Goal: Task Accomplishment & Management: Use online tool/utility

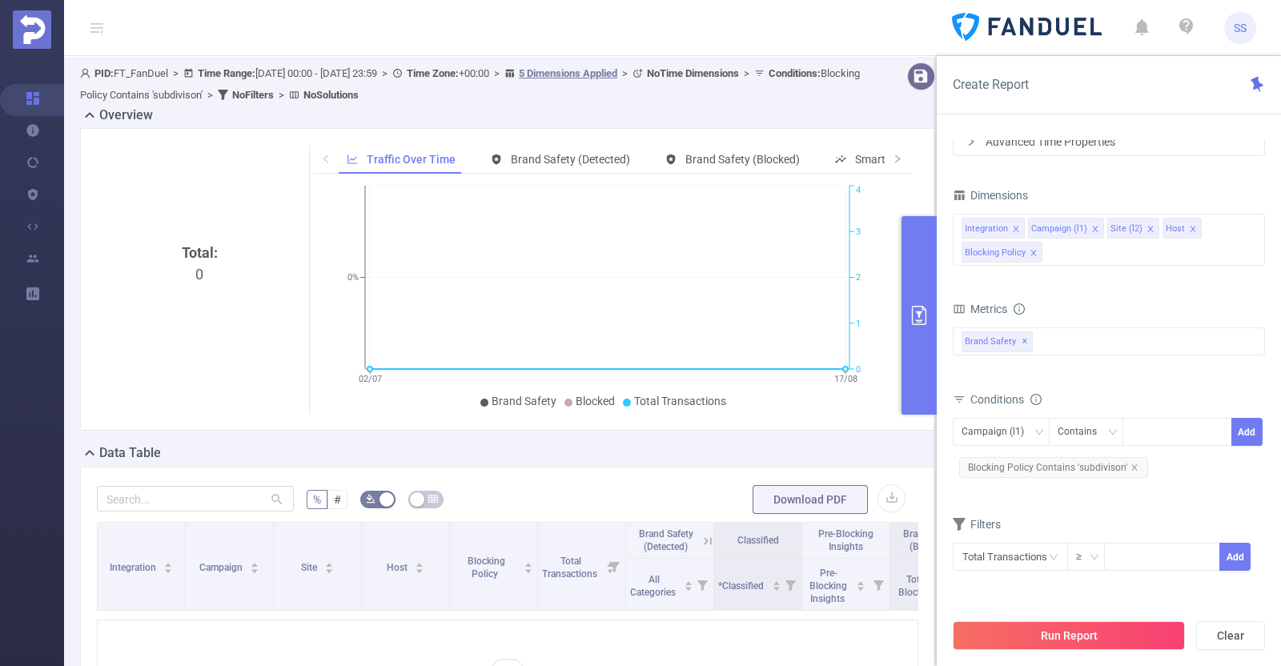
scroll to position [82, 0]
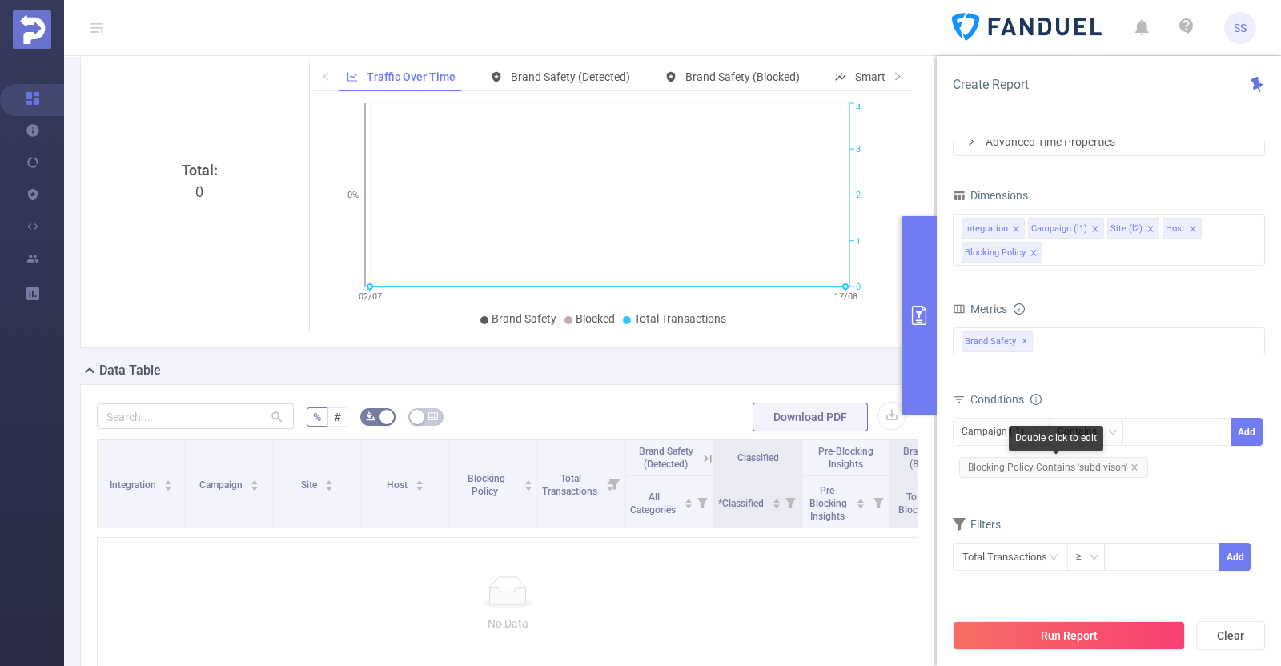
click at [1135, 470] on span "Blocking Policy Contains 'subdivison'" at bounding box center [1053, 467] width 189 height 21
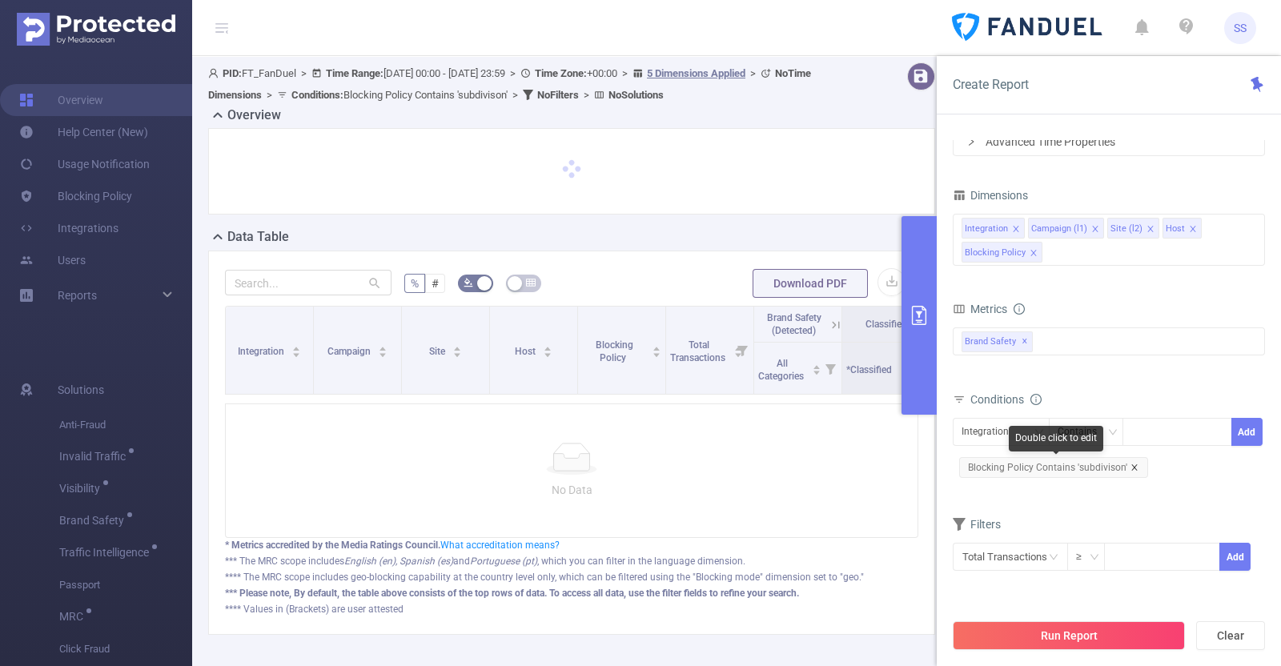
click at [149, 467] on icon "icon: close" at bounding box center [1135, 468] width 8 height 8
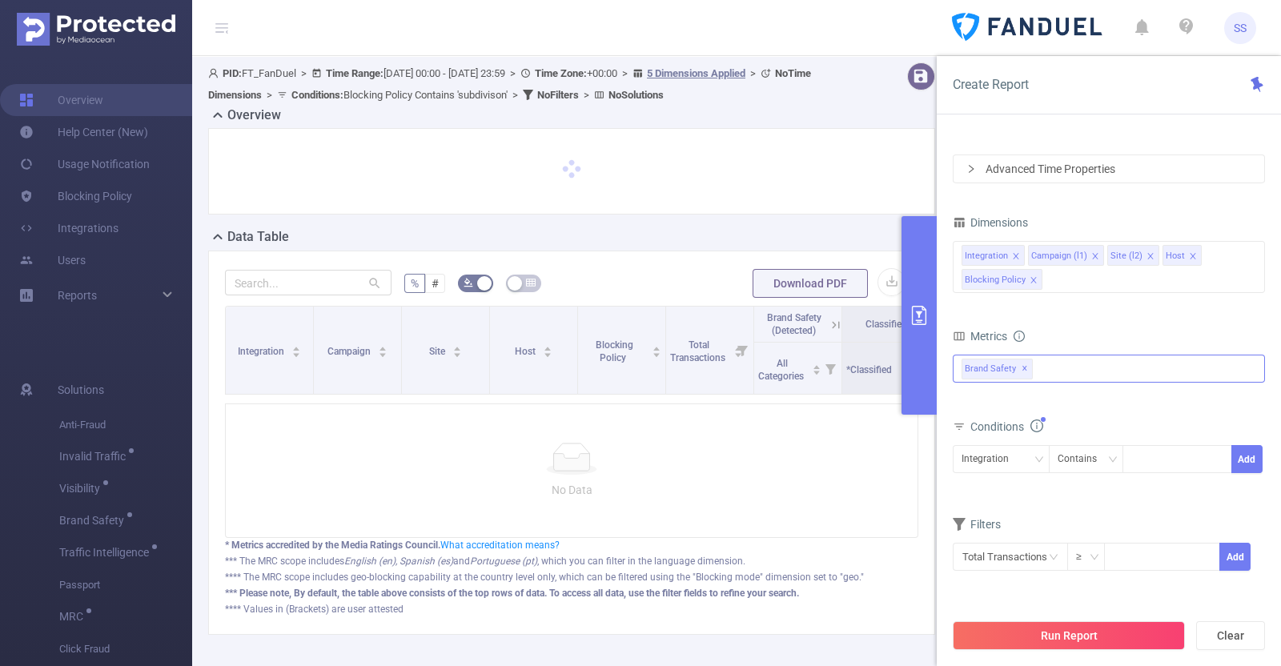
click at [149, 368] on span "✕" at bounding box center [1025, 369] width 6 height 19
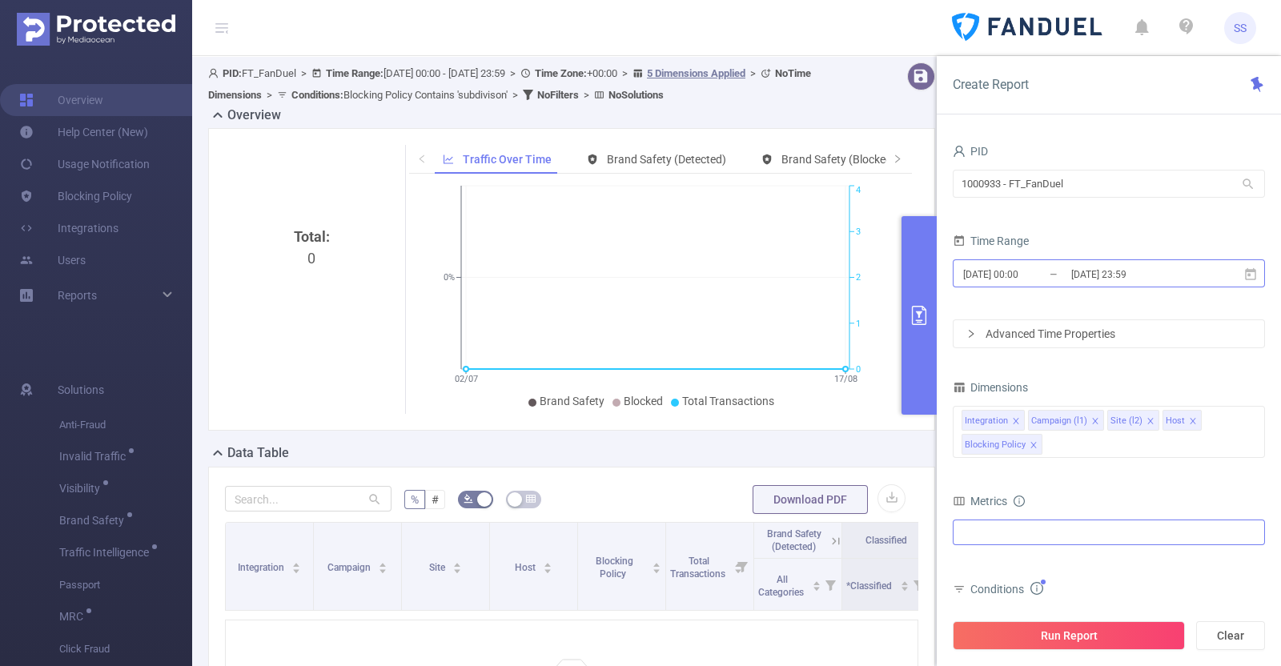
click at [149, 266] on input "[DATE] 23:59" at bounding box center [1135, 274] width 130 height 22
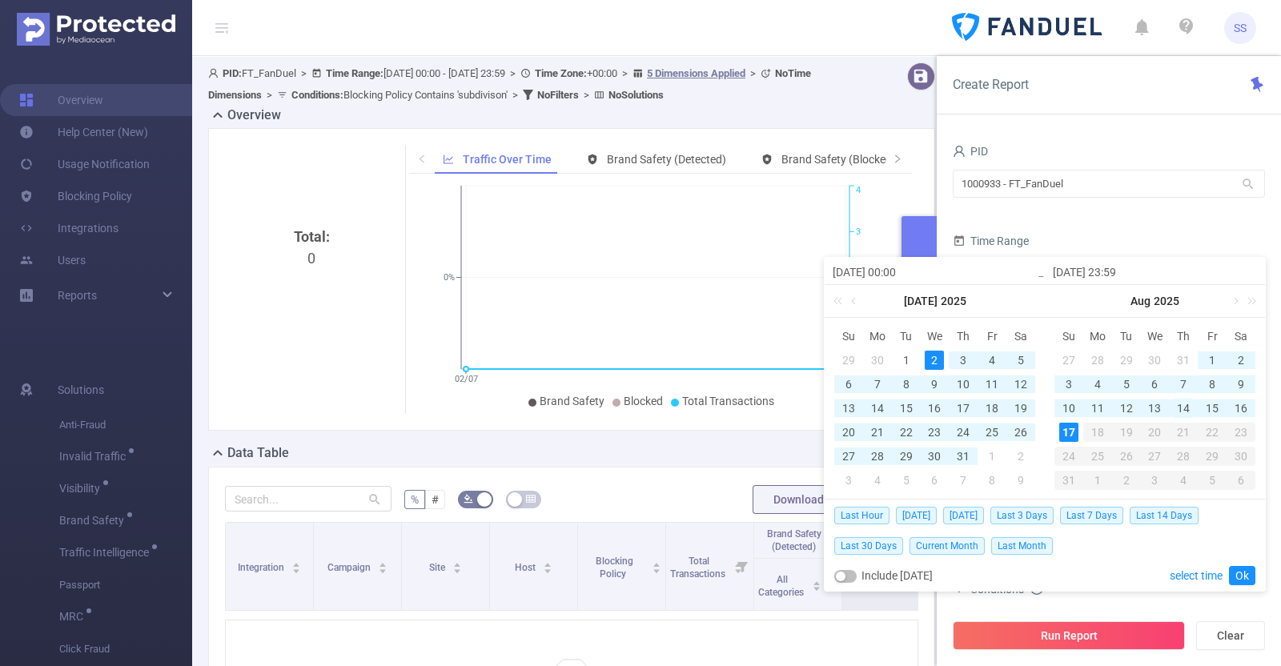
click at [149, 411] on div "14" at bounding box center [1183, 408] width 19 height 19
click at [149, 365] on div "2" at bounding box center [934, 360] width 19 height 19
type input "[DATE] 23:59"
drag, startPoint x: 1240, startPoint y: 574, endPoint x: 1191, endPoint y: 550, distance: 54.4
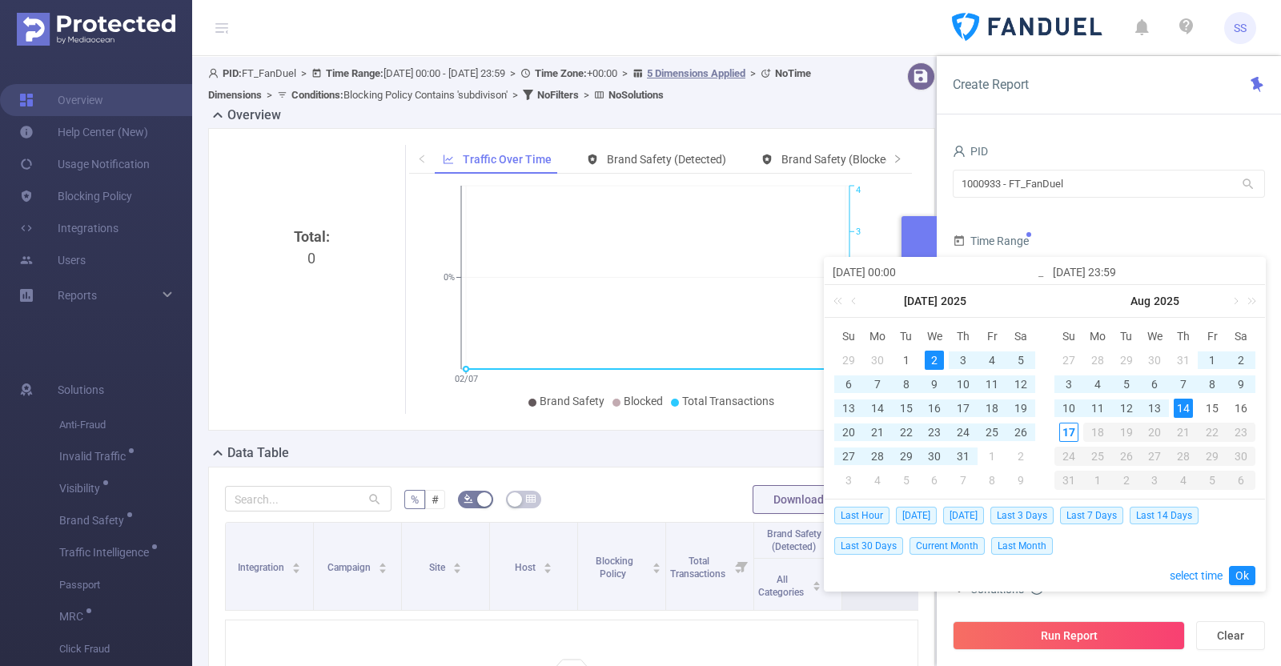
click at [149, 575] on link "Ok" at bounding box center [1242, 575] width 26 height 19
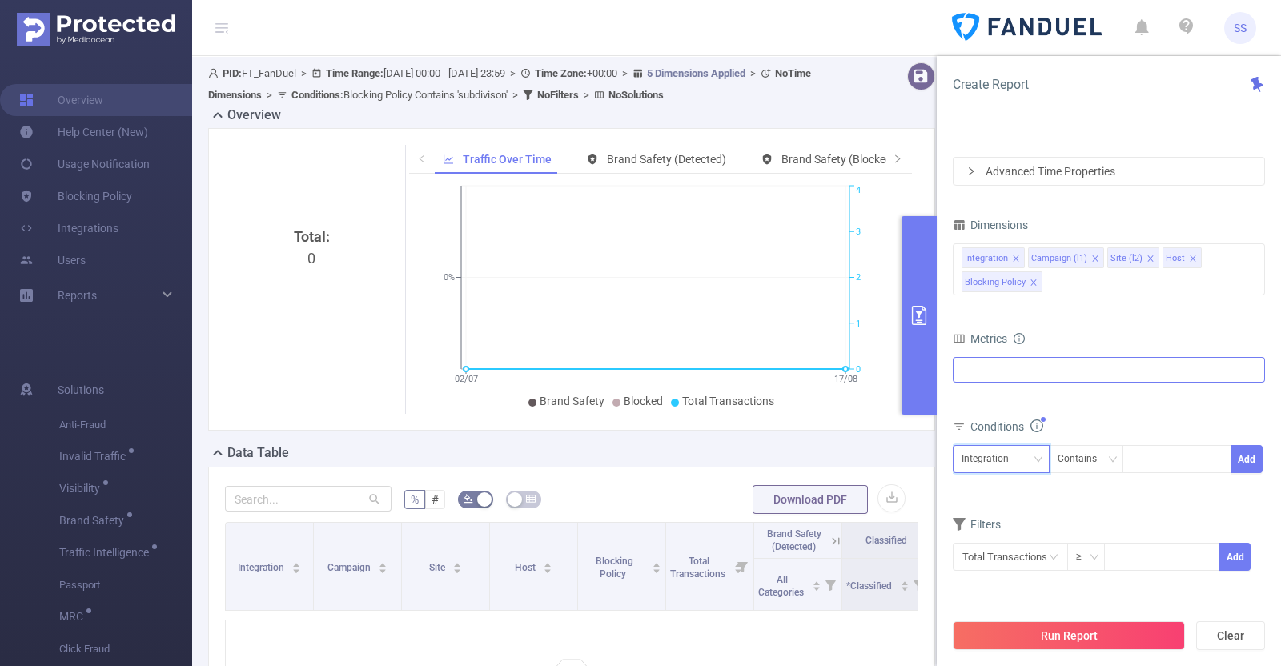
click at [149, 464] on div "Integration" at bounding box center [991, 459] width 58 height 26
click at [149, 594] on li "Blocking Policy" at bounding box center [1001, 594] width 97 height 26
click at [149, 472] on div at bounding box center [1178, 459] width 110 height 28
click at [149, 449] on div "Contains" at bounding box center [1086, 459] width 75 height 28
click at [149, 459] on div "Contains" at bounding box center [1083, 459] width 50 height 26
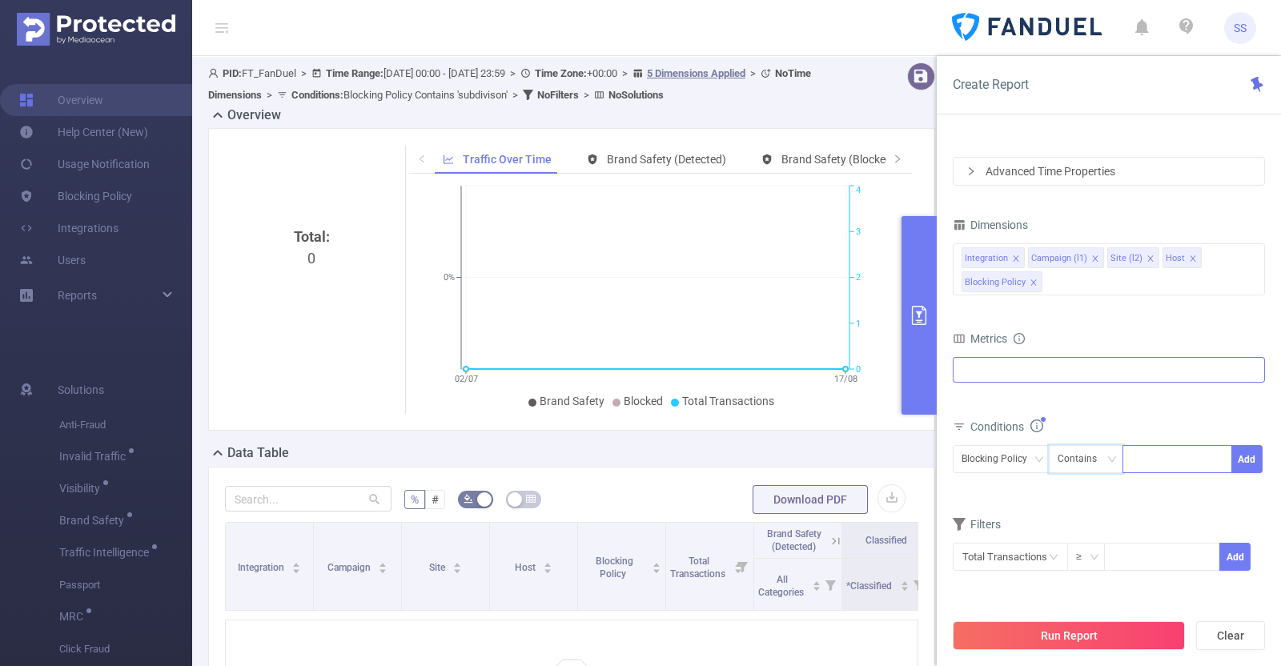
click at [149, 460] on div at bounding box center [1177, 459] width 92 height 26
type input "ד"
type input "subdivision"
click at [149, 490] on li "subdivision" at bounding box center [1177, 491] width 109 height 26
click at [149, 460] on button "Add" at bounding box center [1246, 459] width 31 height 28
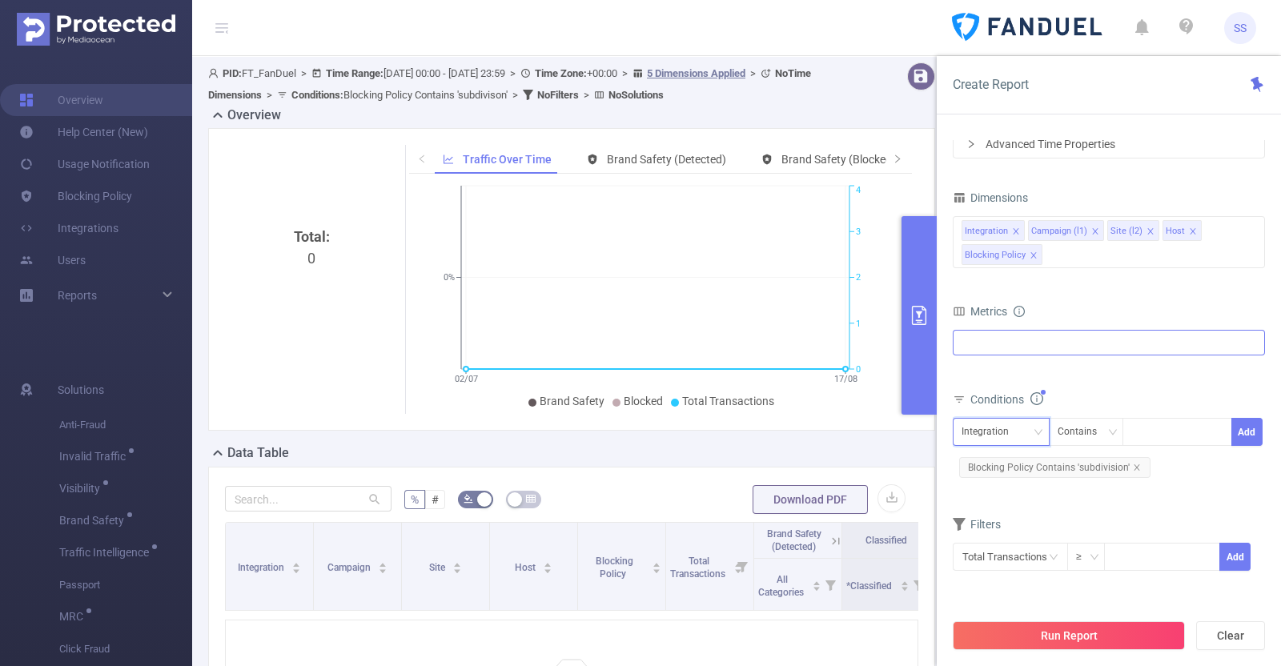
click at [149, 437] on div "Integration" at bounding box center [991, 432] width 58 height 26
click at [149, 359] on div "All Categories *Adult & Explicit Sexual Content *Arms *Crime *Death Injury & Mi…" at bounding box center [1109, 352] width 312 height 45
click at [149, 641] on button "Run Report" at bounding box center [1069, 635] width 232 height 29
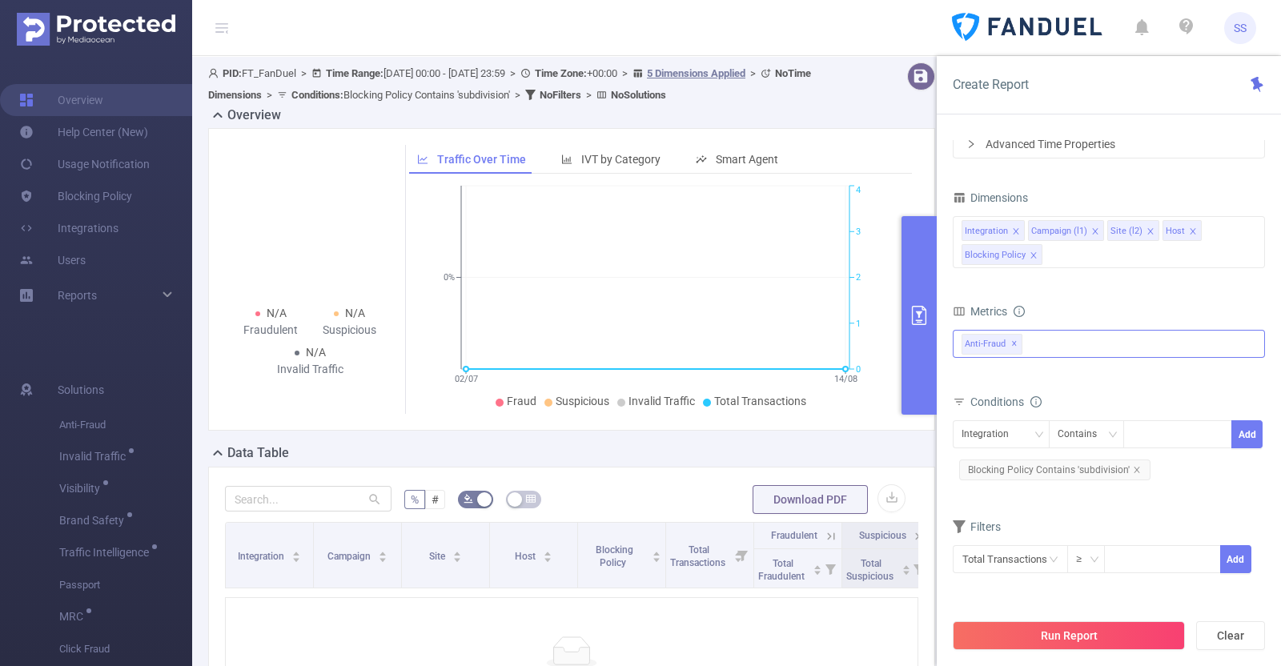
click at [149, 346] on span "Anti-Fraud ✕" at bounding box center [992, 344] width 61 height 21
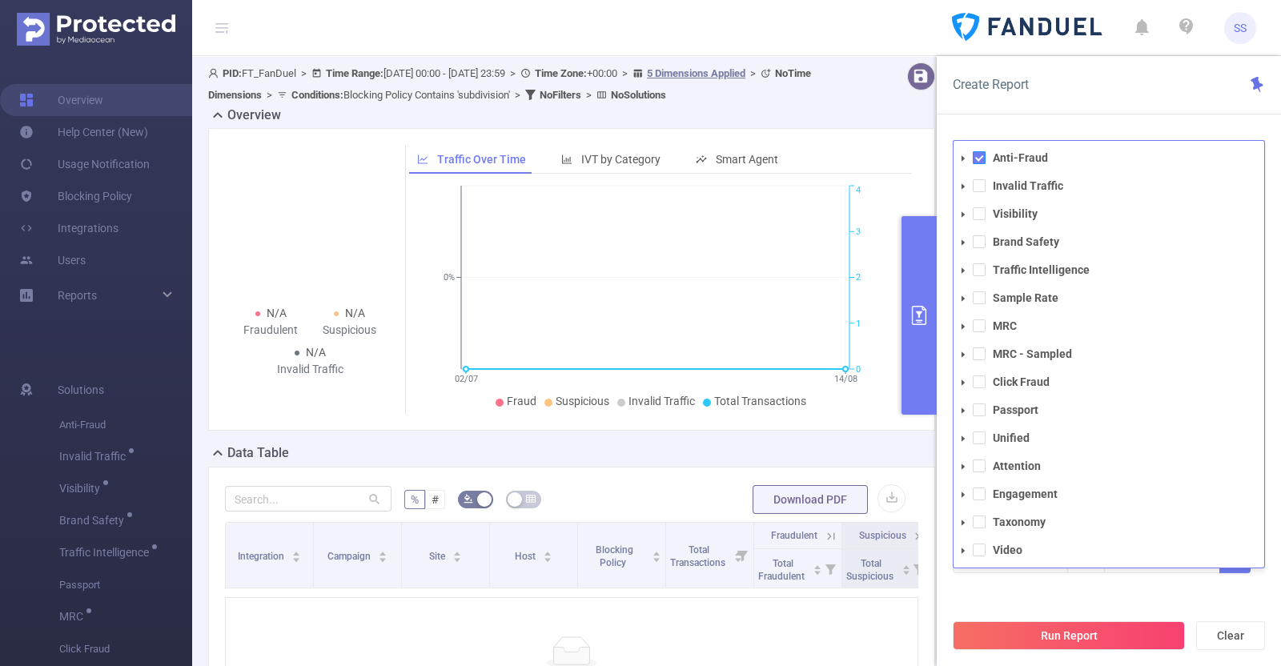
click at [149, 158] on span at bounding box center [979, 157] width 13 height 13
click at [149, 243] on span at bounding box center [979, 241] width 13 height 13
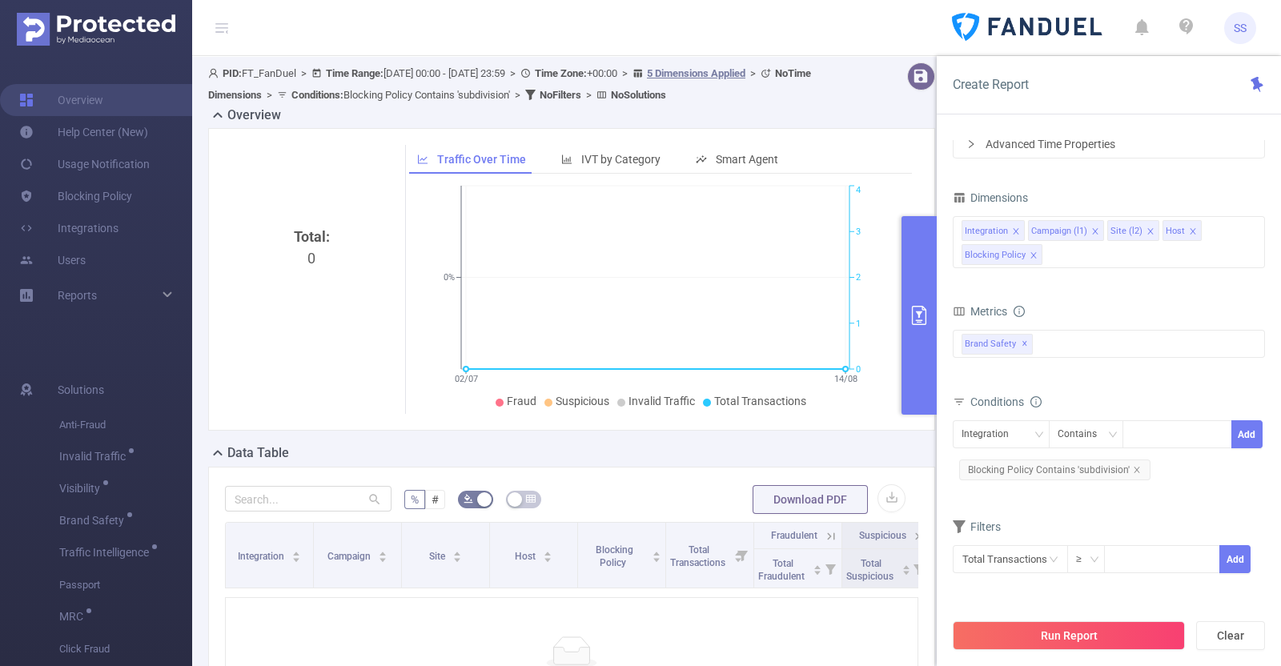
click at [149, 111] on div "Create Report" at bounding box center [1109, 85] width 344 height 58
click at [149, 257] on icon "icon: close" at bounding box center [1034, 255] width 8 height 8
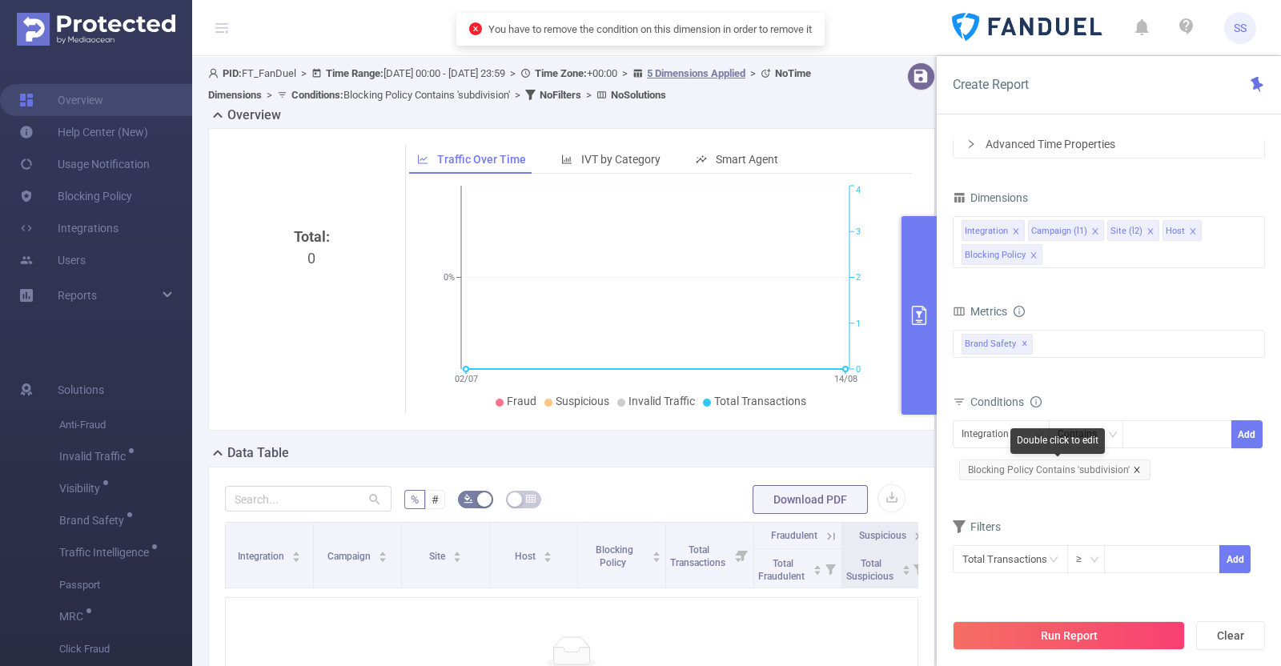
click at [149, 468] on icon "icon: close" at bounding box center [1137, 470] width 8 height 8
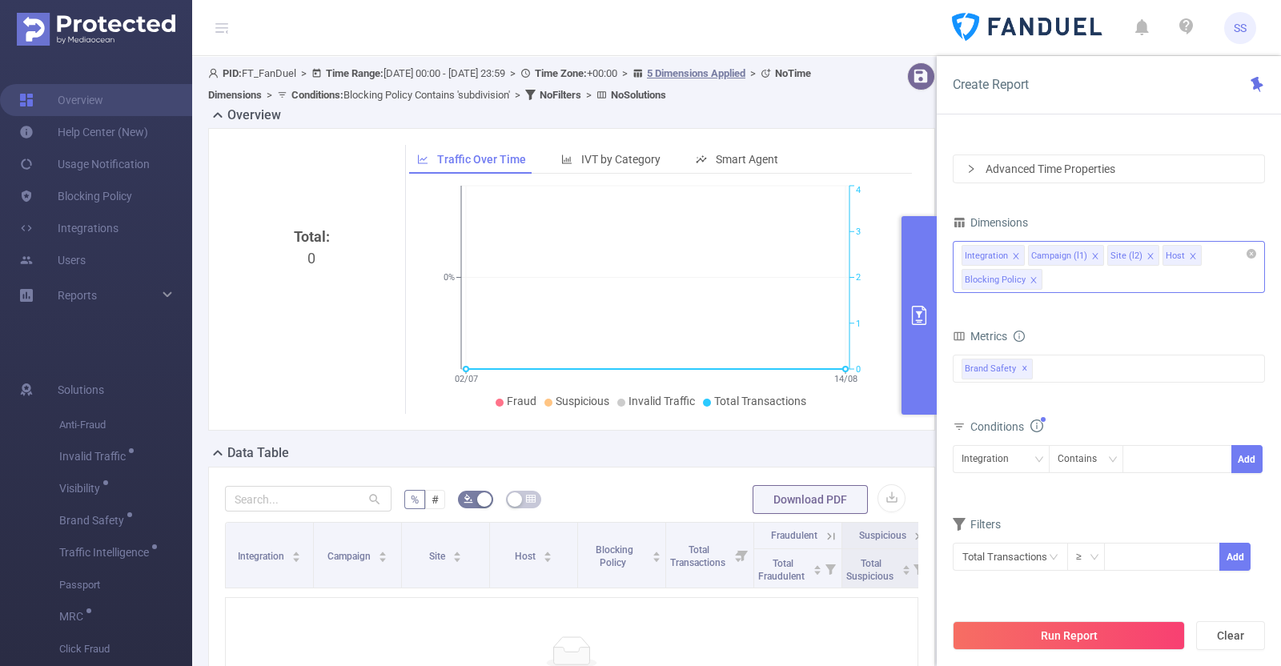
click at [149, 280] on icon "icon: close" at bounding box center [1034, 280] width 8 height 8
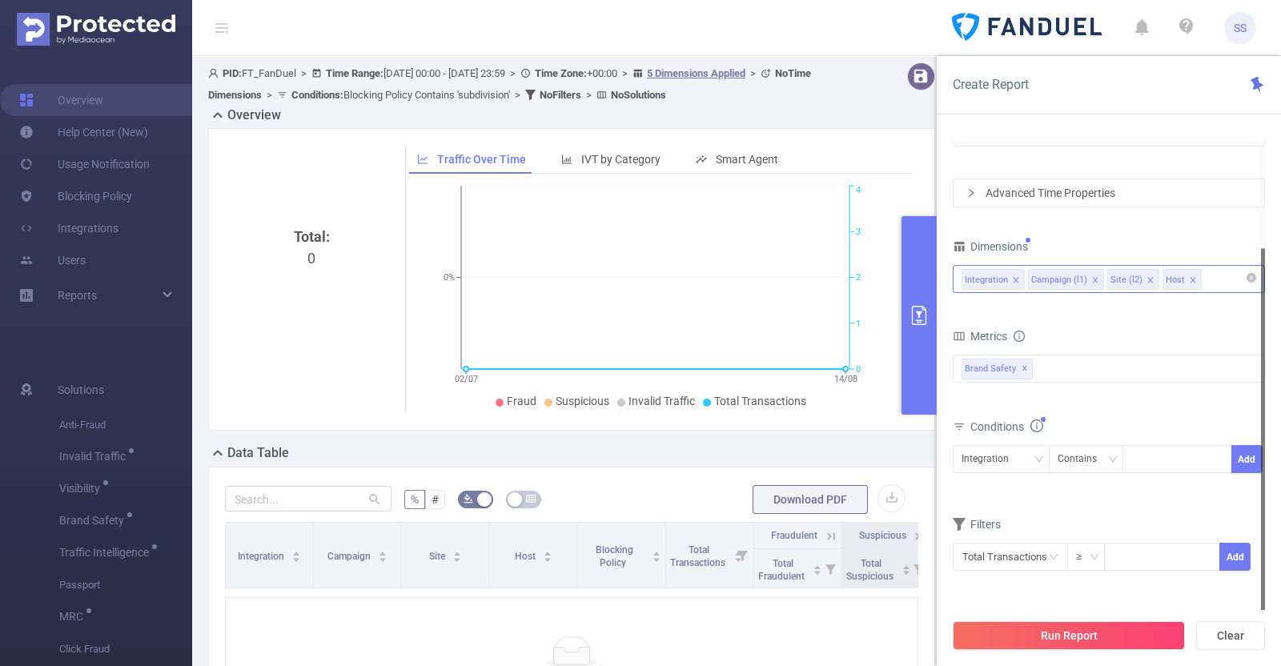
click at [149, 280] on div "Campaign (l1)" at bounding box center [1059, 280] width 56 height 21
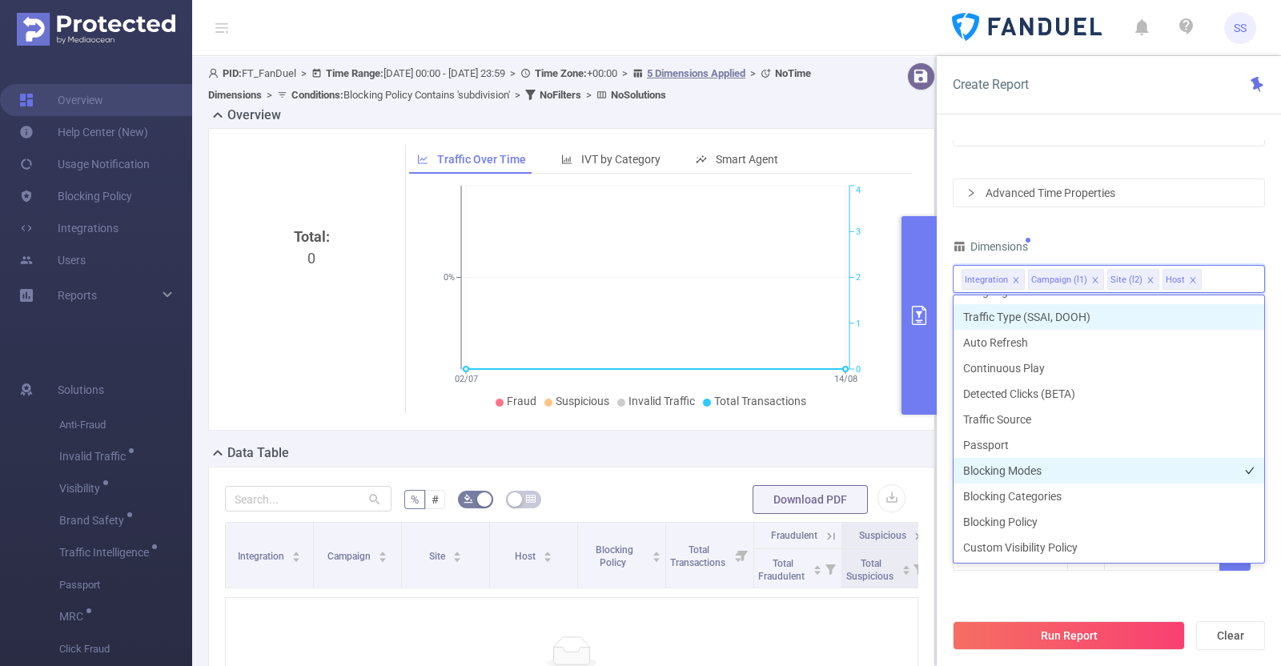
scroll to position [456, 0]
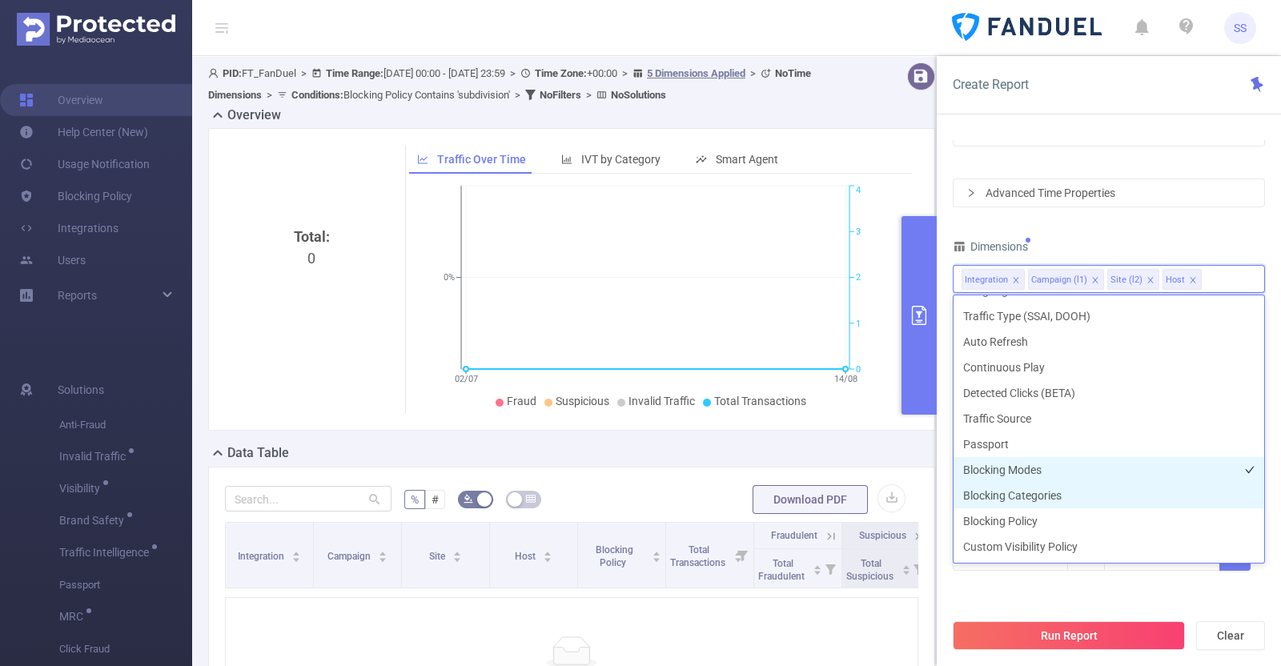
drag, startPoint x: 1069, startPoint y: 490, endPoint x: 1078, endPoint y: 489, distance: 8.8
click at [149, 490] on li "Blocking Categories" at bounding box center [1109, 496] width 311 height 26
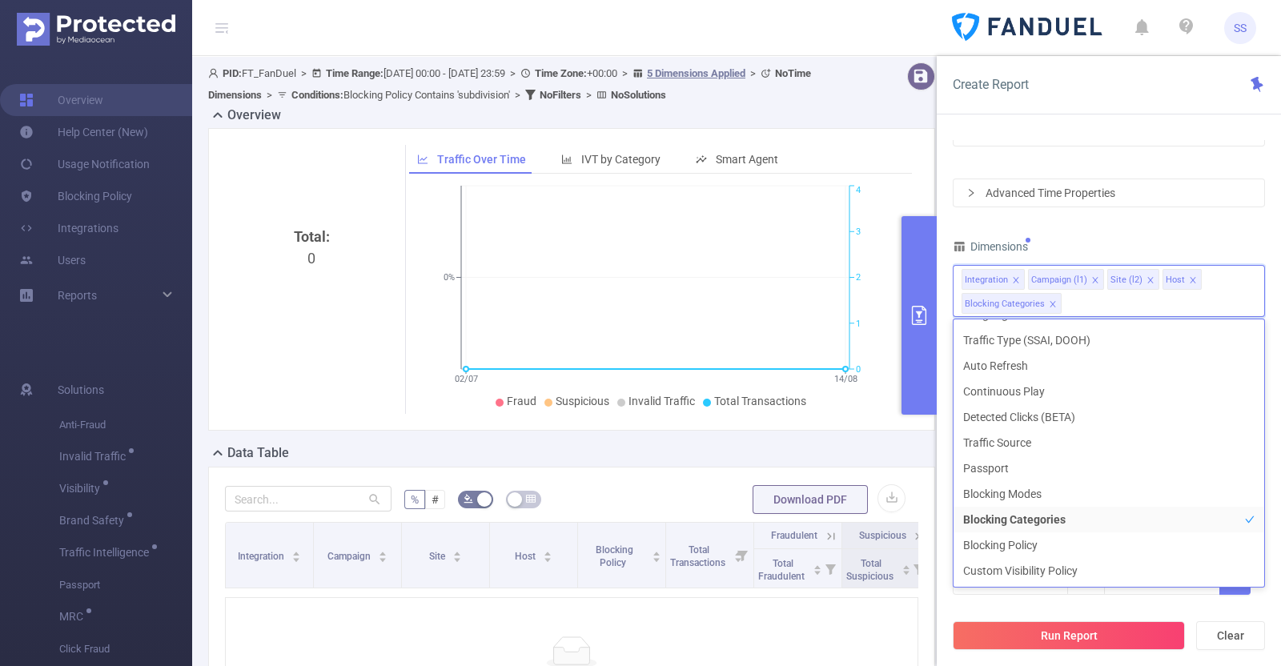
click at [149, 243] on div "Dimensions" at bounding box center [1109, 248] width 312 height 26
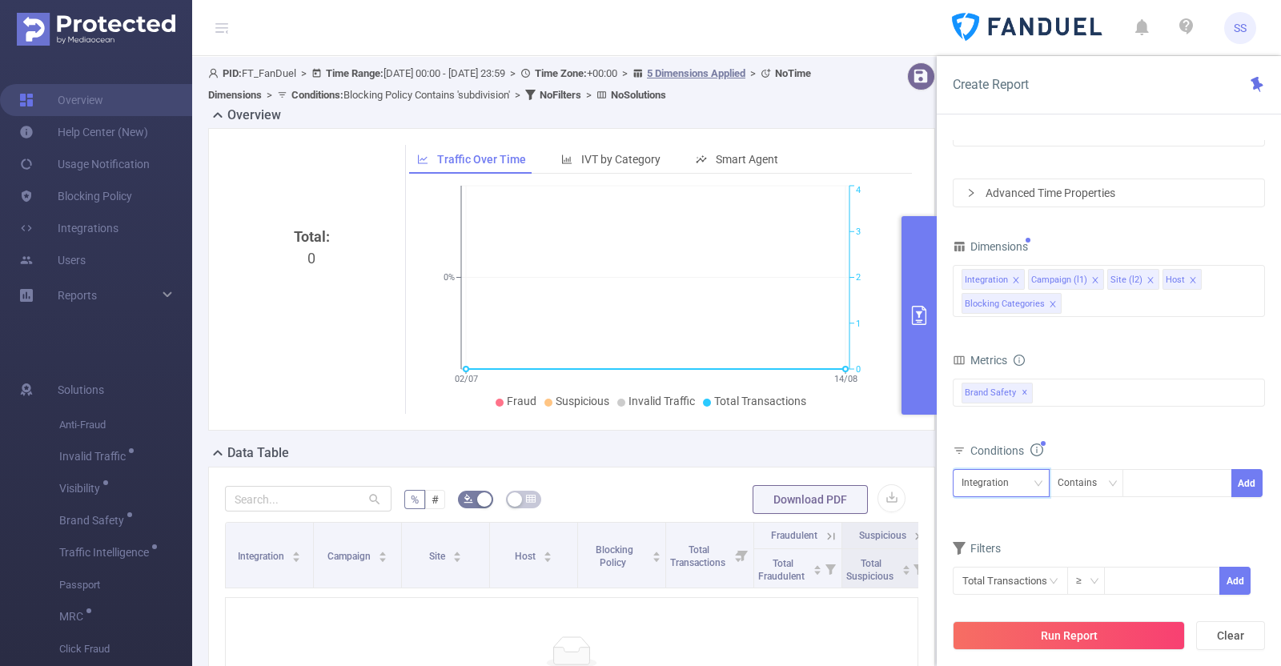
click at [149, 484] on div "Integration" at bounding box center [991, 483] width 58 height 26
click at [149, 617] on li "Blocking Categories" at bounding box center [1012, 618] width 118 height 26
click at [149, 495] on div at bounding box center [1177, 483] width 92 height 26
type input "subdivision"
click at [149, 520] on li "subdivision" at bounding box center [1177, 515] width 109 height 26
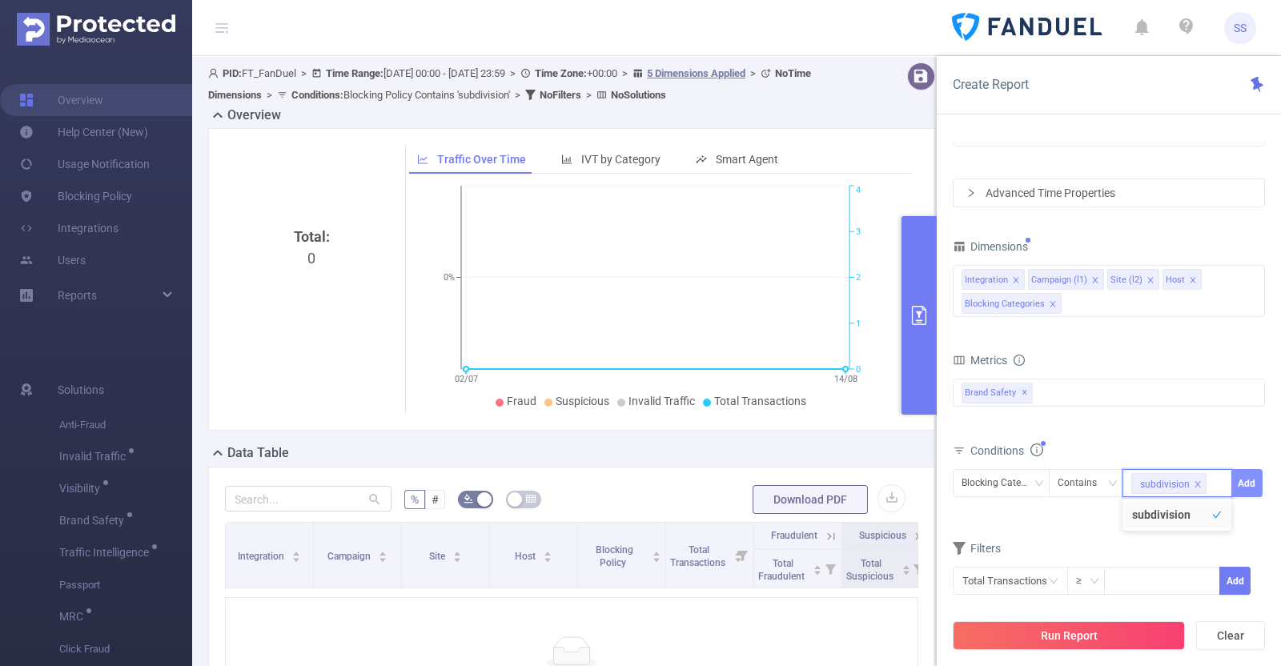
click at [149, 488] on button "Add" at bounding box center [1246, 483] width 31 height 28
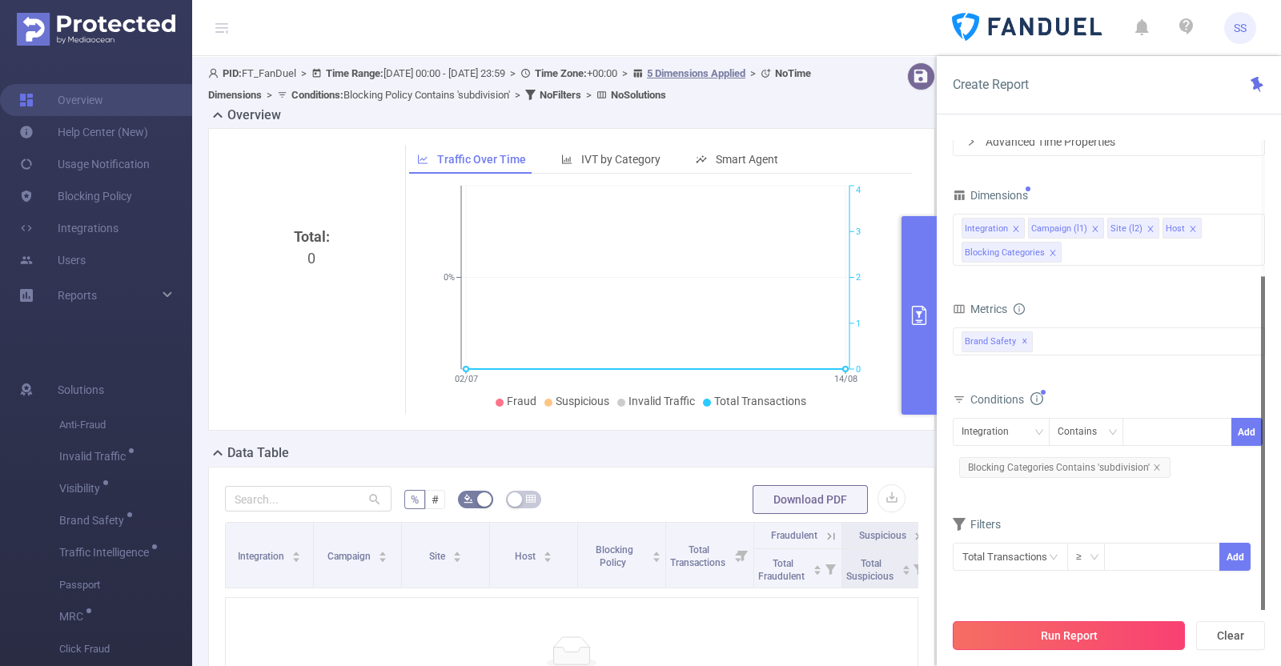
click at [149, 629] on button "Run Report" at bounding box center [1069, 635] width 232 height 29
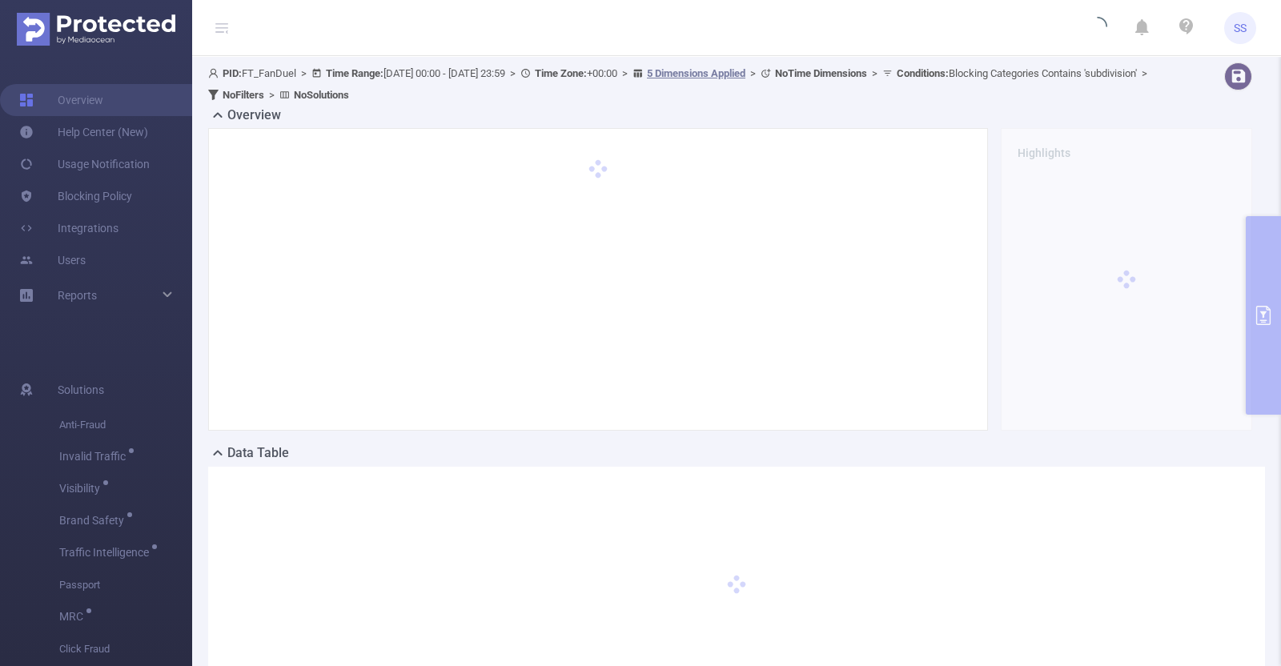
click at [149, 33] on icon at bounding box center [221, 27] width 19 height 55
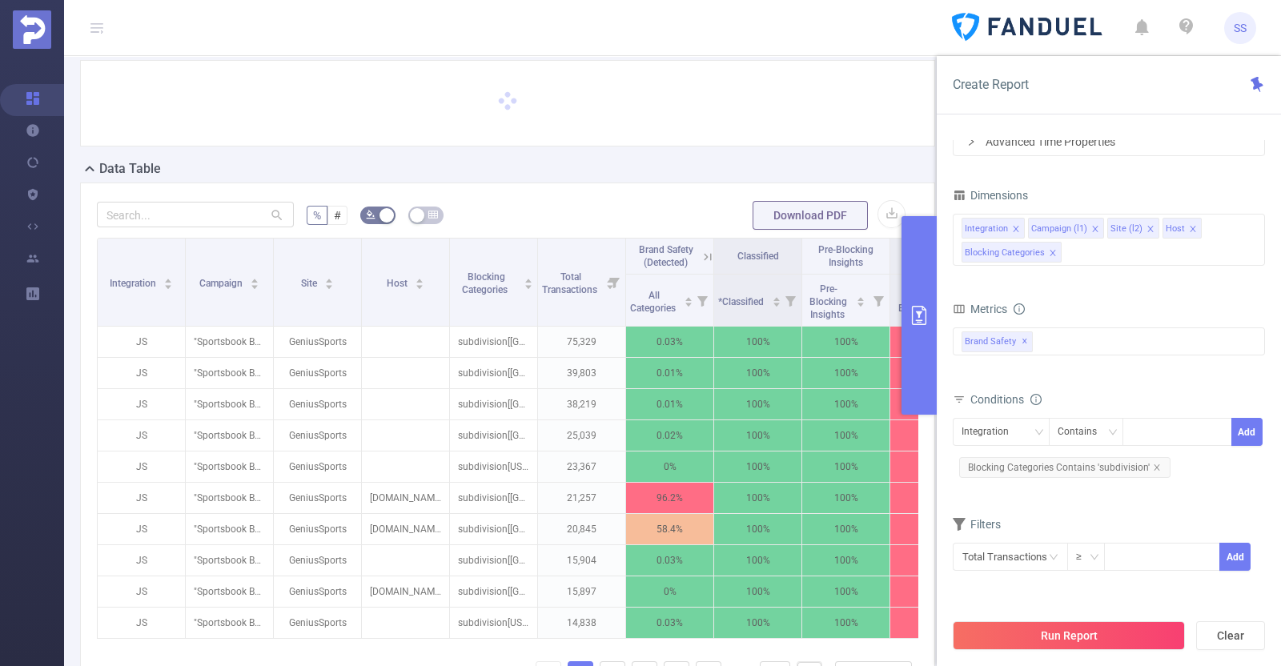
scroll to position [99, 0]
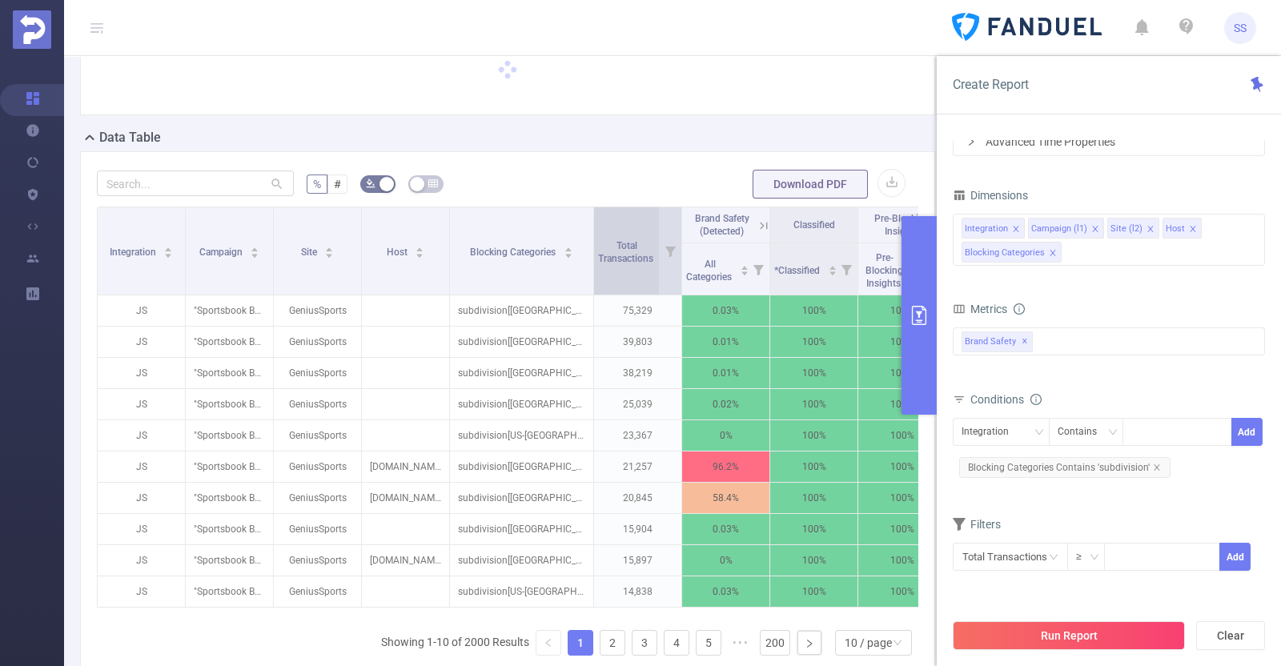
drag, startPoint x: 536, startPoint y: 254, endPoint x: 593, endPoint y: 262, distance: 56.6
click at [149, 262] on span at bounding box center [593, 250] width 8 height 87
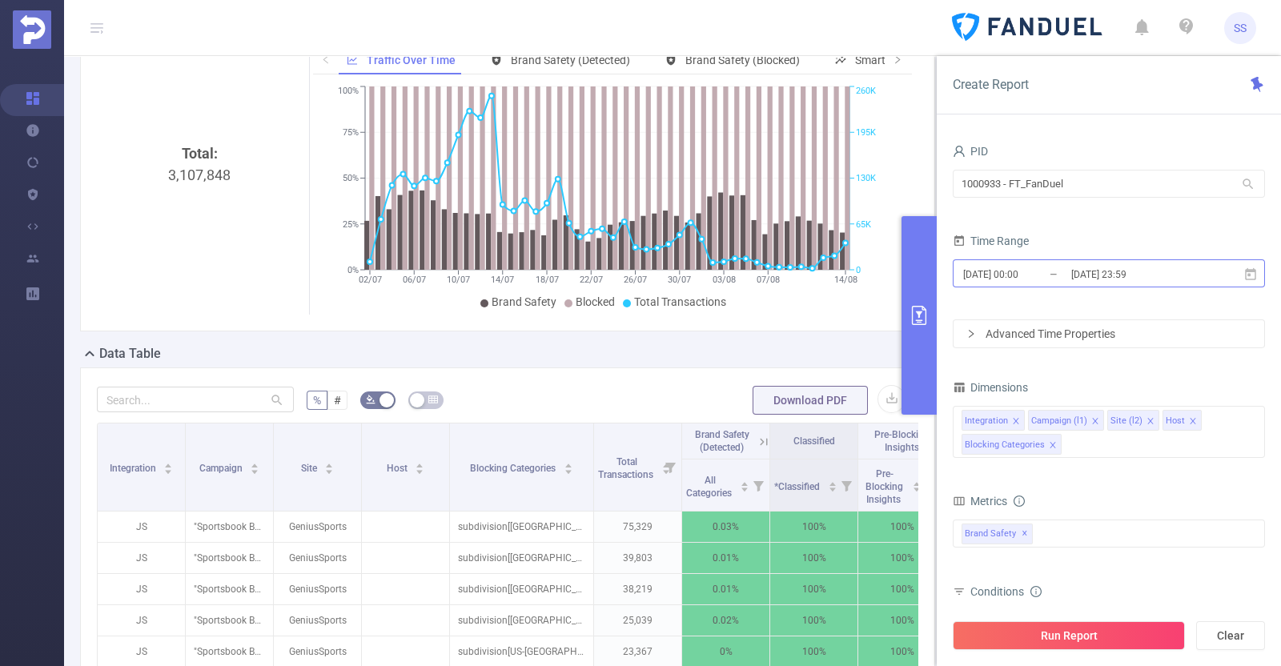
click at [149, 267] on input "[DATE] 23:59" at bounding box center [1135, 274] width 130 height 22
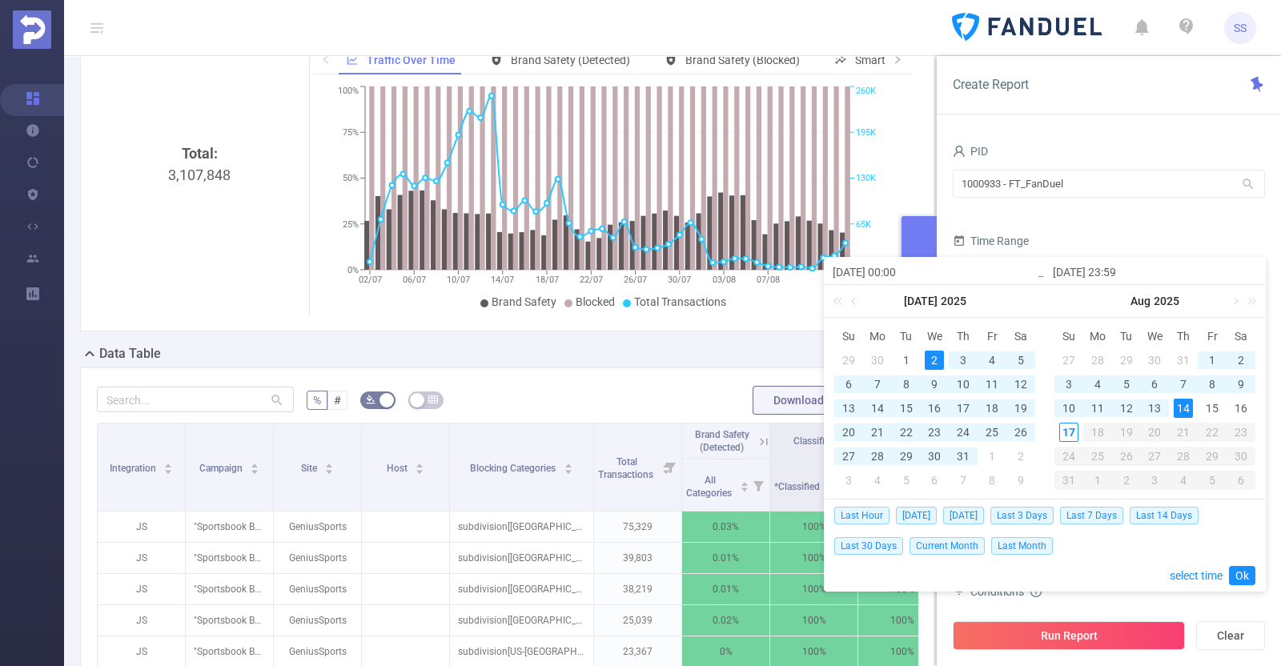
click at [149, 435] on div "22" at bounding box center [906, 432] width 19 height 19
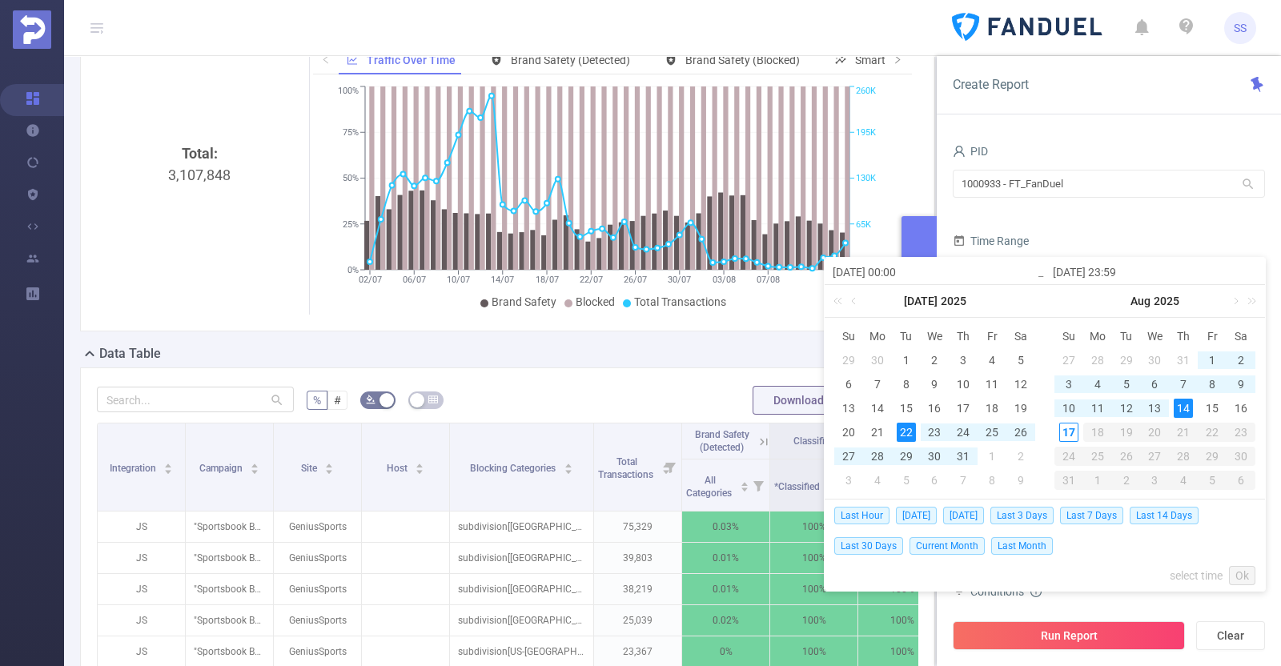
click at [149, 410] on div "14" at bounding box center [1183, 408] width 19 height 19
type input "[DATE] 00:00"
click at [149, 566] on link "Ok" at bounding box center [1242, 575] width 26 height 19
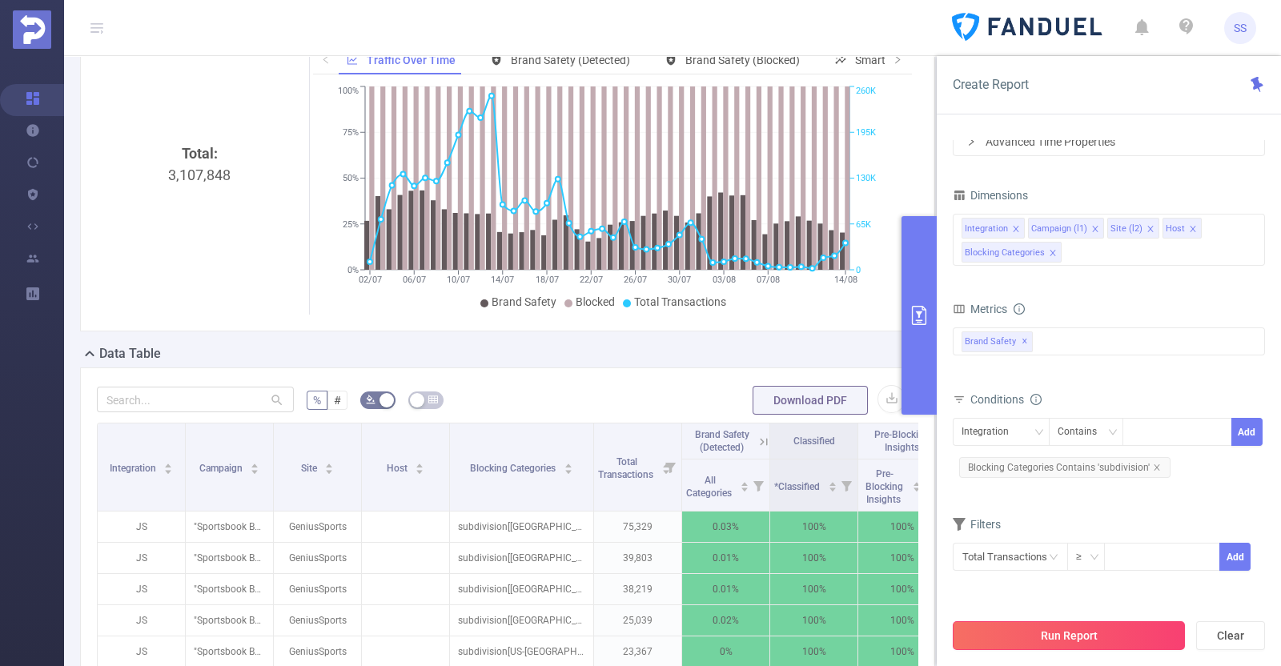
click at [149, 637] on button "Run Report" at bounding box center [1069, 635] width 232 height 29
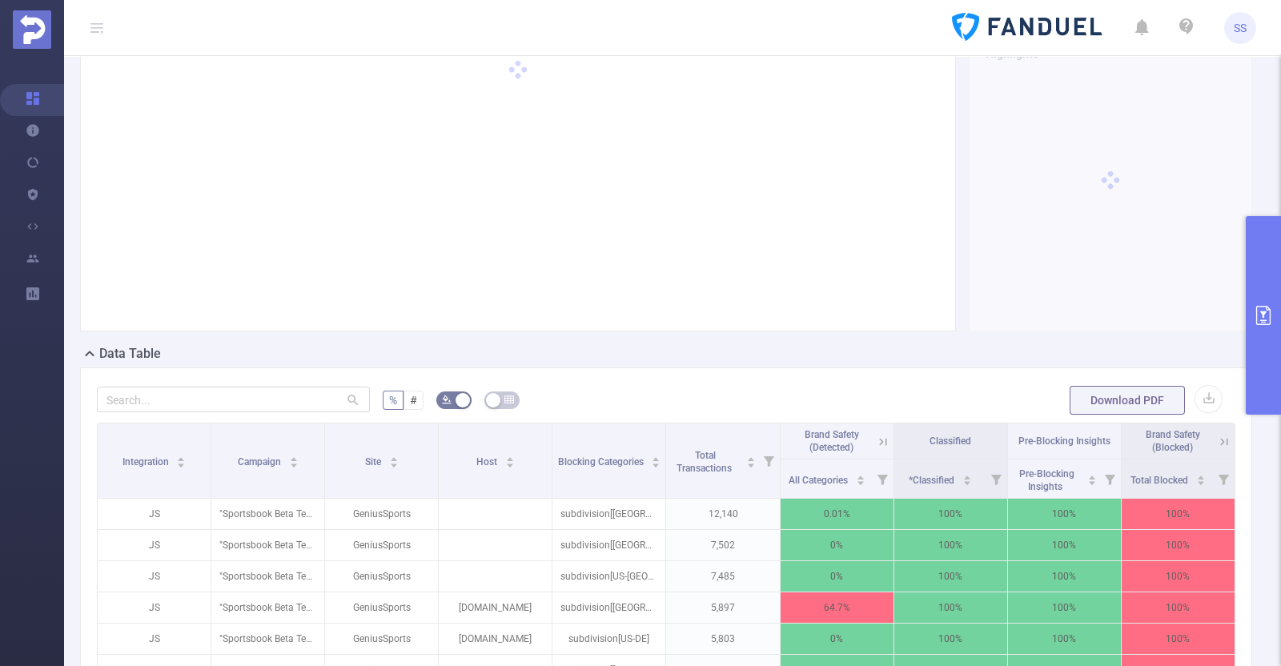
scroll to position [300, 0]
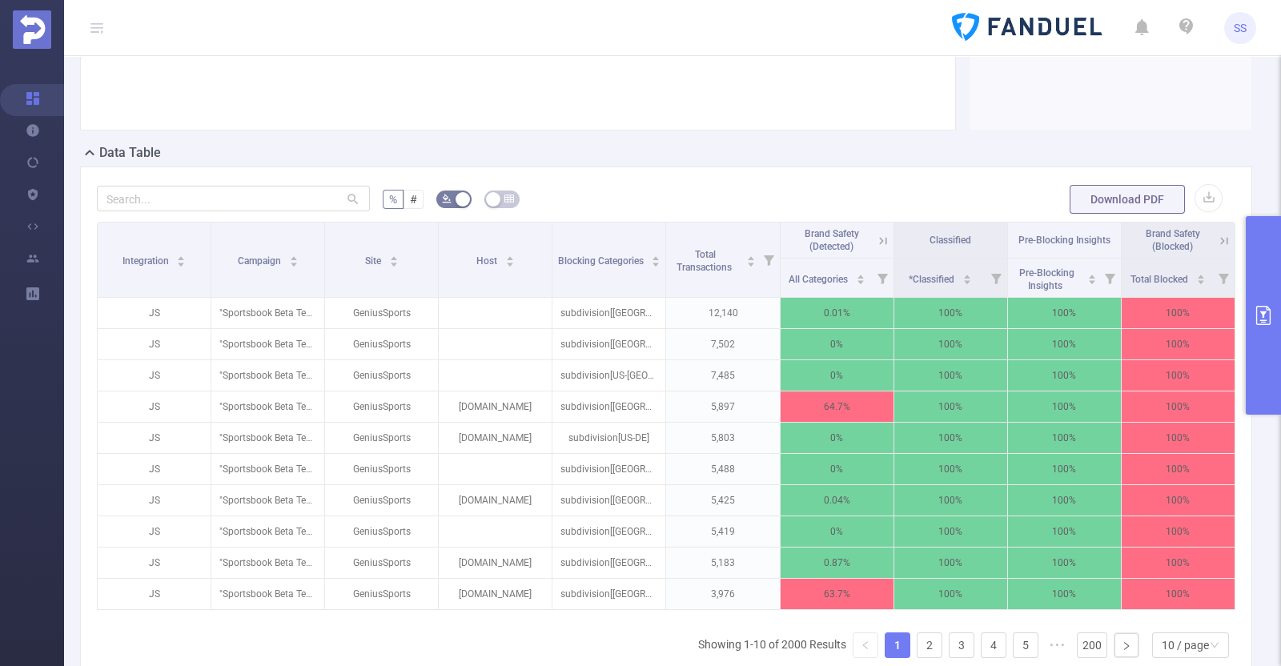
click at [149, 318] on icon "primary" at bounding box center [1263, 315] width 19 height 19
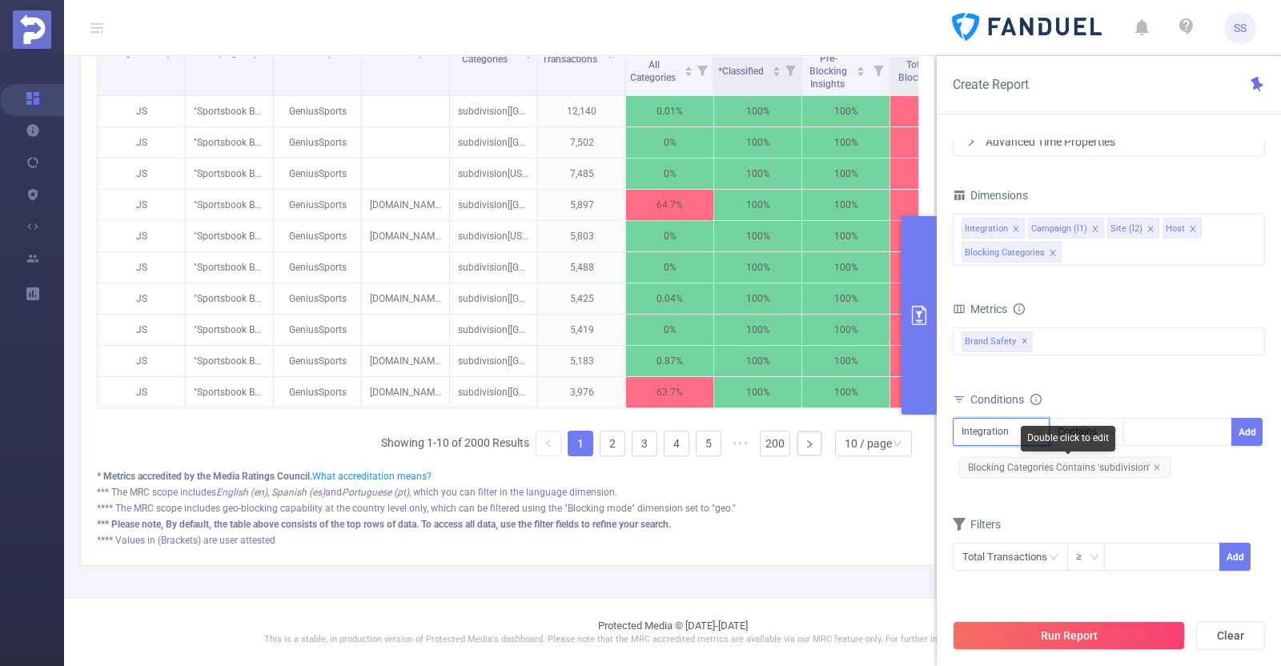
click at [149, 441] on div "Integration" at bounding box center [1001, 432] width 79 height 26
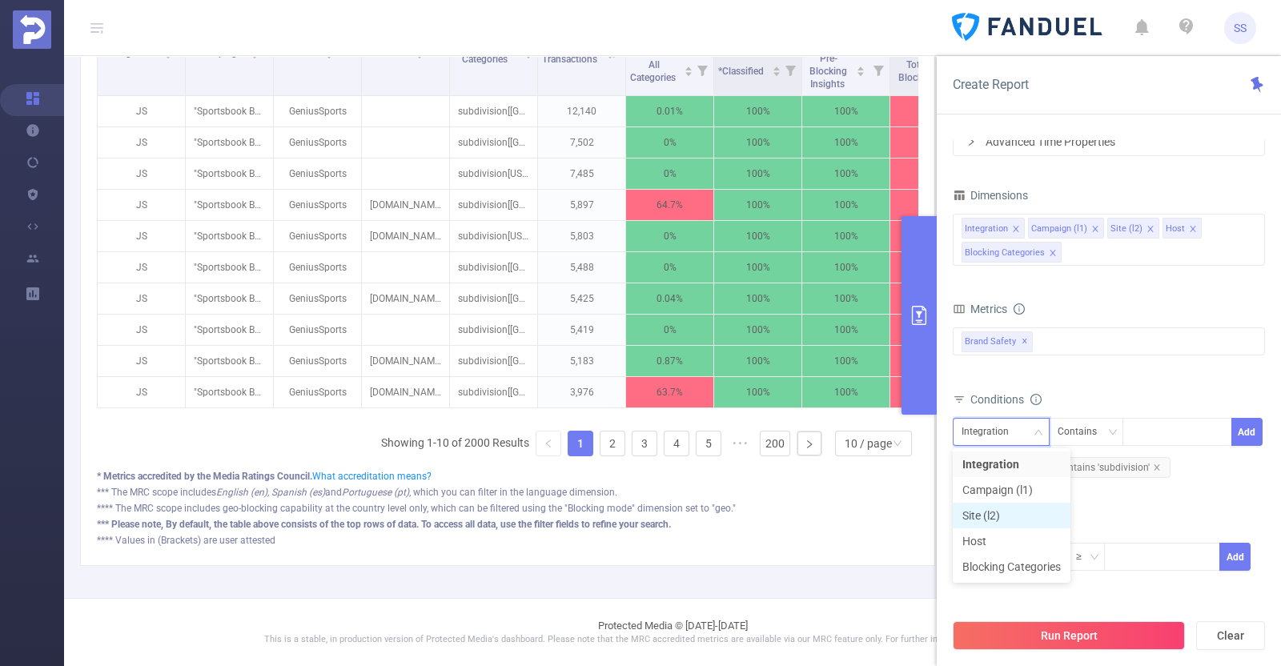
click at [149, 520] on li "Site (l2)" at bounding box center [1012, 516] width 118 height 26
click at [149, 450] on div "Site (l2) Contains Add" at bounding box center [1109, 436] width 312 height 36
click at [149, 440] on div "Site (l2)" at bounding box center [984, 432] width 44 height 26
click at [149, 548] on li "Host" at bounding box center [1012, 541] width 118 height 26
click at [149, 431] on input at bounding box center [1134, 432] width 7 height 21
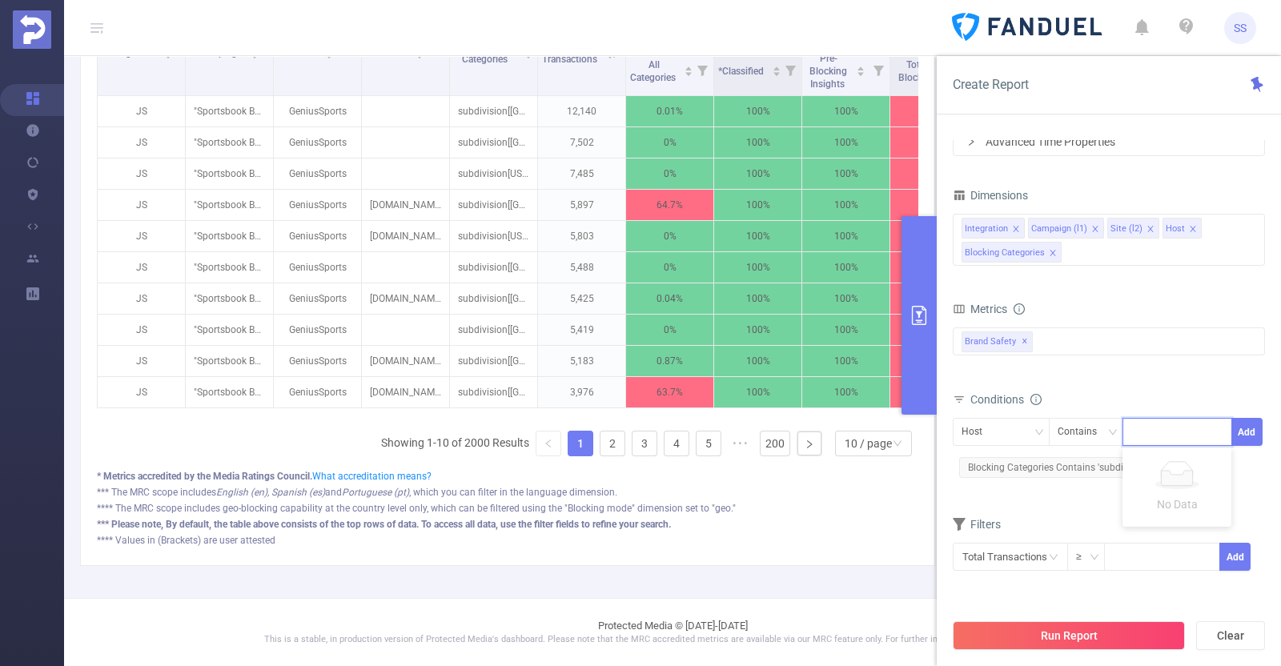
type input "."
click at [149, 471] on li "." at bounding box center [1177, 464] width 109 height 26
click at [149, 439] on button "Add" at bounding box center [1246, 432] width 31 height 28
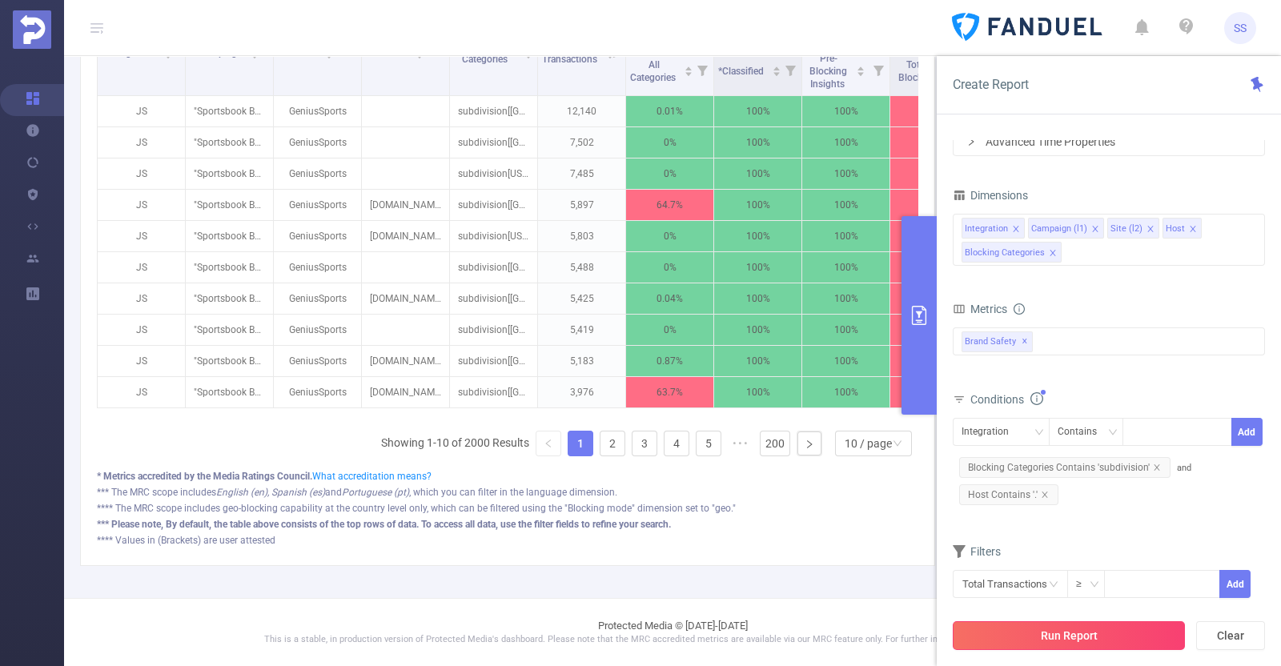
click at [149, 645] on button "Run Report" at bounding box center [1069, 635] width 232 height 29
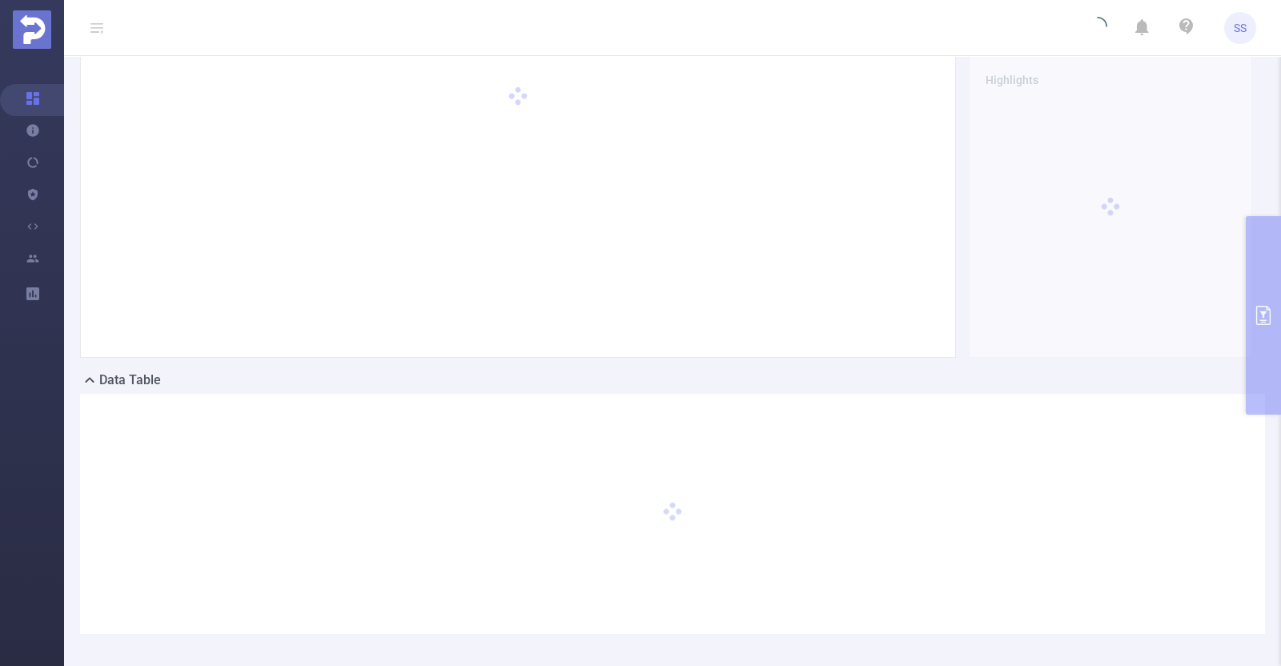
scroll to position [0, 0]
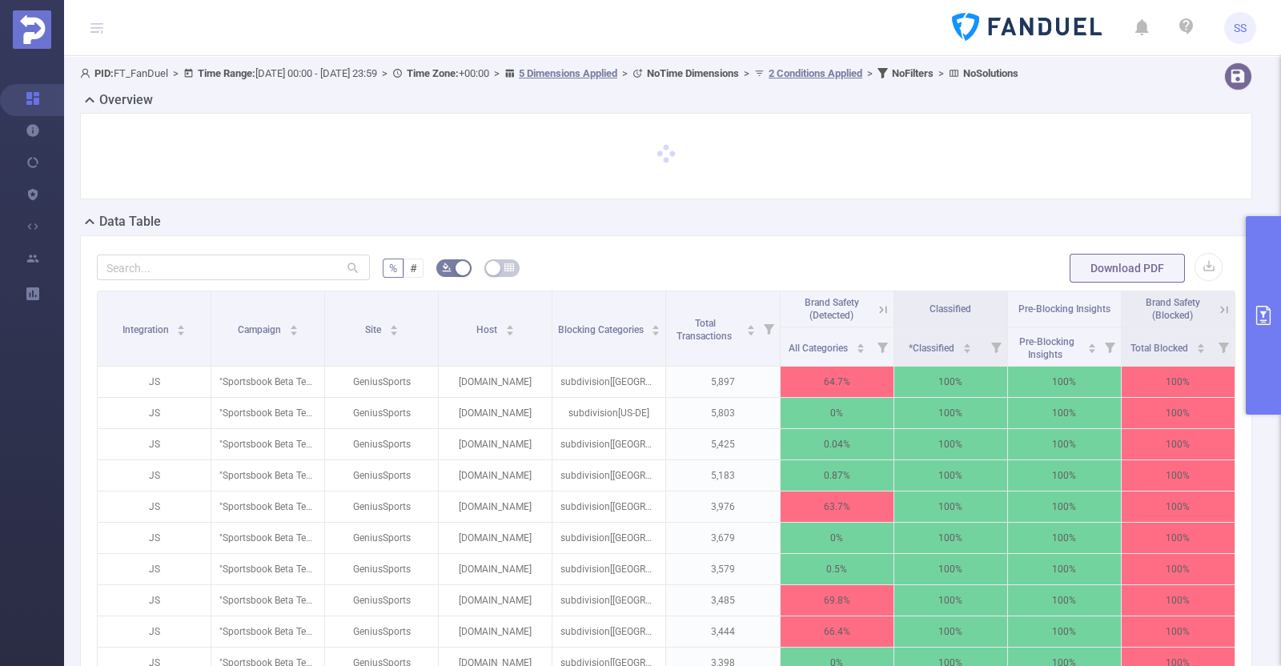
scroll to position [99, 0]
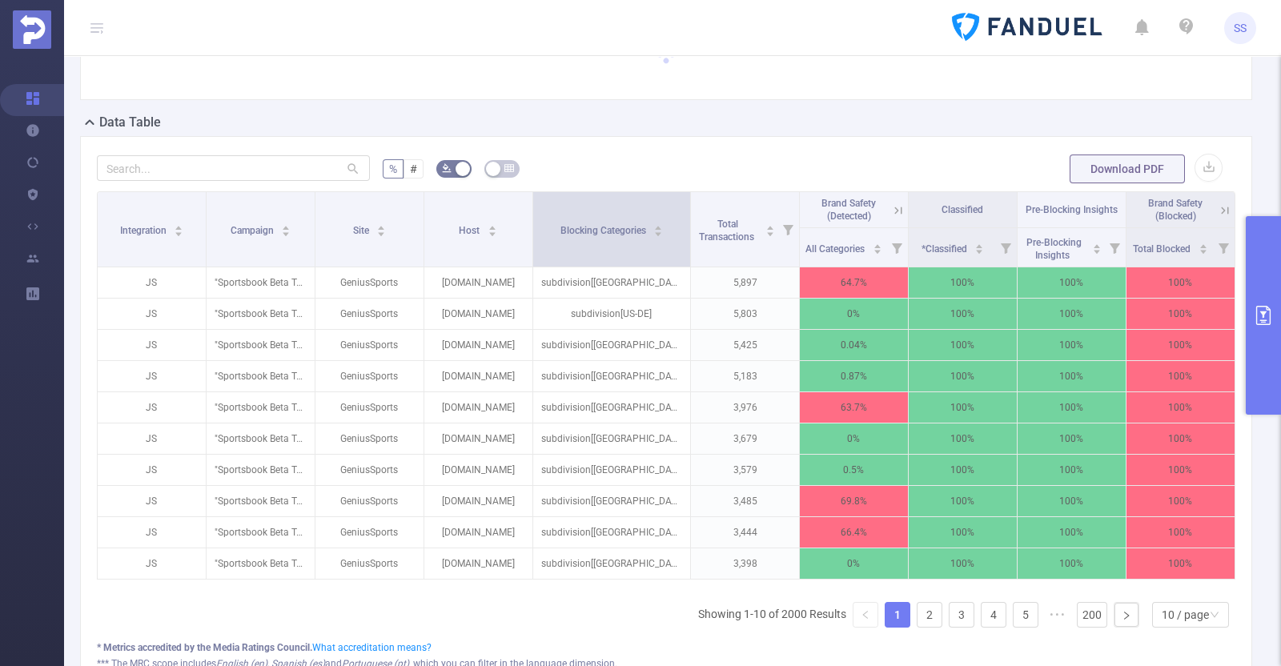
drag, startPoint x: 657, startPoint y: 243, endPoint x: 677, endPoint y: 250, distance: 22.0
click at [149, 250] on span at bounding box center [690, 229] width 8 height 74
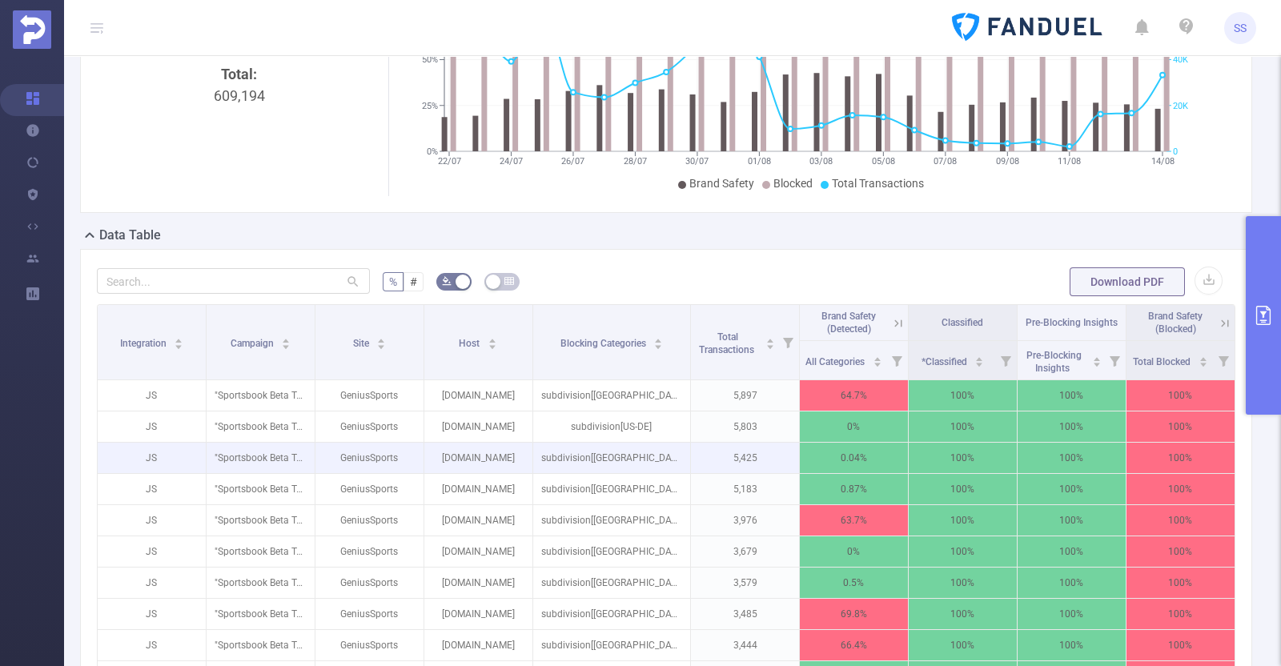
scroll to position [300, 0]
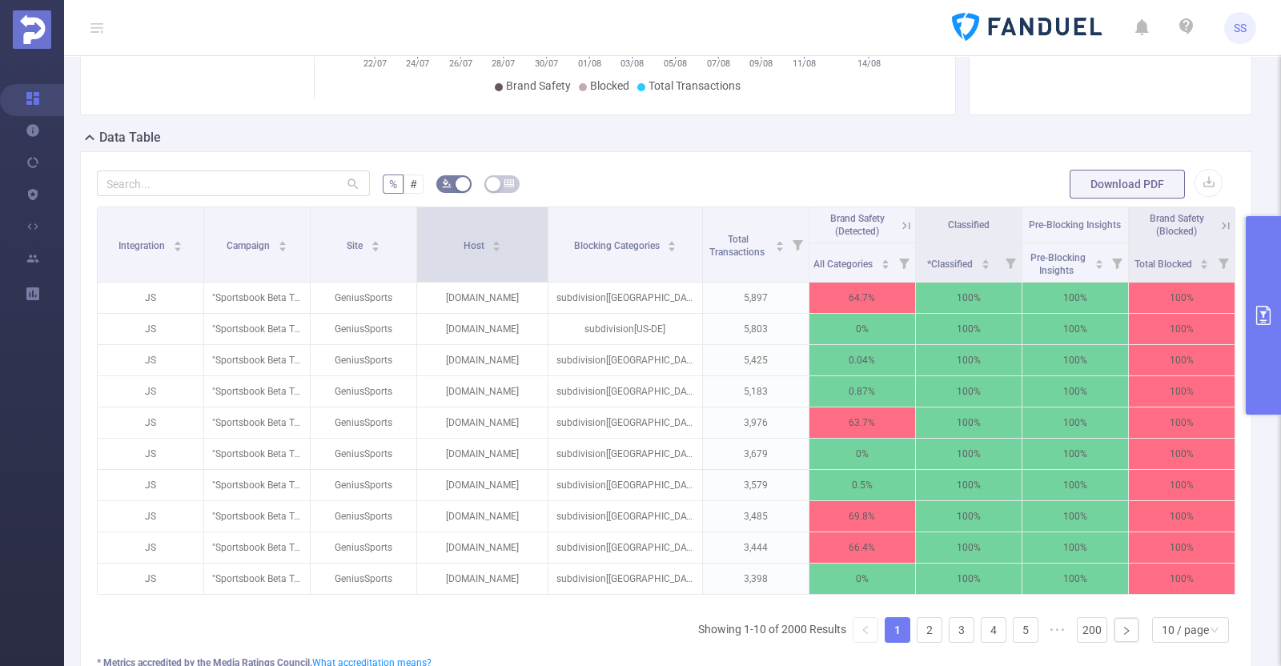
drag, startPoint x: 524, startPoint y: 249, endPoint x: 537, endPoint y: 251, distance: 13.7
click at [149, 251] on span at bounding box center [548, 244] width 8 height 74
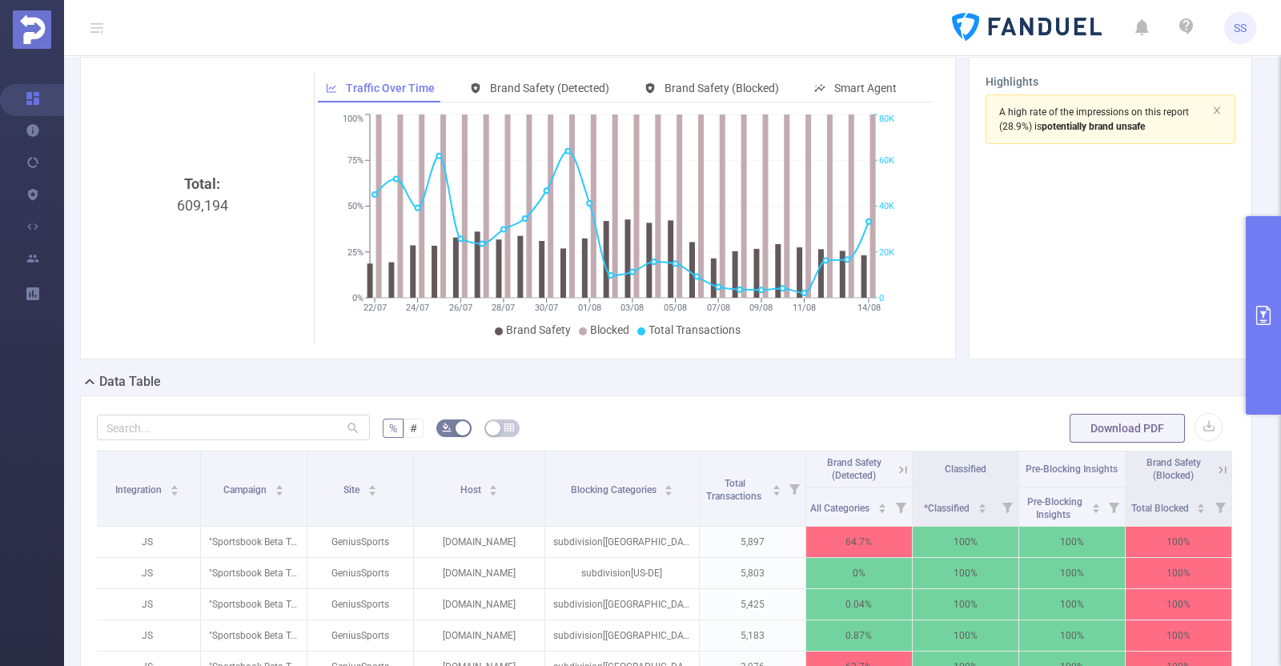
scroll to position [0, 0]
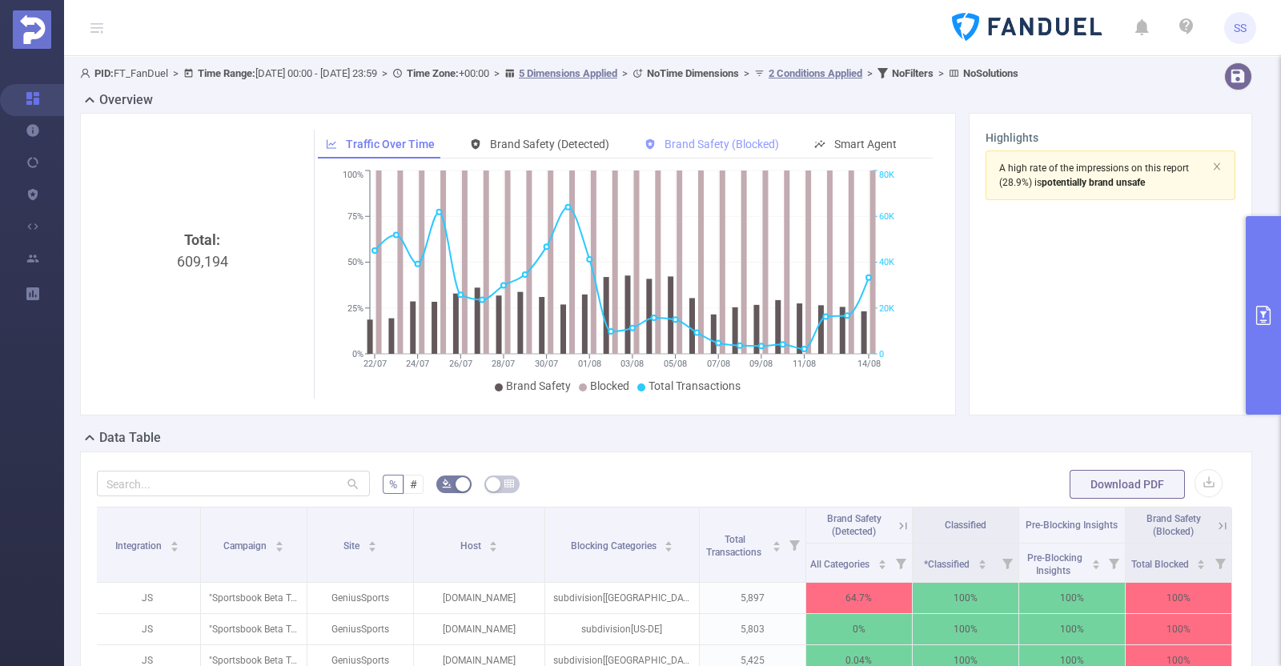
click at [149, 147] on span "Brand Safety (Blocked)" at bounding box center [722, 144] width 114 height 13
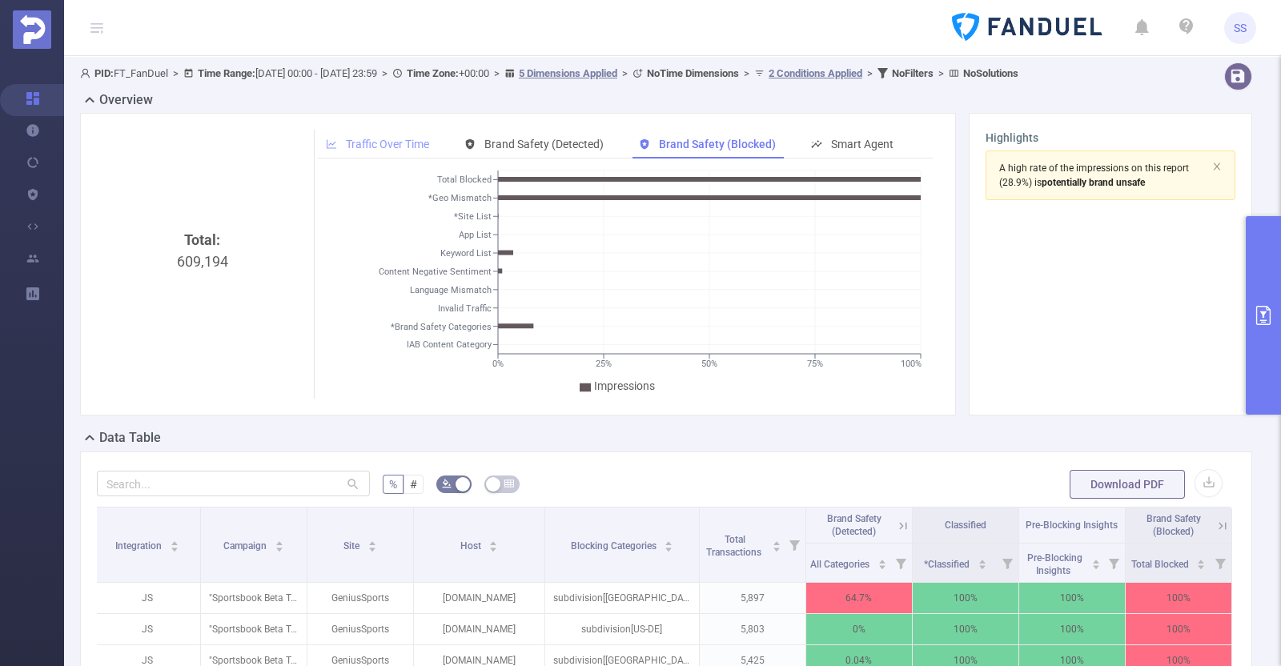
click at [149, 142] on span "Traffic Over Time" at bounding box center [387, 144] width 83 height 13
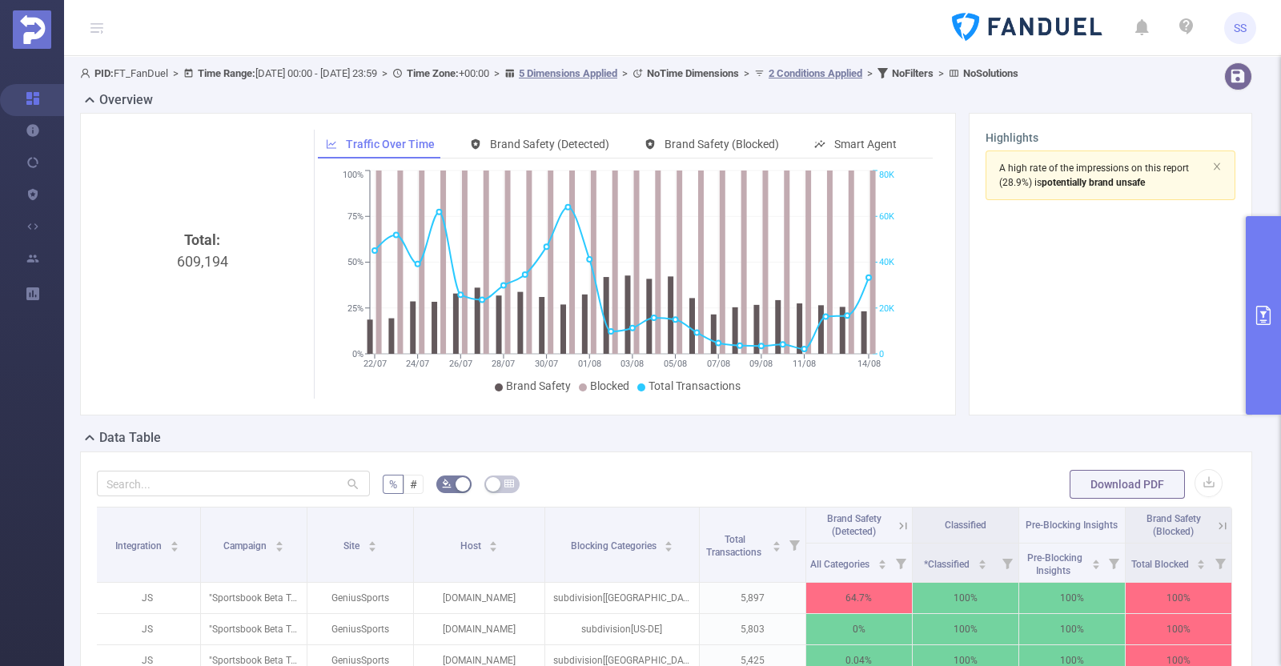
click at [149, 267] on button "primary" at bounding box center [1263, 315] width 35 height 199
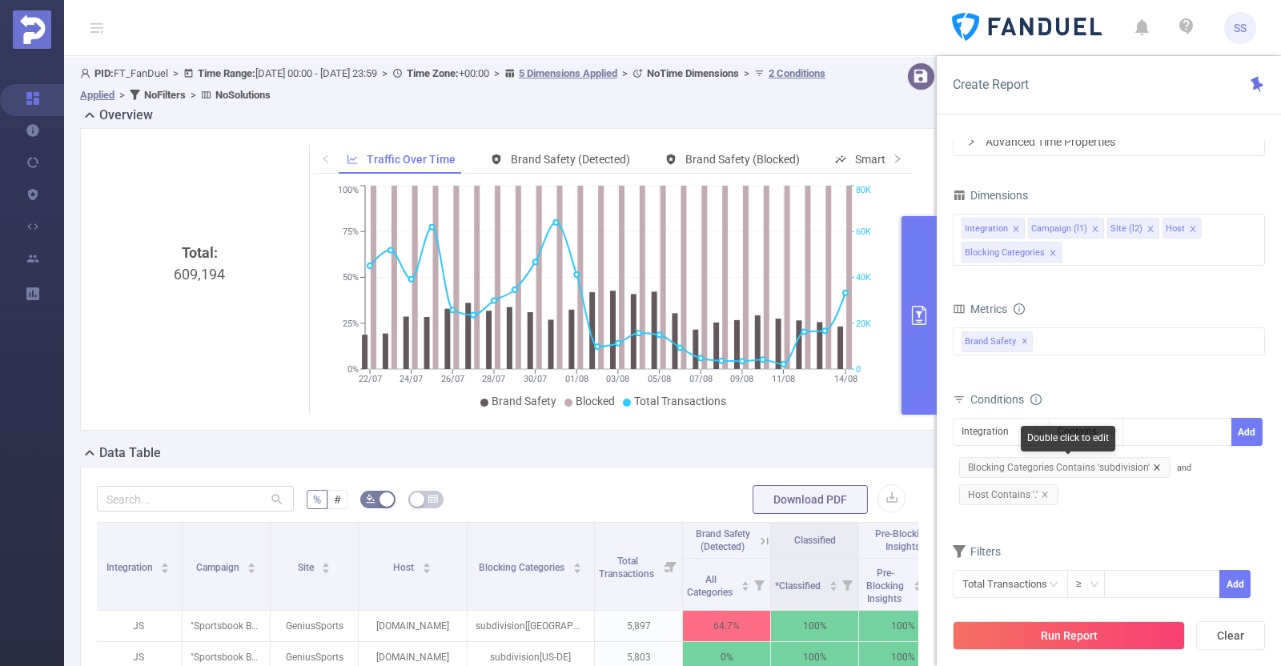
click at [149, 464] on icon "icon: close" at bounding box center [1157, 468] width 8 height 8
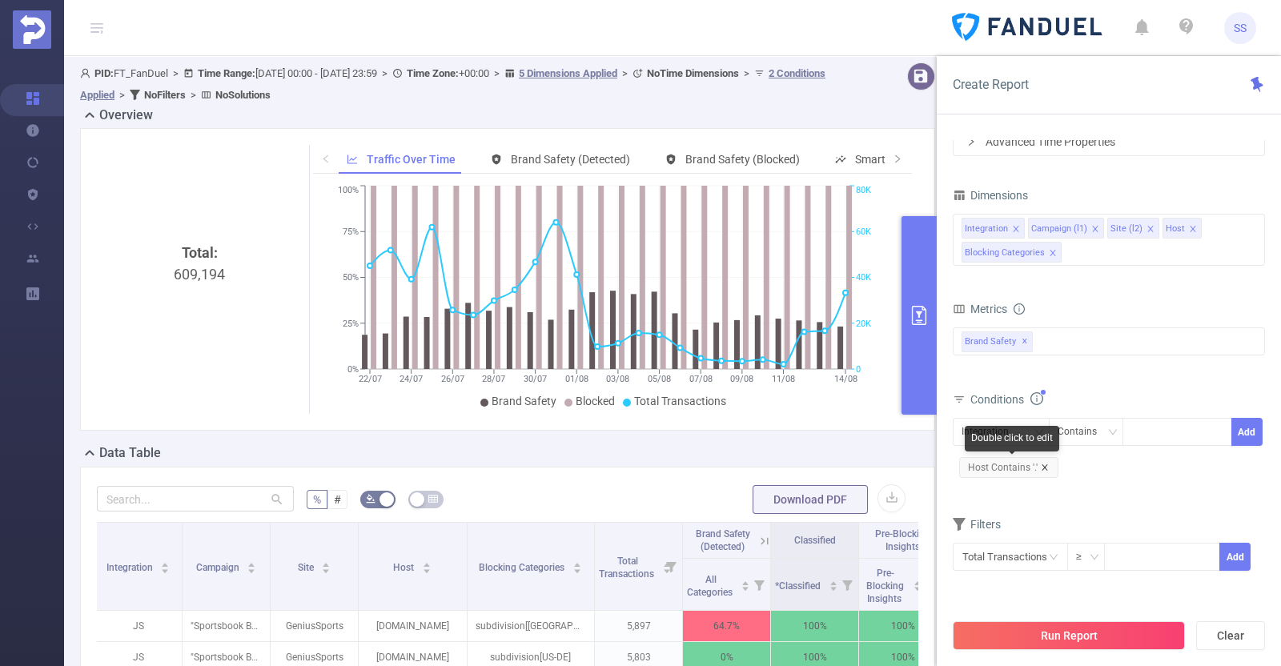
click at [149, 467] on icon "icon: close" at bounding box center [1045, 467] width 6 height 6
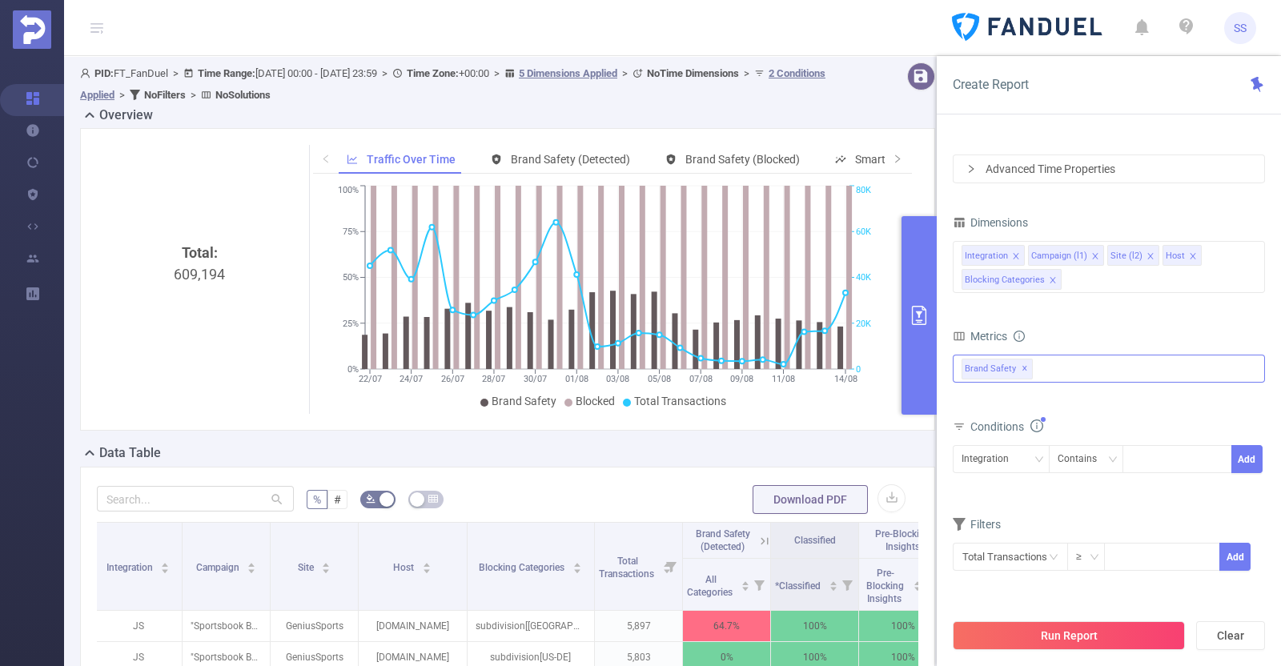
click at [149, 360] on div "Anti-Fraud Invalid Traffic Visibility Brand Safety Traffic Intelligence Sample …" at bounding box center [1109, 369] width 312 height 28
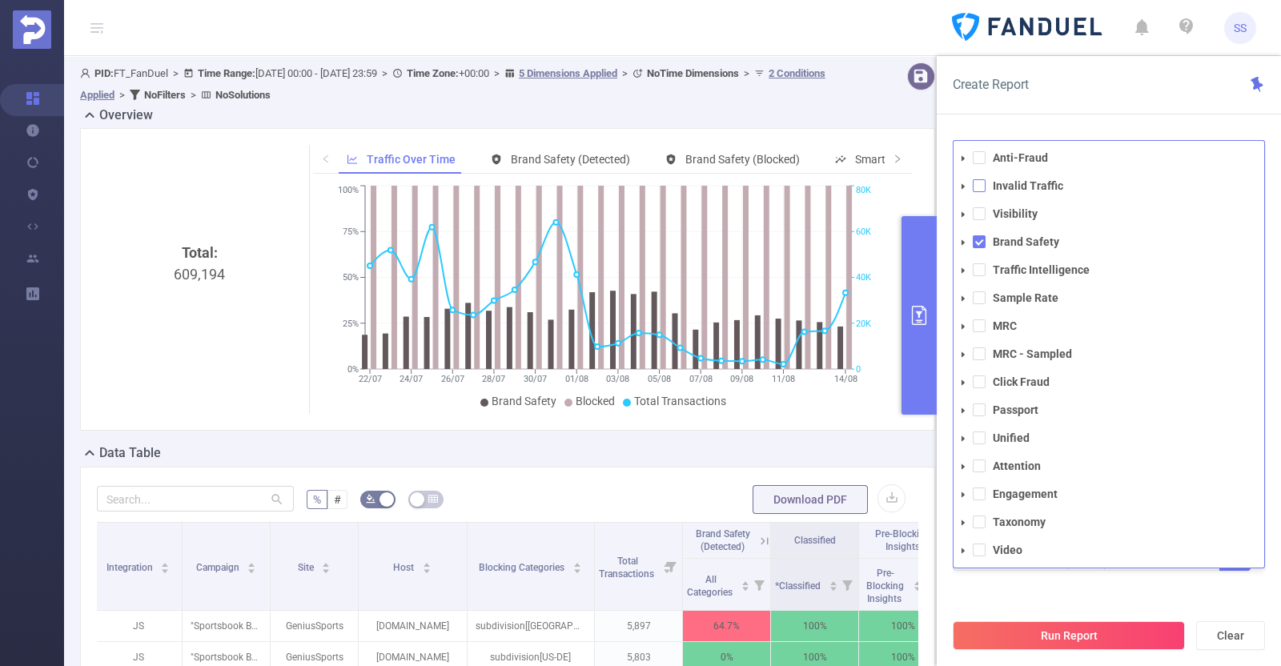
click at [149, 189] on span at bounding box center [979, 185] width 13 height 13
click at [149, 239] on span at bounding box center [979, 241] width 13 height 13
click at [149, 75] on div "Create Report" at bounding box center [1109, 85] width 344 height 58
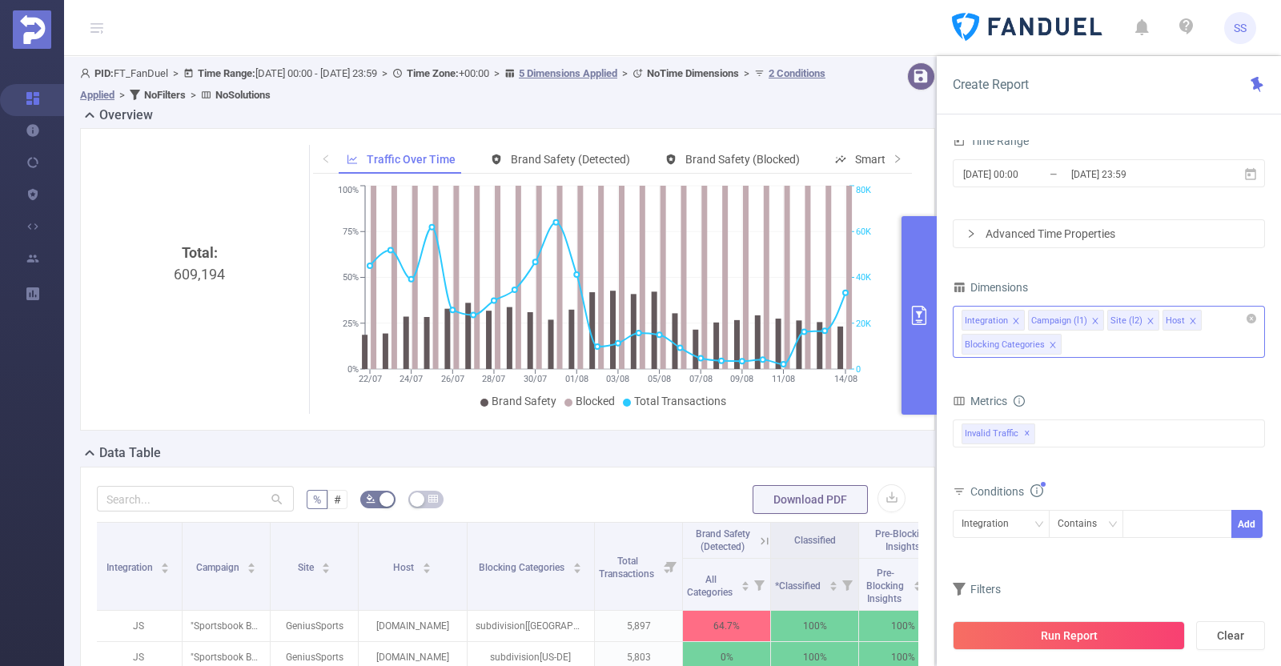
click at [149, 342] on icon "icon: close" at bounding box center [1053, 345] width 8 height 8
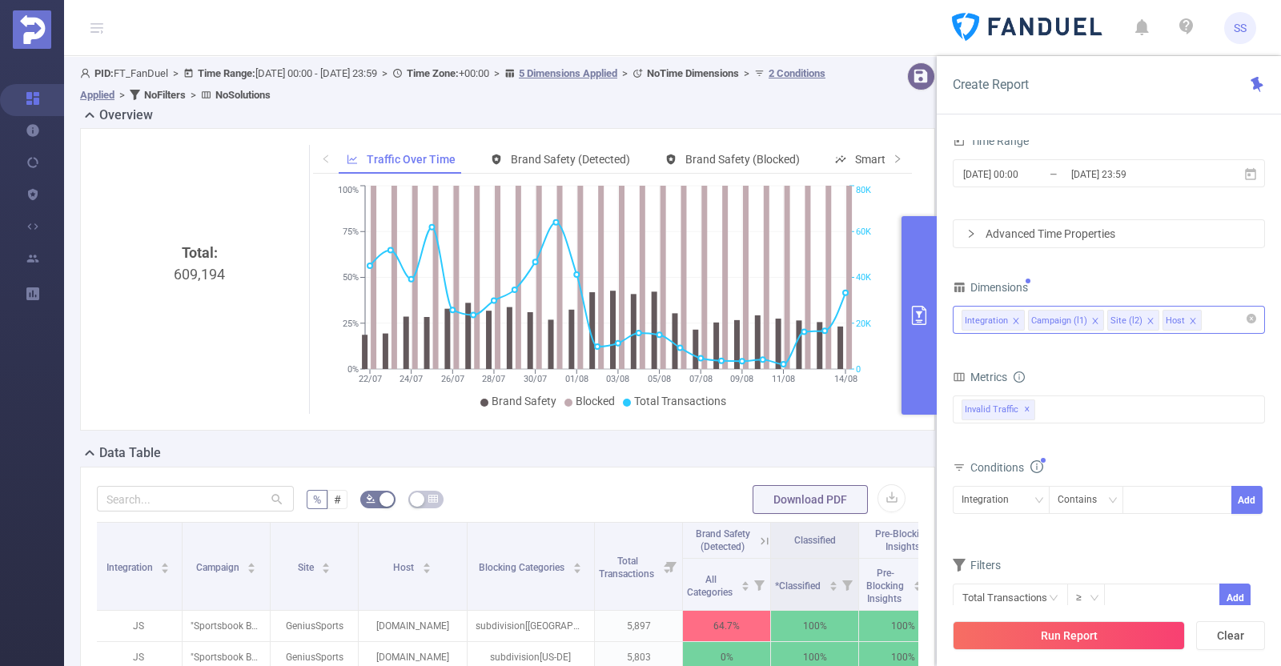
click at [149, 322] on icon "icon: close" at bounding box center [1193, 321] width 8 height 8
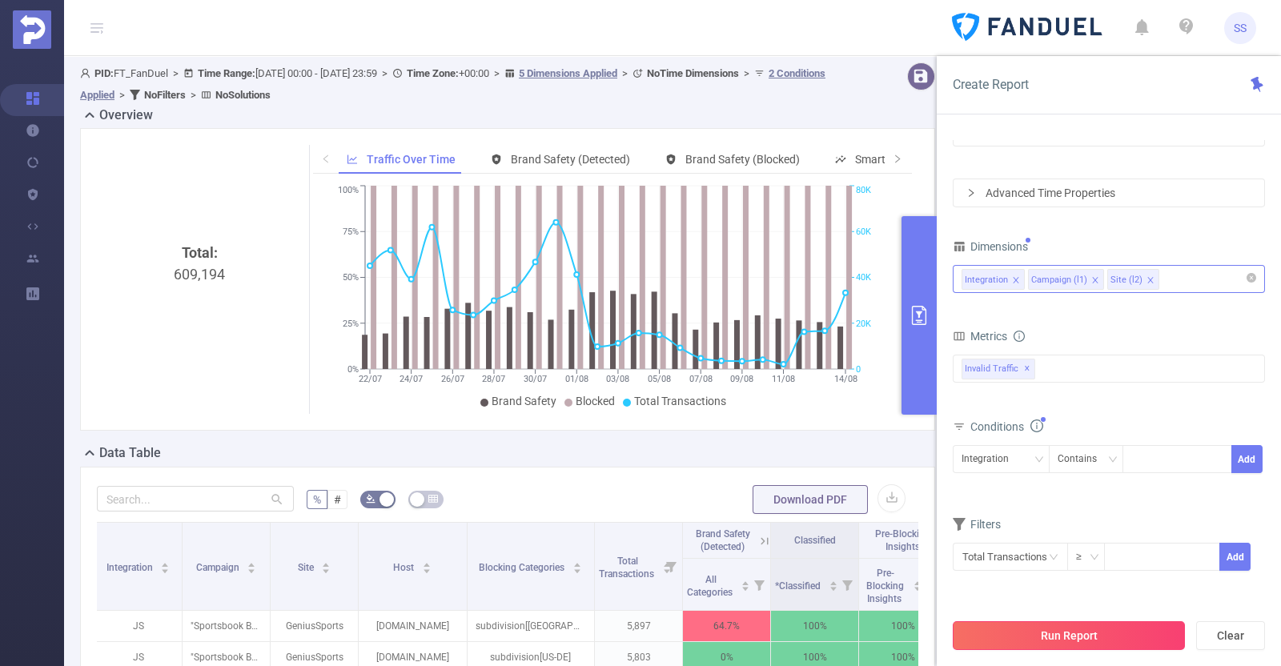
click at [149, 635] on button "Run Report" at bounding box center [1069, 635] width 232 height 29
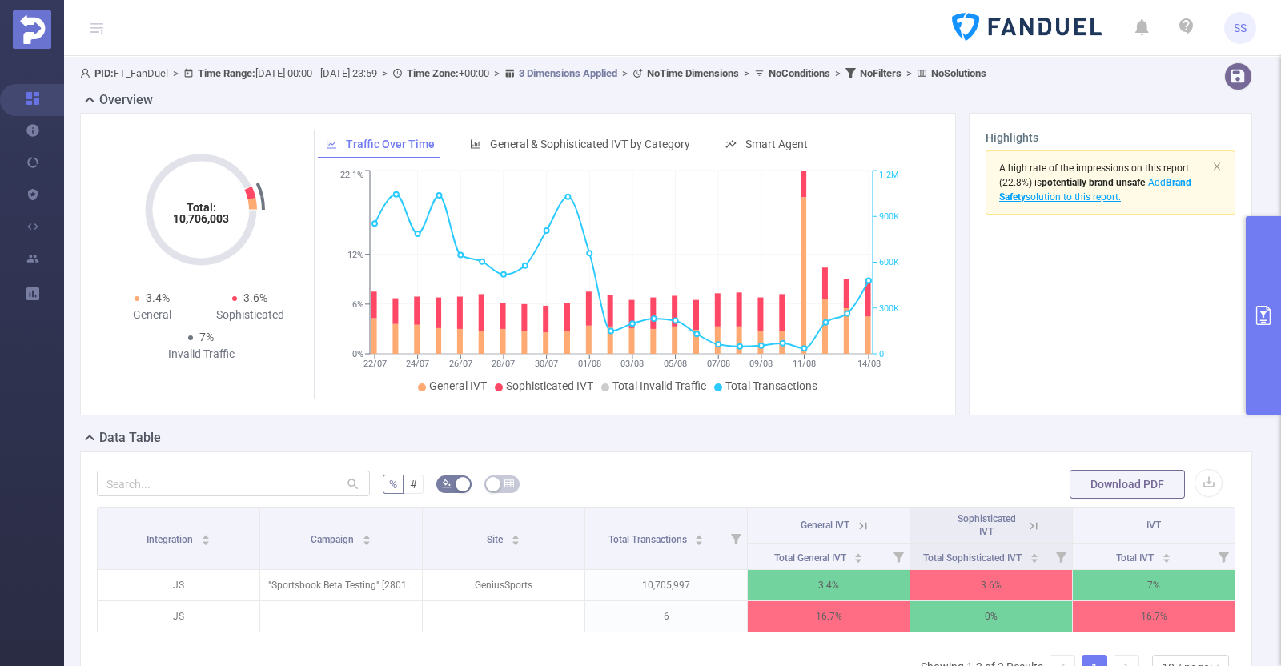
scroll to position [99, 0]
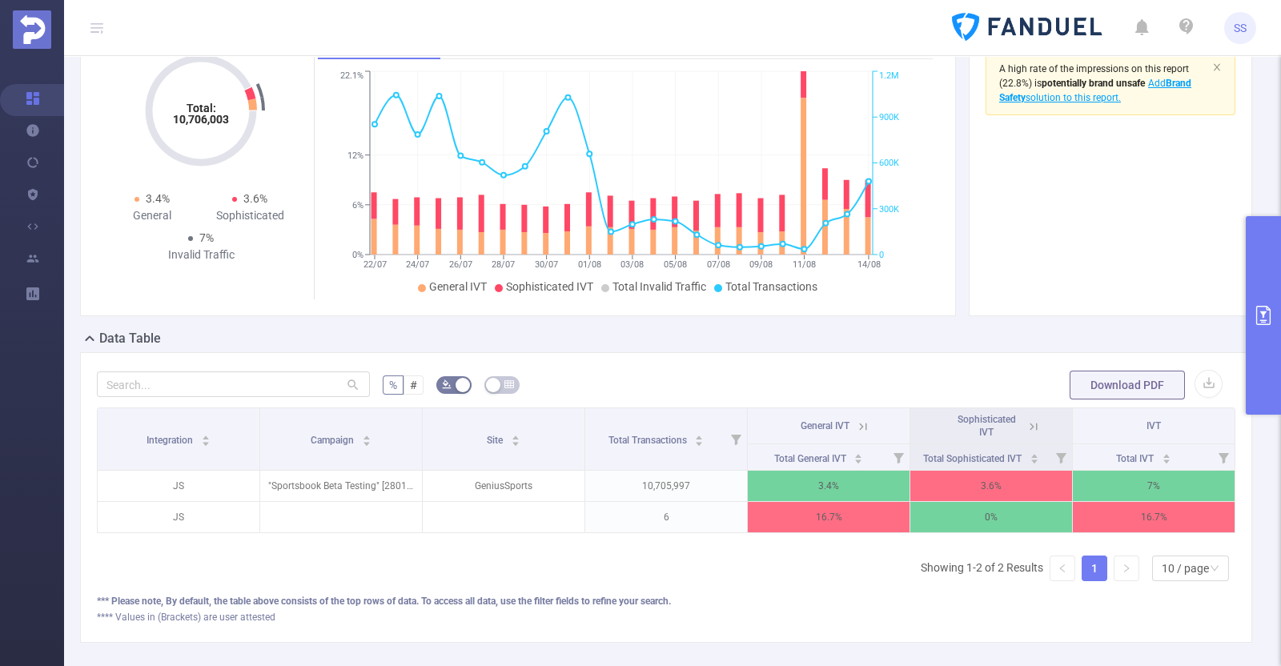
click at [149, 426] on icon at bounding box center [1033, 427] width 14 height 14
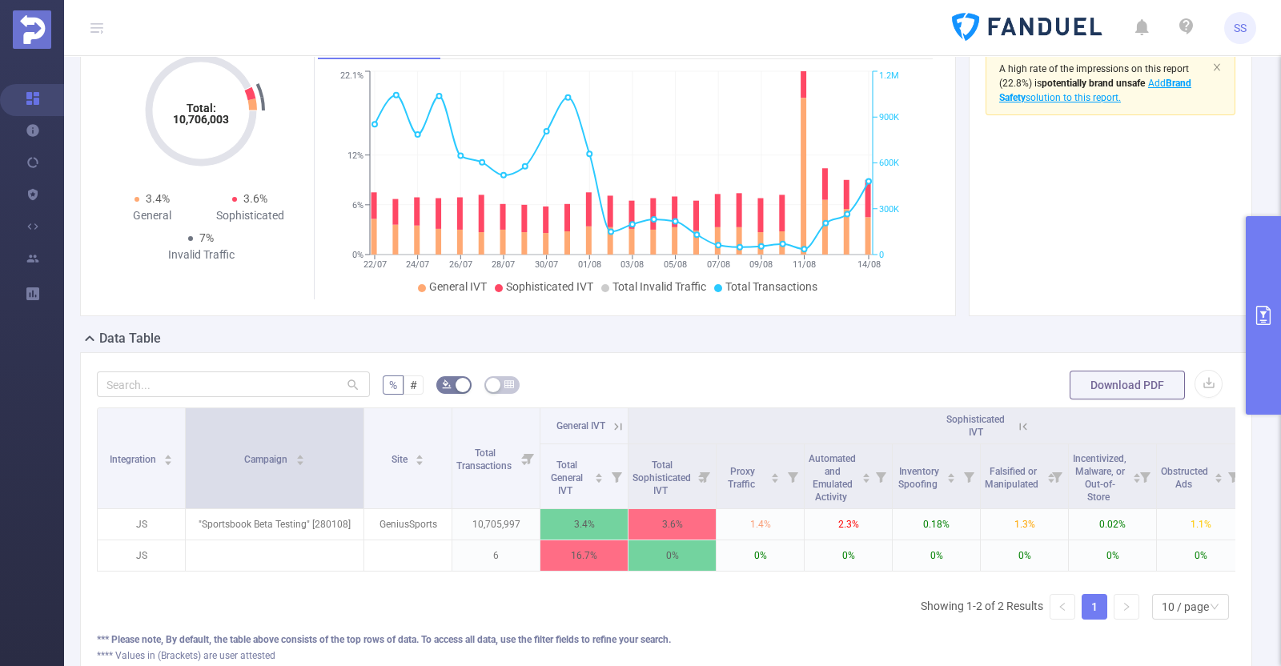
drag, startPoint x: 270, startPoint y: 466, endPoint x: 360, endPoint y: 467, distance: 90.5
click at [149, 467] on span at bounding box center [364, 458] width 8 height 100
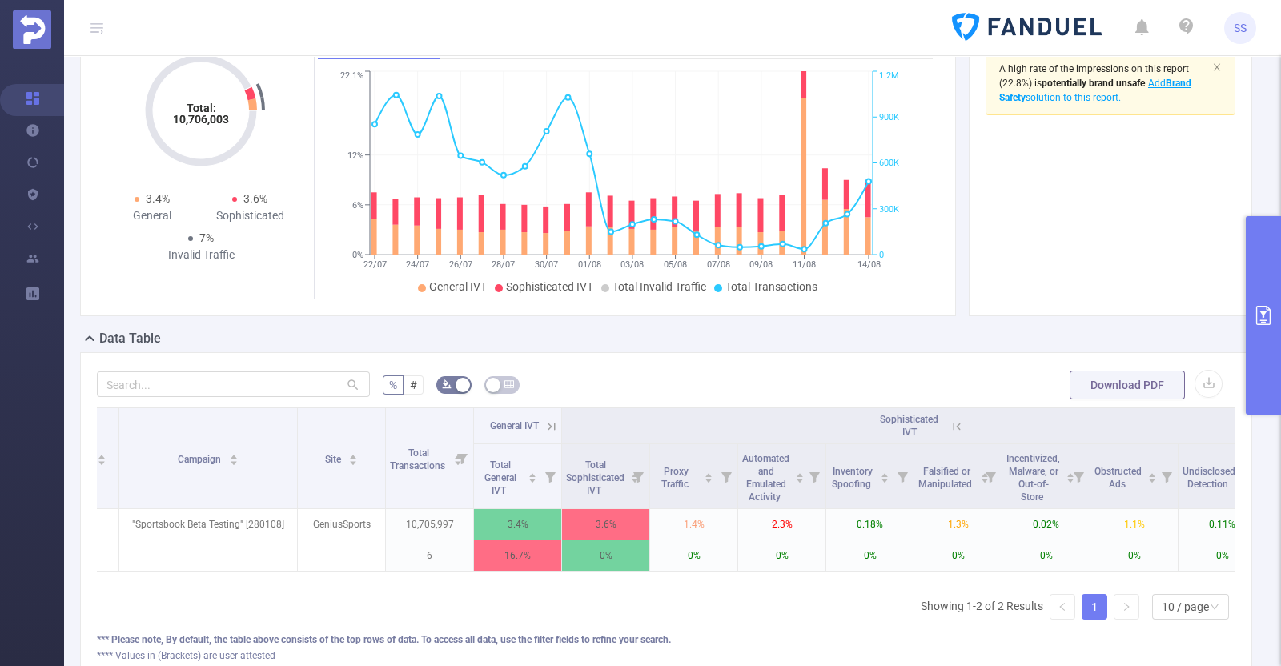
scroll to position [0, 70]
click at [149, 425] on icon at bounding box center [548, 427] width 14 height 14
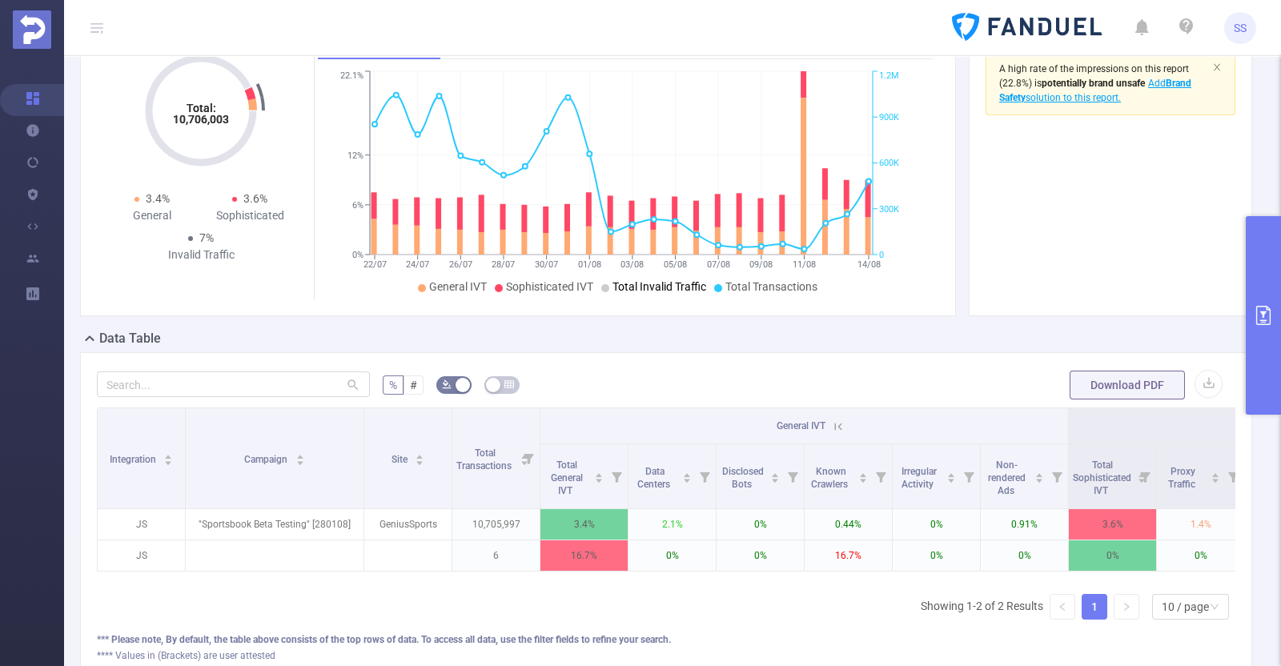
scroll to position [0, 0]
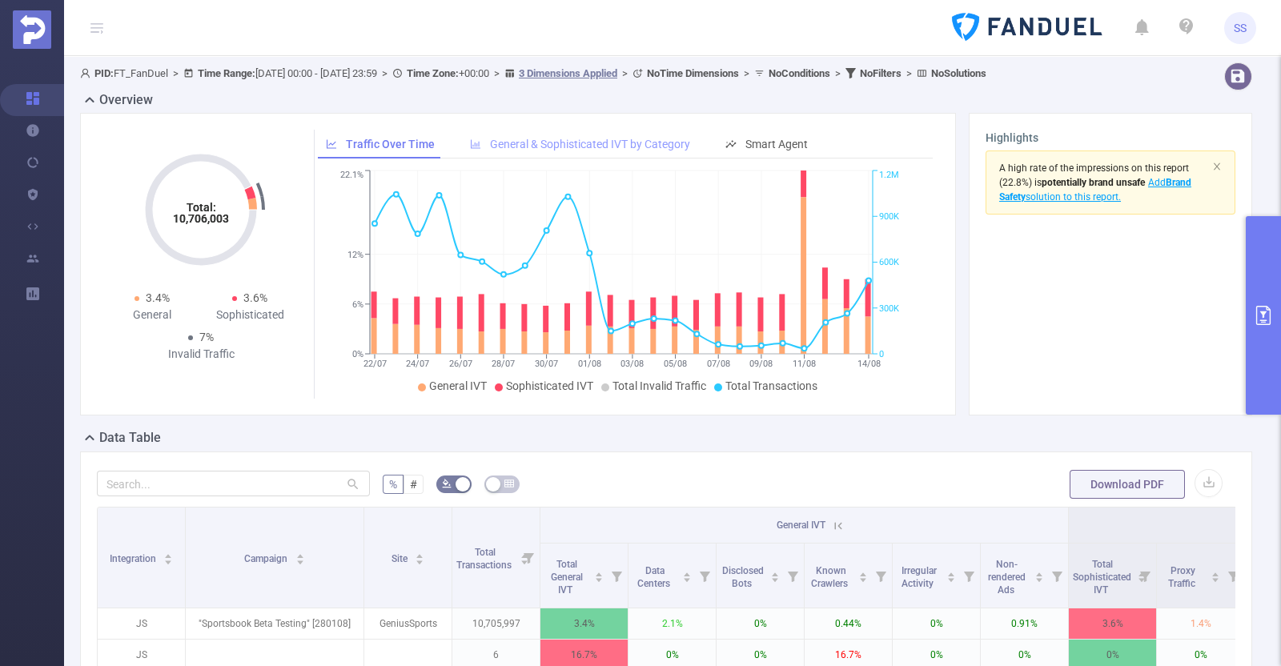
click at [149, 150] on span "General & Sophisticated IVT by Category" at bounding box center [590, 144] width 200 height 13
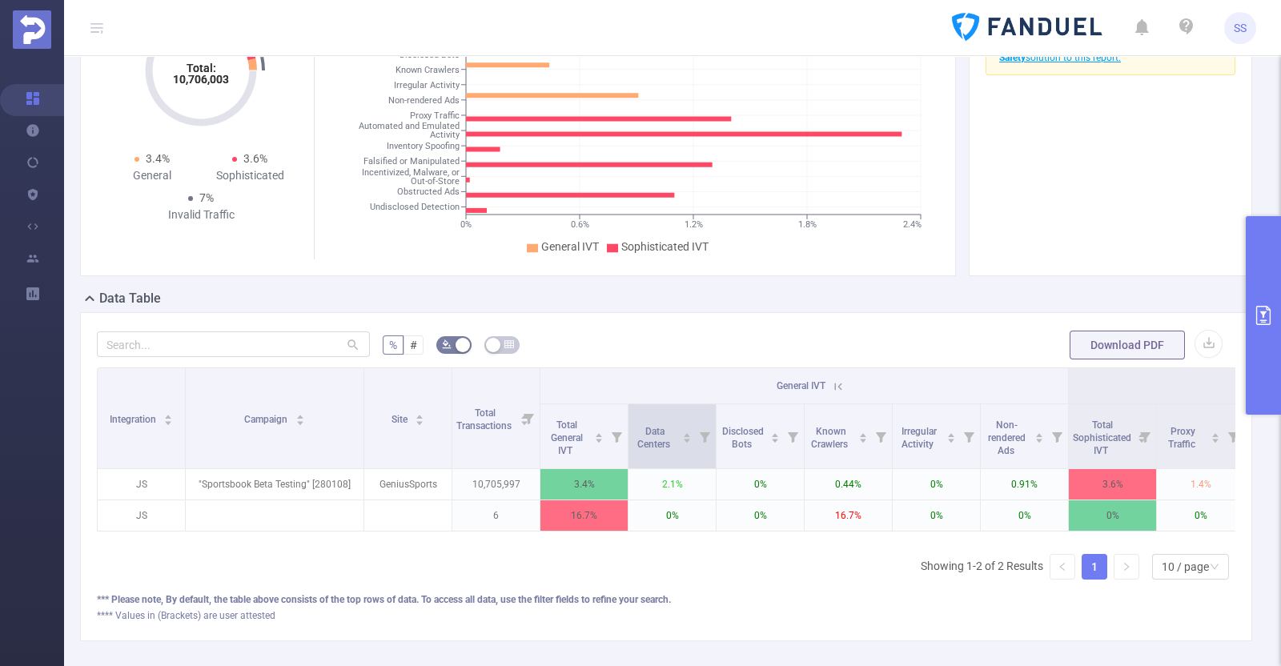
scroll to position [199, 0]
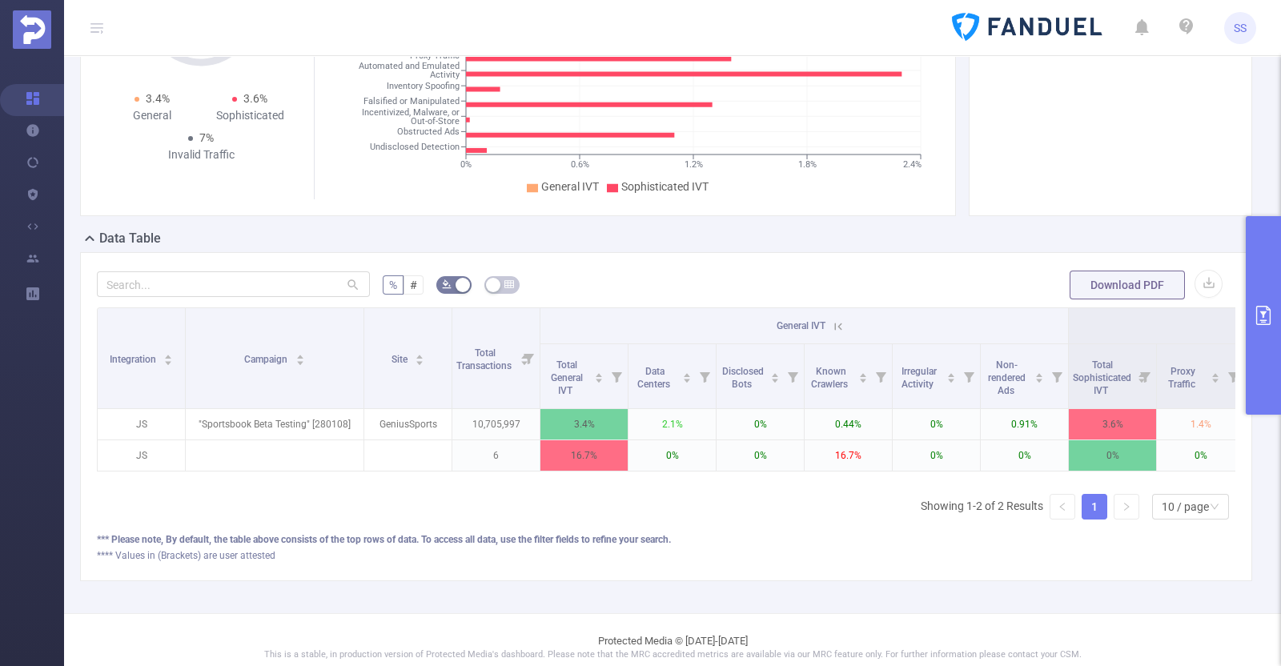
click at [149, 322] on icon at bounding box center [838, 326] width 14 height 14
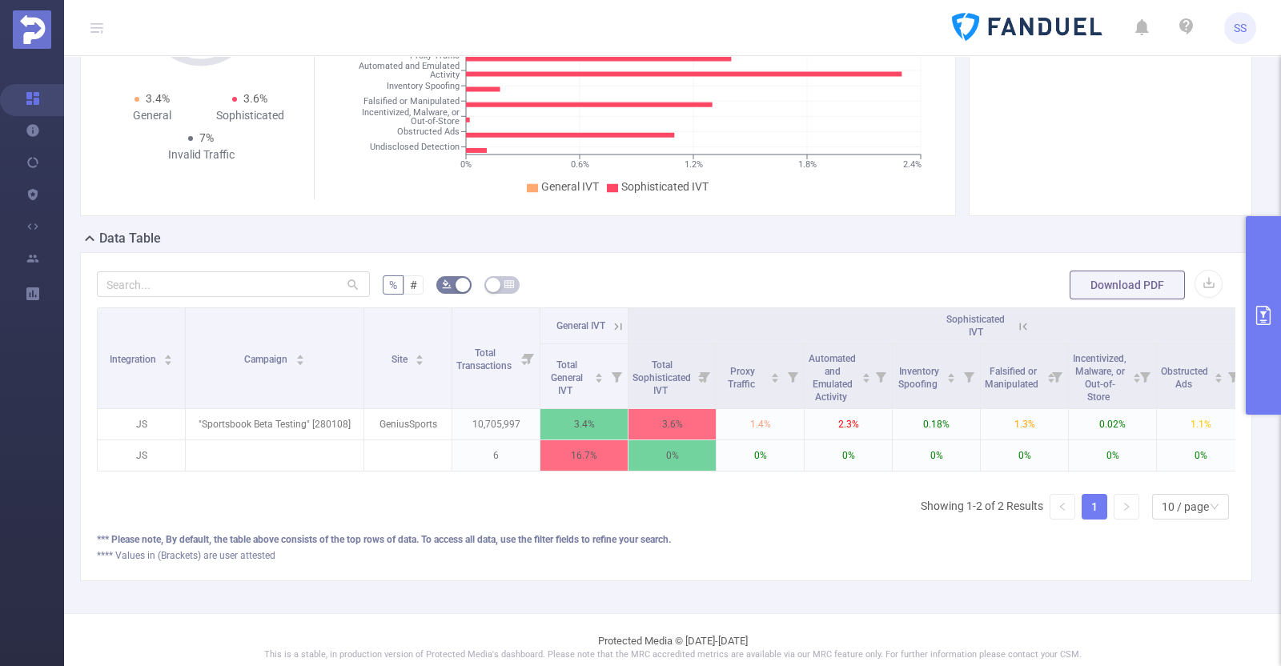
click at [149, 354] on button "primary" at bounding box center [1263, 315] width 35 height 199
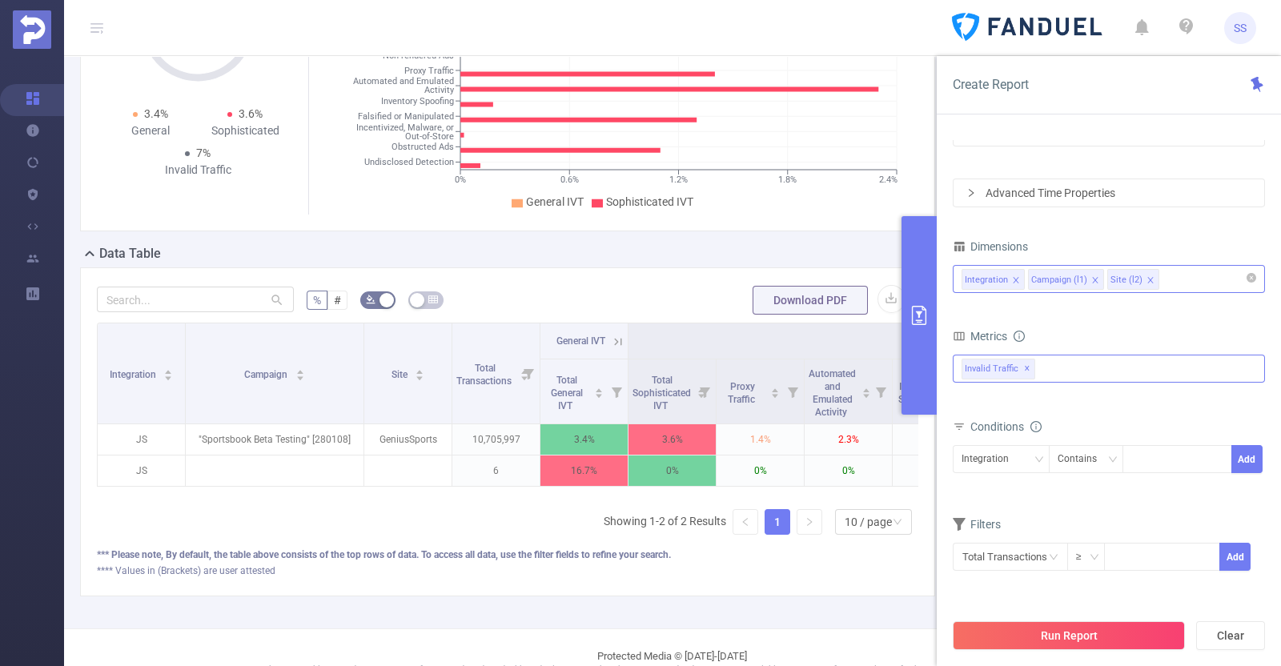
click at [149, 371] on div "Anti-Fraud Invalid Traffic Visibility Brand Safety Traffic Intelligence Sample …" at bounding box center [1109, 369] width 312 height 28
click at [149, 104] on div "Create Report" at bounding box center [1109, 85] width 344 height 58
click at [149, 274] on div "Integration Campaign (l1) Site (l2)" at bounding box center [1109, 279] width 295 height 26
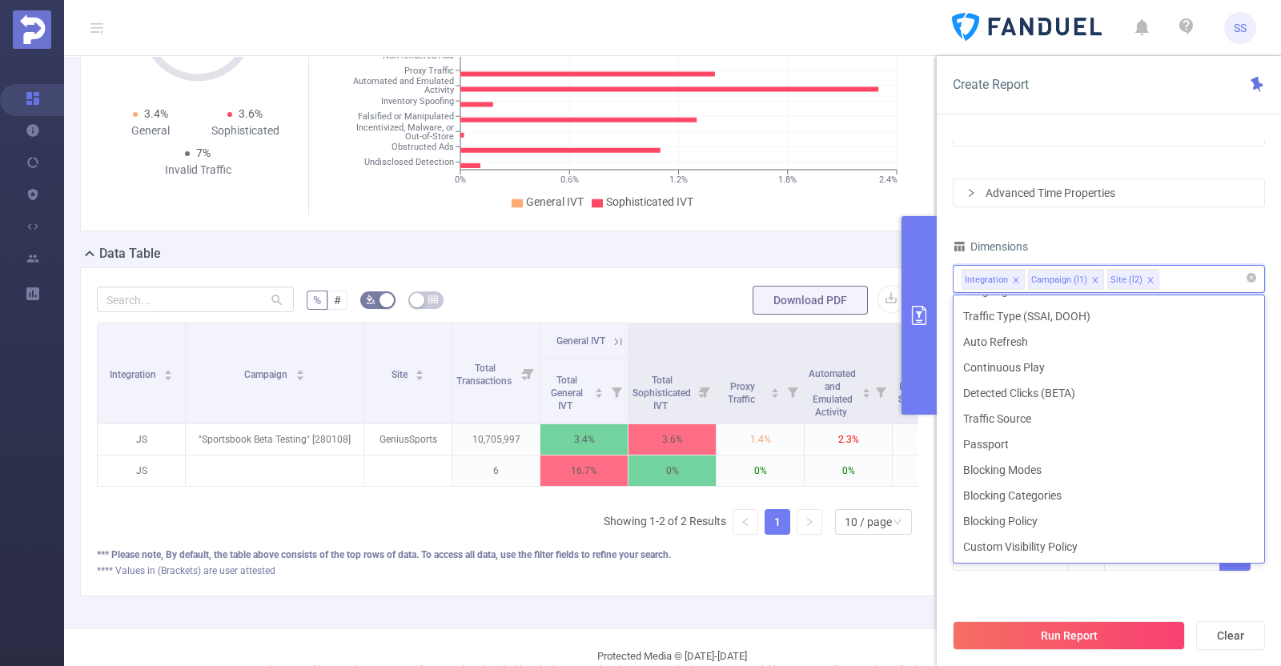
scroll to position [3, 0]
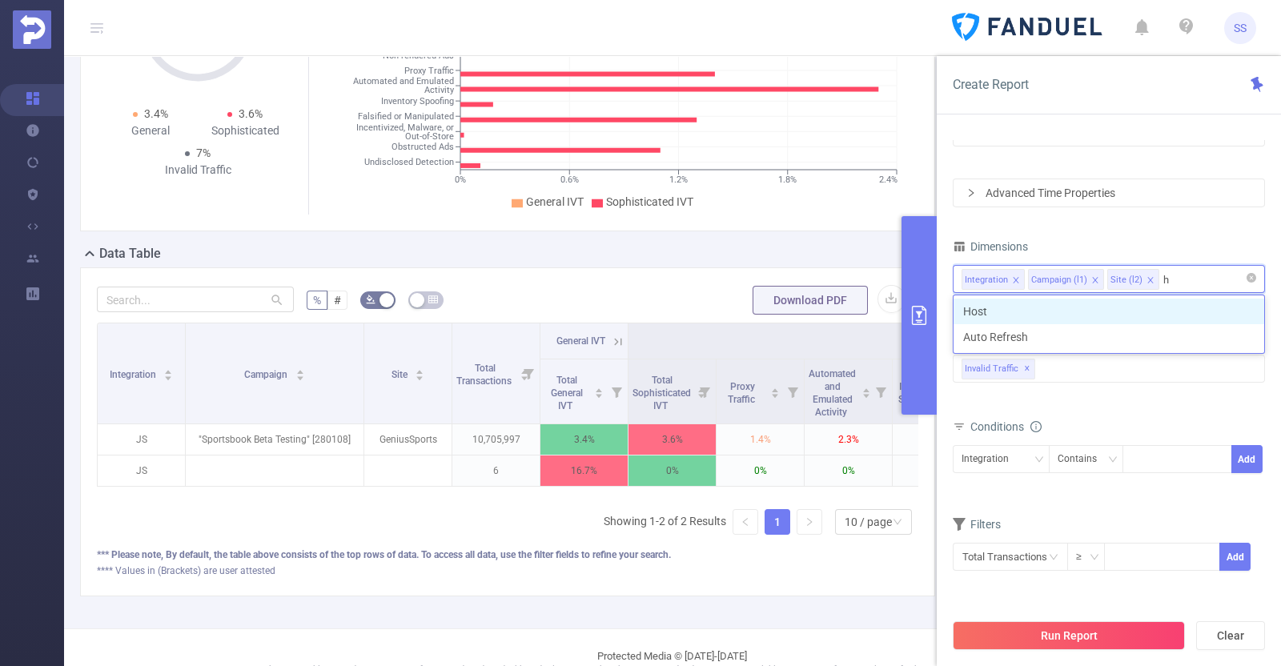
type input "ho"
click at [149, 296] on ul "Host" at bounding box center [1109, 312] width 312 height 34
click at [149, 307] on li "Host" at bounding box center [1109, 312] width 311 height 26
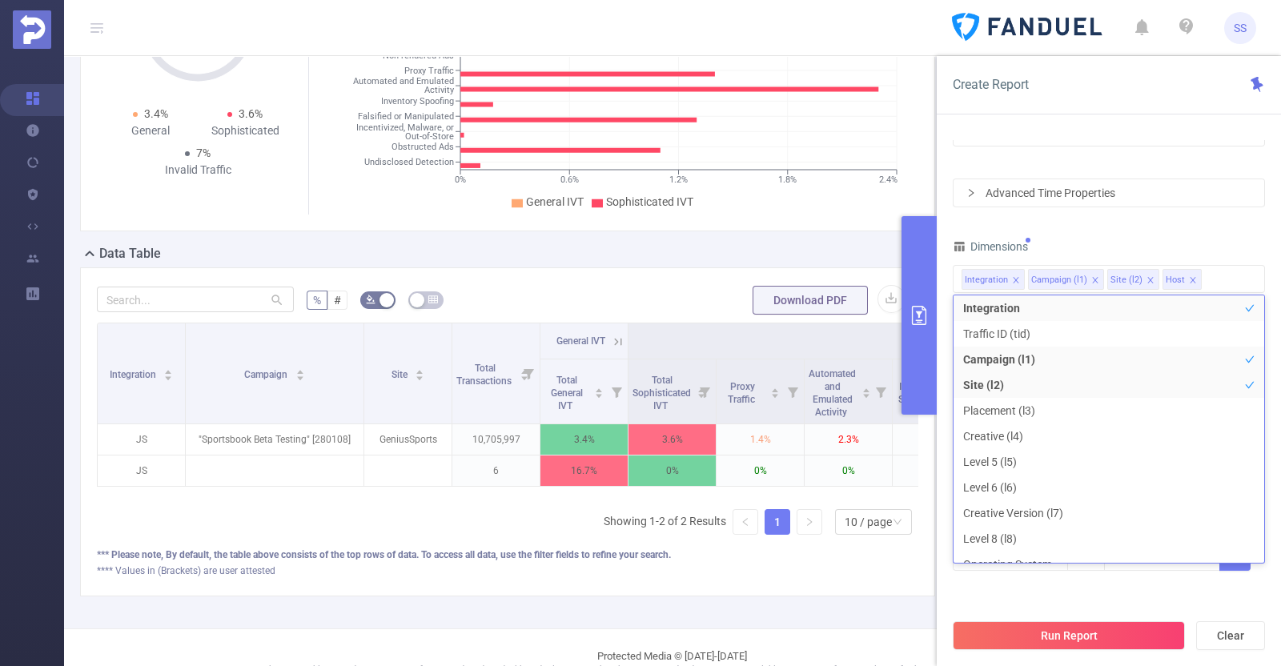
click at [149, 236] on div "Dimensions" at bounding box center [1109, 248] width 312 height 26
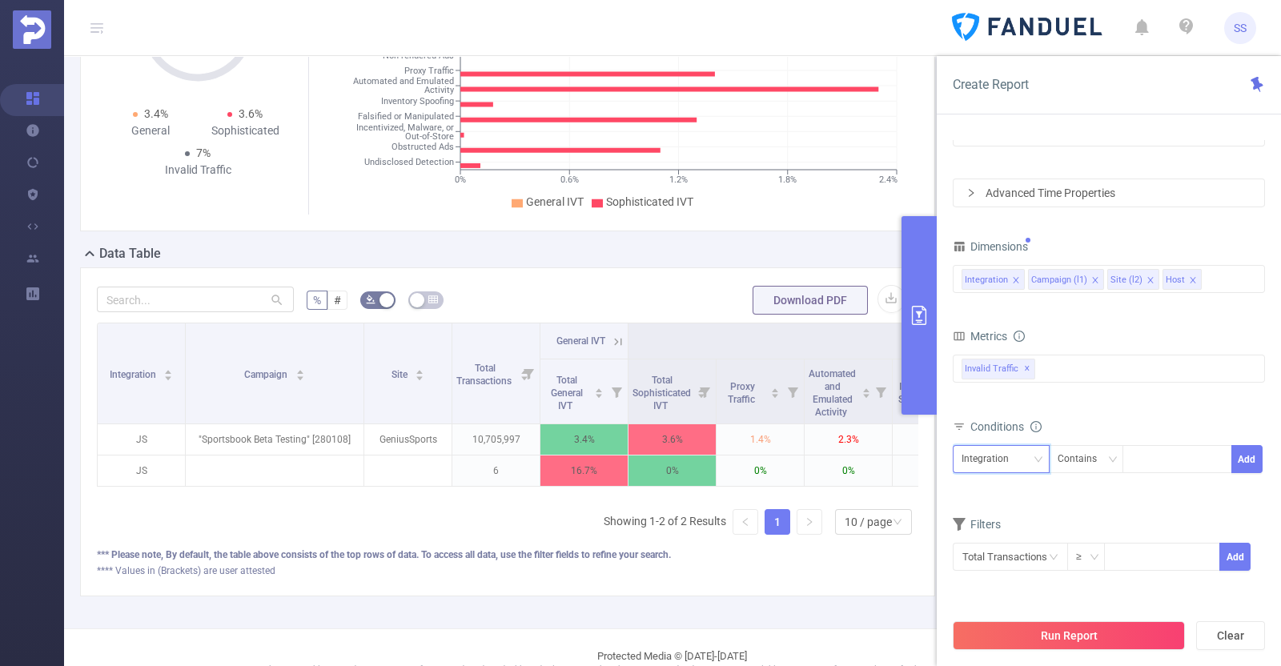
click at [149, 454] on div "Integration" at bounding box center [991, 459] width 58 height 26
drag, startPoint x: 1000, startPoint y: 568, endPoint x: 1023, endPoint y: 537, distance: 38.3
click at [149, 568] on li "Host" at bounding box center [1001, 569] width 97 height 26
click at [149, 464] on div at bounding box center [1177, 459] width 92 height 26
type input "."
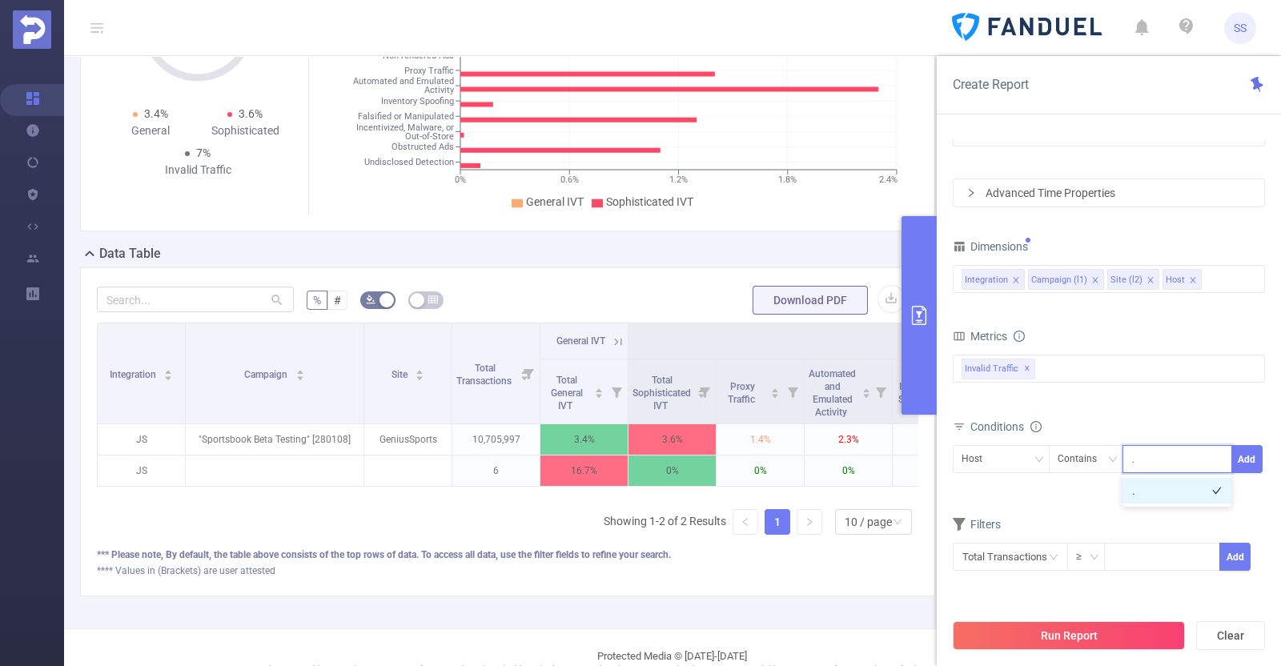
click at [149, 496] on li "." at bounding box center [1177, 491] width 109 height 26
click at [149, 418] on div "Conditions" at bounding box center [1109, 429] width 312 height 26
click at [149, 461] on button "Add" at bounding box center [1246, 459] width 31 height 28
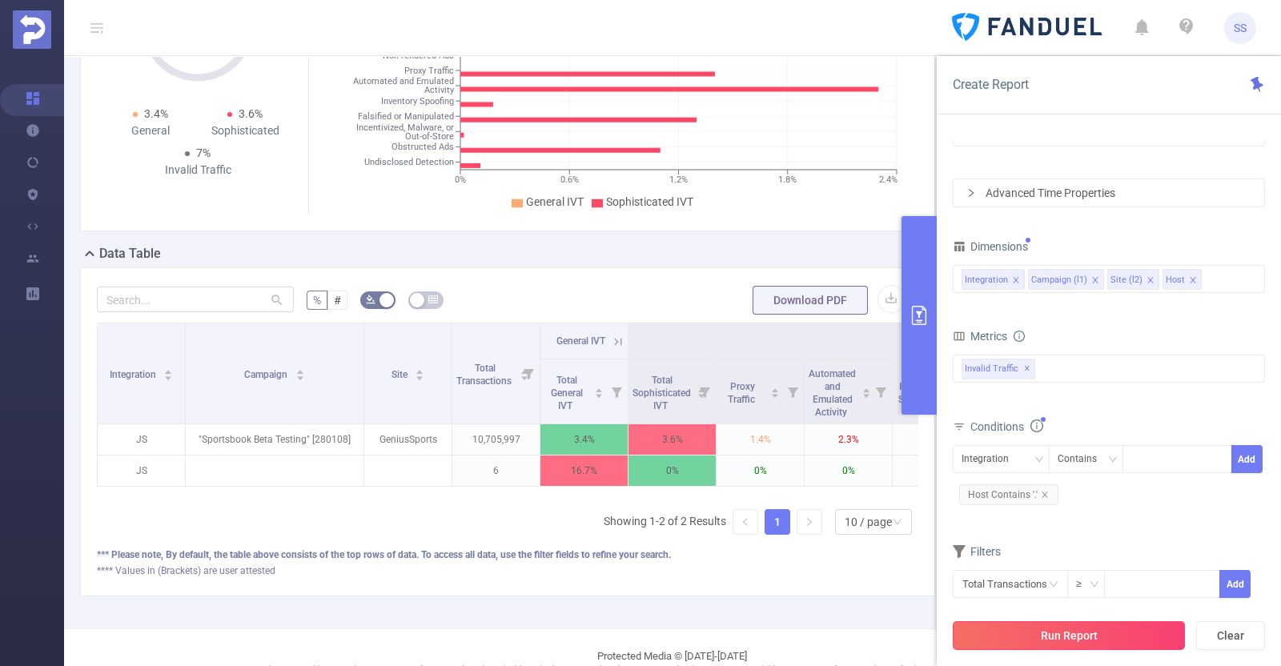
click at [149, 637] on button "Run Report" at bounding box center [1069, 635] width 232 height 29
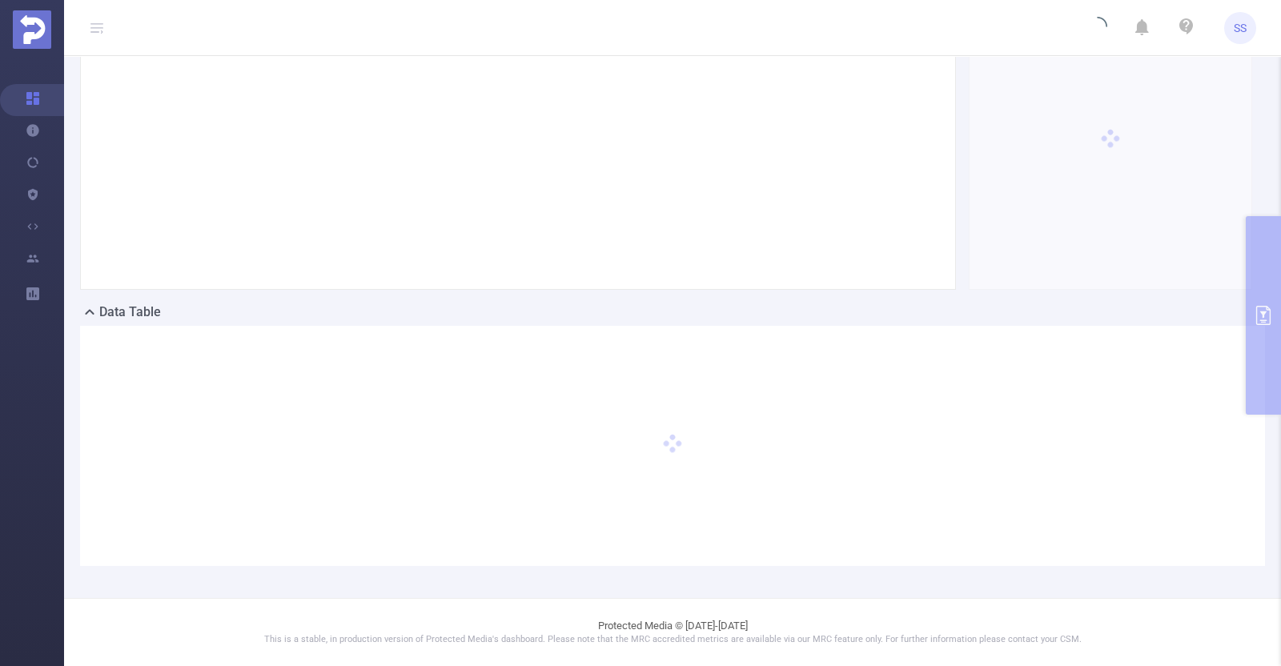
scroll to position [140, 0]
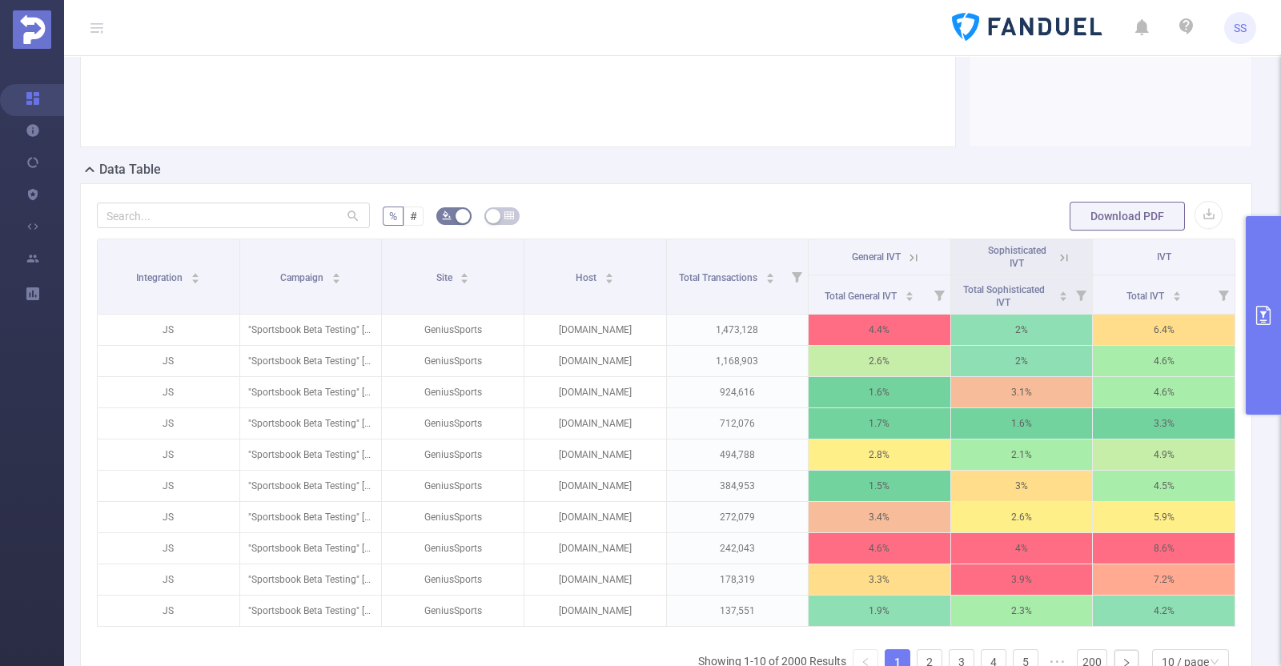
scroll to position [339, 0]
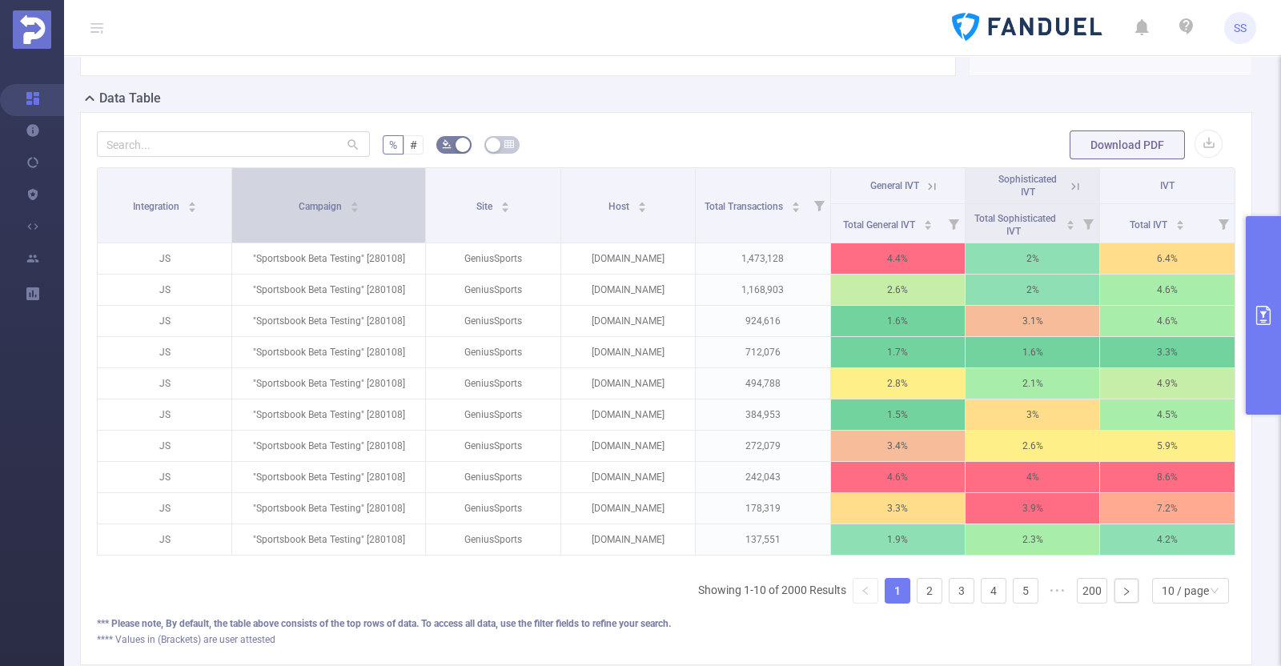
drag, startPoint x: 375, startPoint y: 200, endPoint x: 405, endPoint y: 209, distance: 31.7
click at [149, 209] on th "Campaign" at bounding box center [329, 205] width 194 height 75
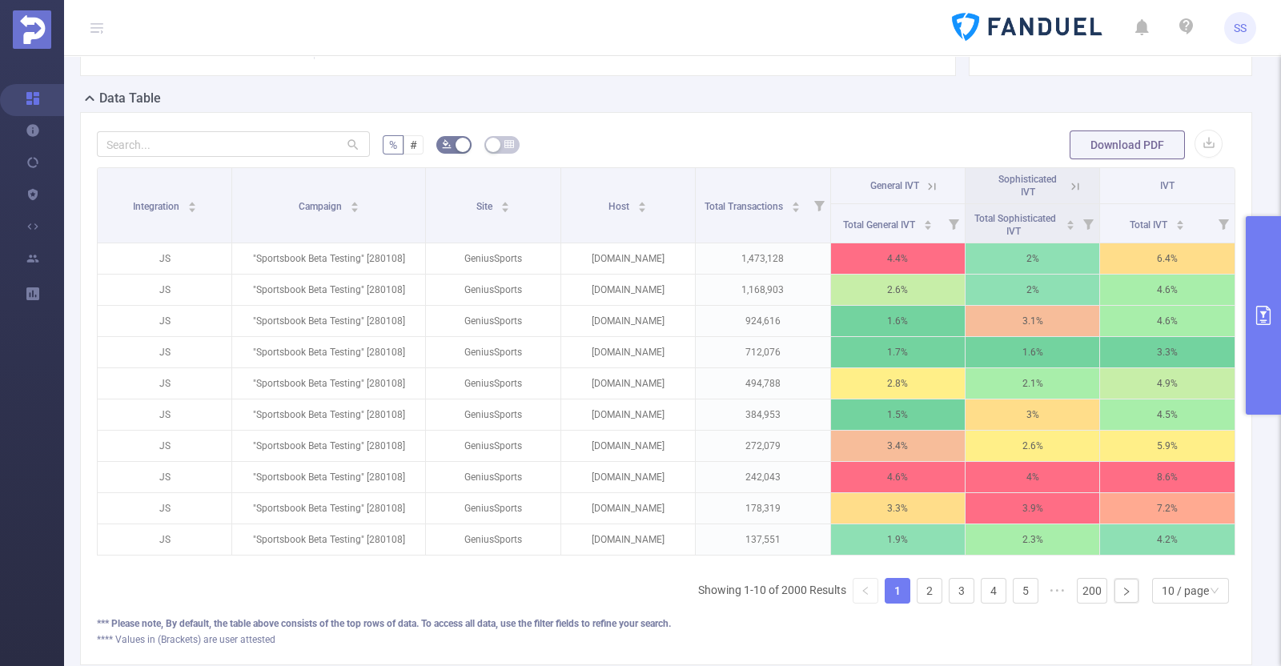
click at [149, 194] on icon at bounding box center [1075, 186] width 14 height 14
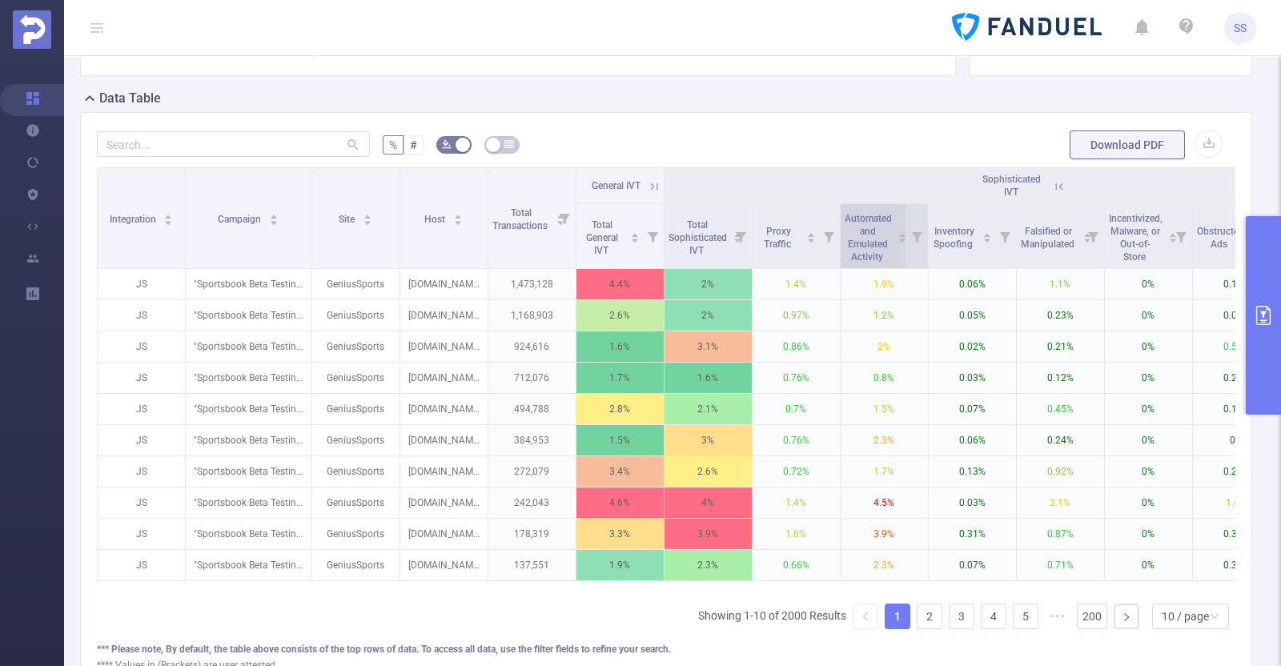
click at [149, 252] on span "Automated and Emulated Activity" at bounding box center [868, 236] width 47 height 54
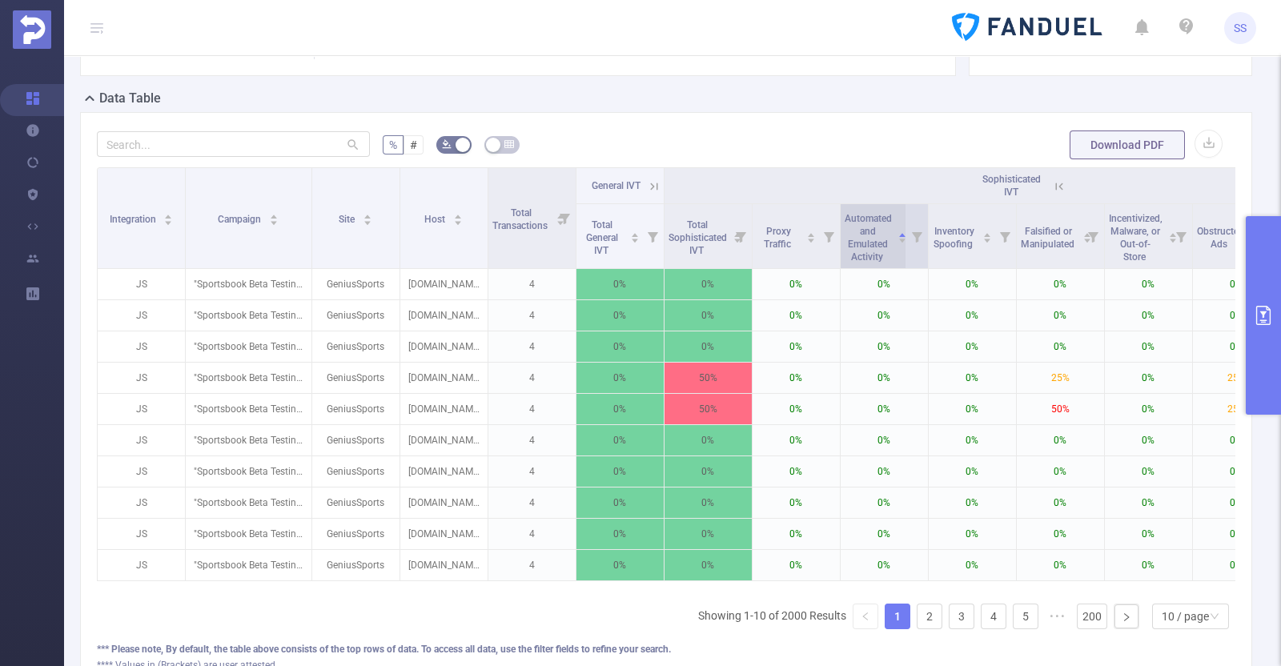
click at [149, 252] on span "Automated and Emulated Activity" at bounding box center [868, 236] width 47 height 54
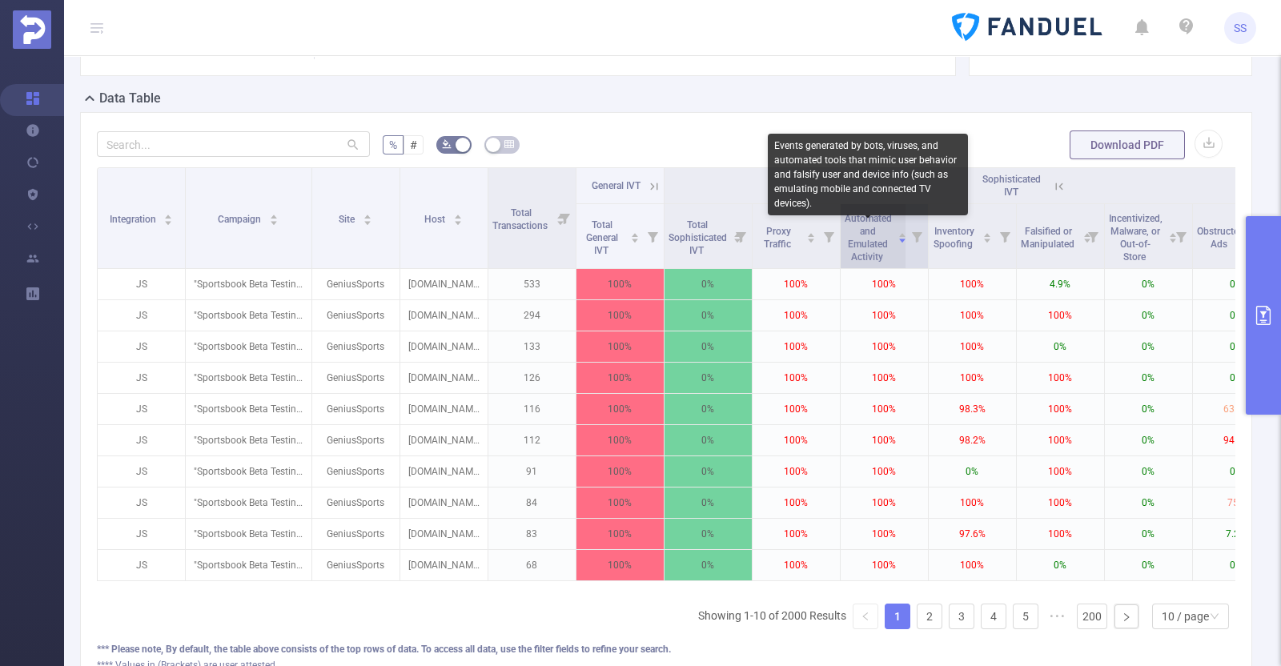
click at [149, 254] on span "Automated and Emulated Activity" at bounding box center [868, 238] width 47 height 50
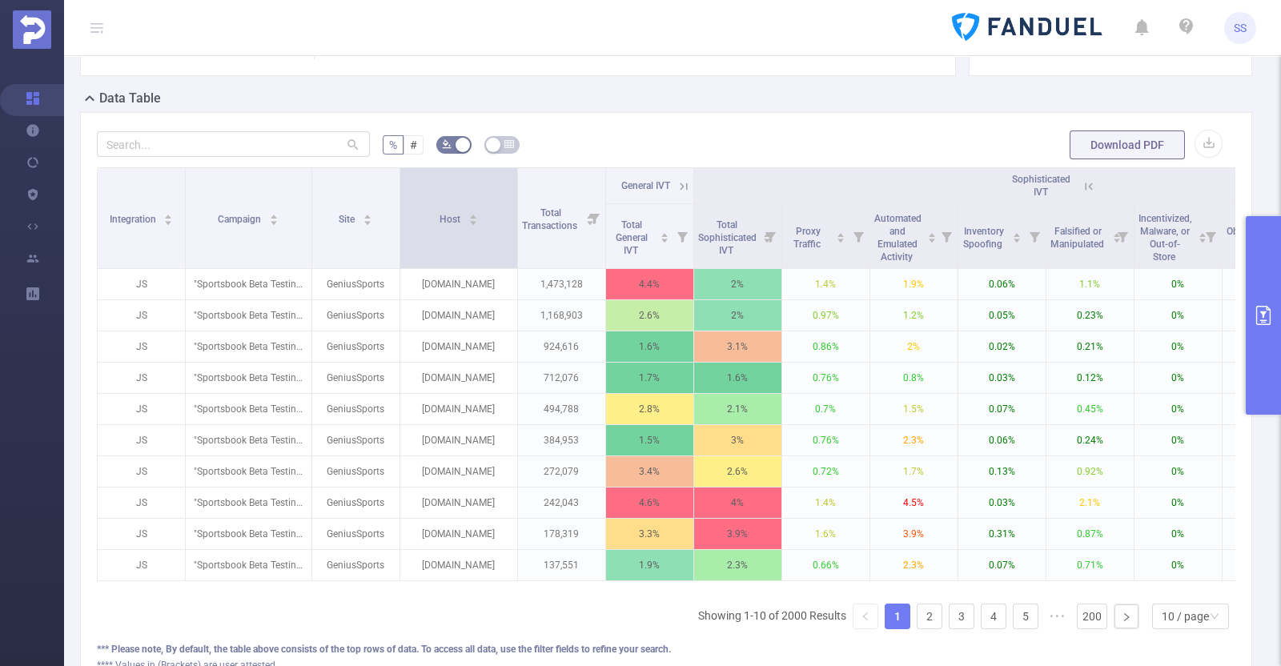
drag, startPoint x: 484, startPoint y: 257, endPoint x: 514, endPoint y: 262, distance: 30.0
click at [149, 262] on span at bounding box center [517, 218] width 8 height 100
click at [149, 190] on icon at bounding box center [683, 186] width 7 height 7
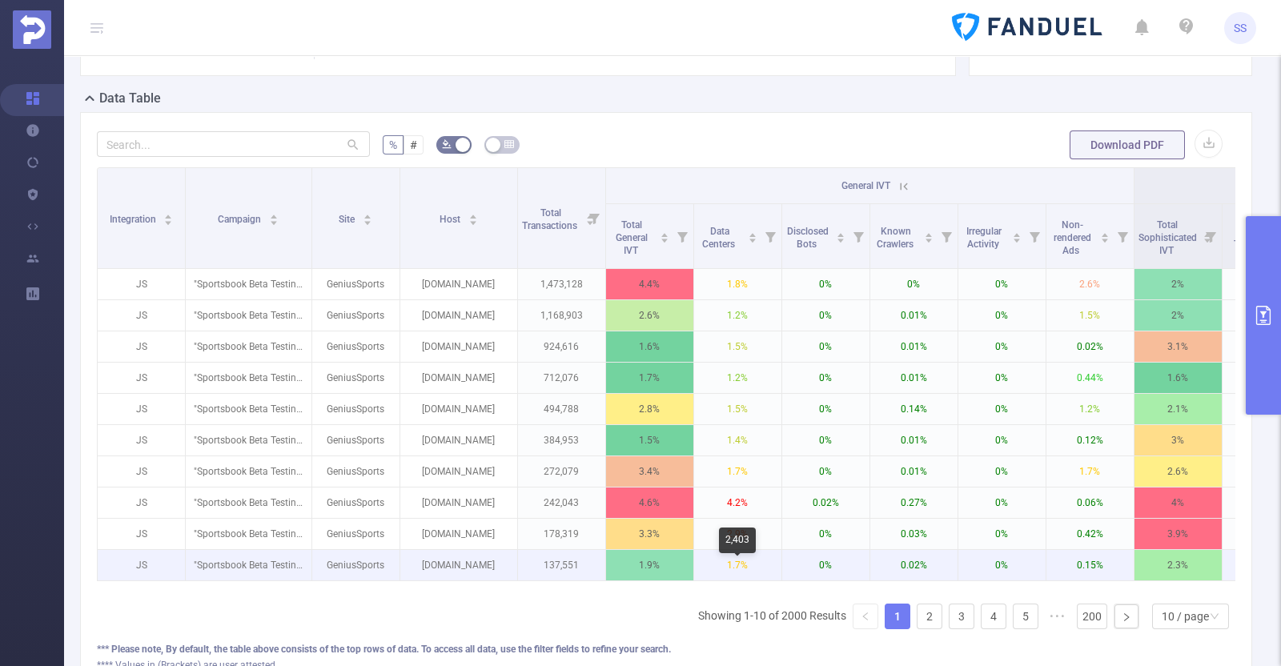
scroll to position [440, 0]
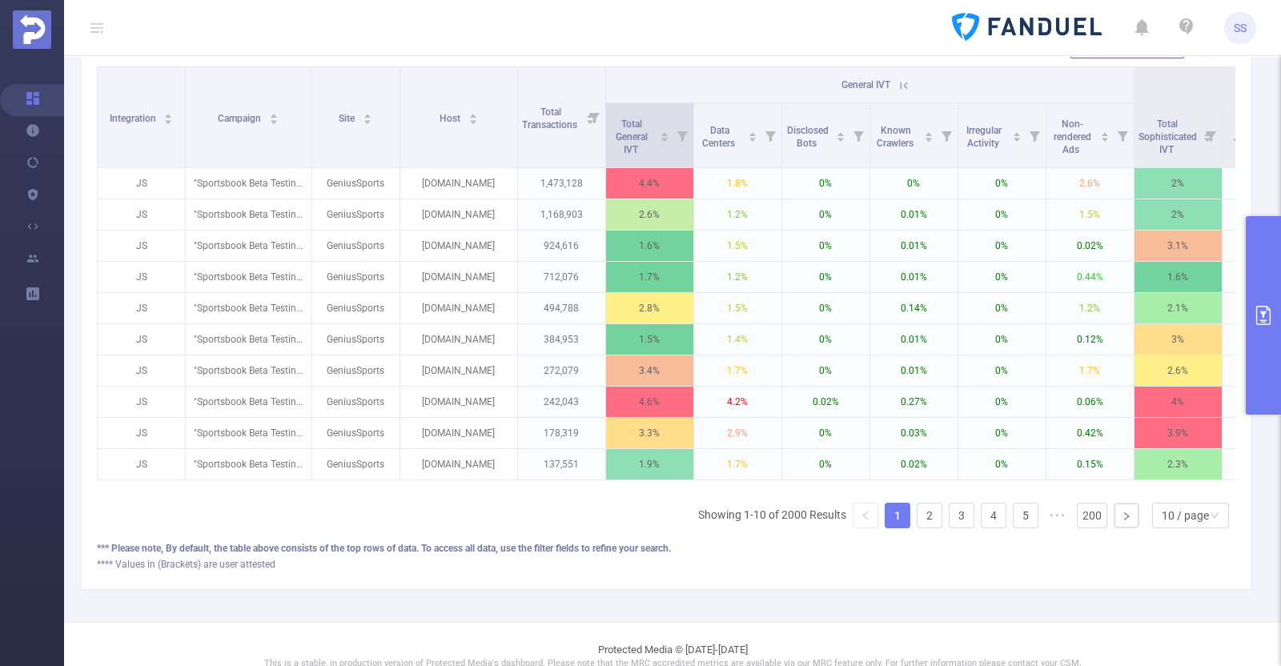
click at [149, 150] on icon at bounding box center [682, 135] width 22 height 64
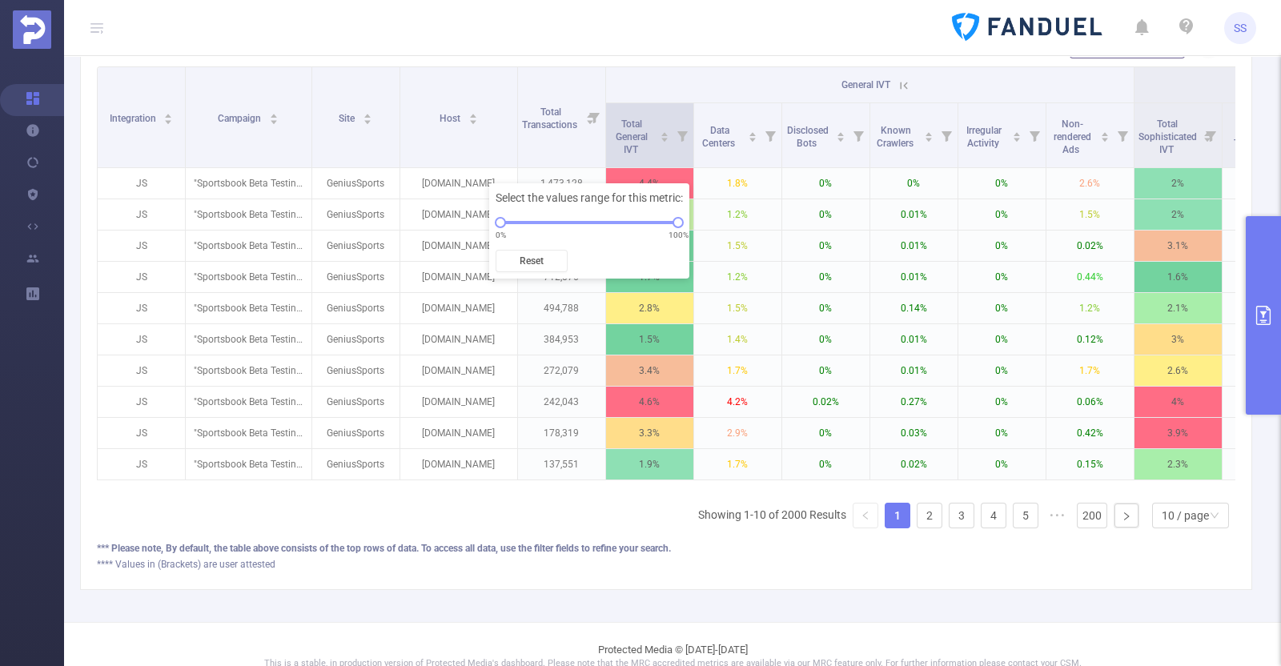
click at [149, 150] on icon at bounding box center [682, 135] width 22 height 64
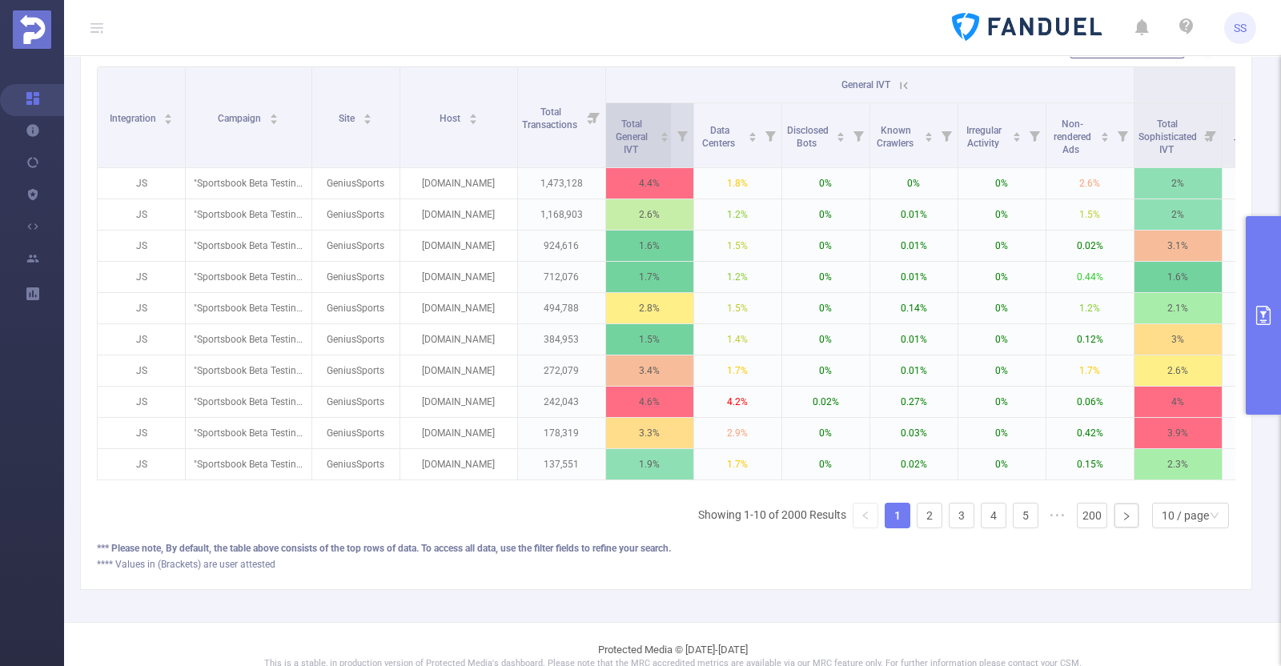
click at [149, 150] on div "Total General IVT" at bounding box center [639, 135] width 59 height 42
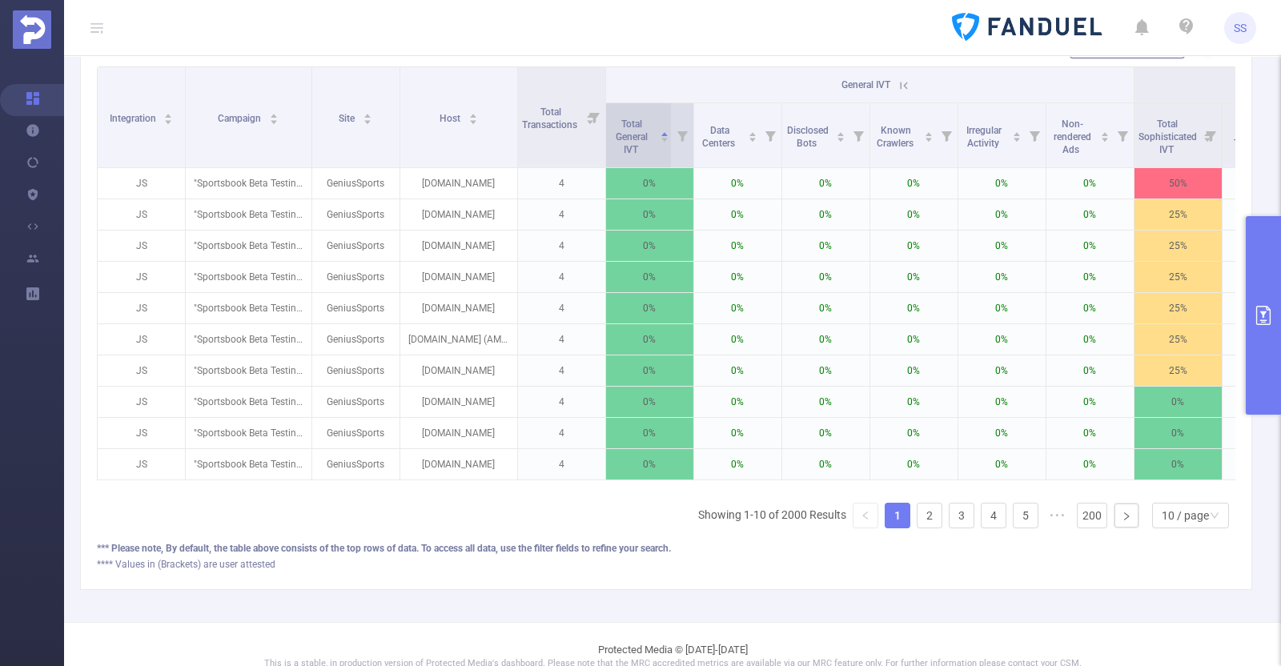
click at [149, 151] on div "Total General IVT" at bounding box center [639, 135] width 59 height 42
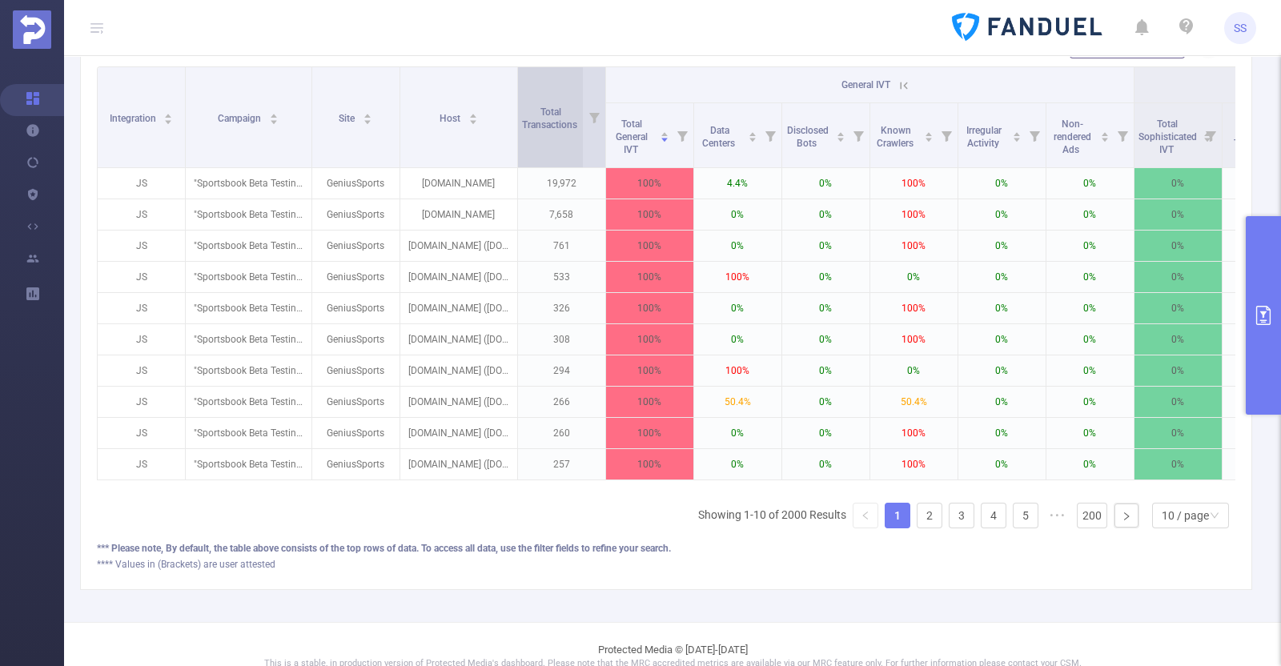
click at [149, 131] on div "Total Transactions" at bounding box center [558, 116] width 73 height 29
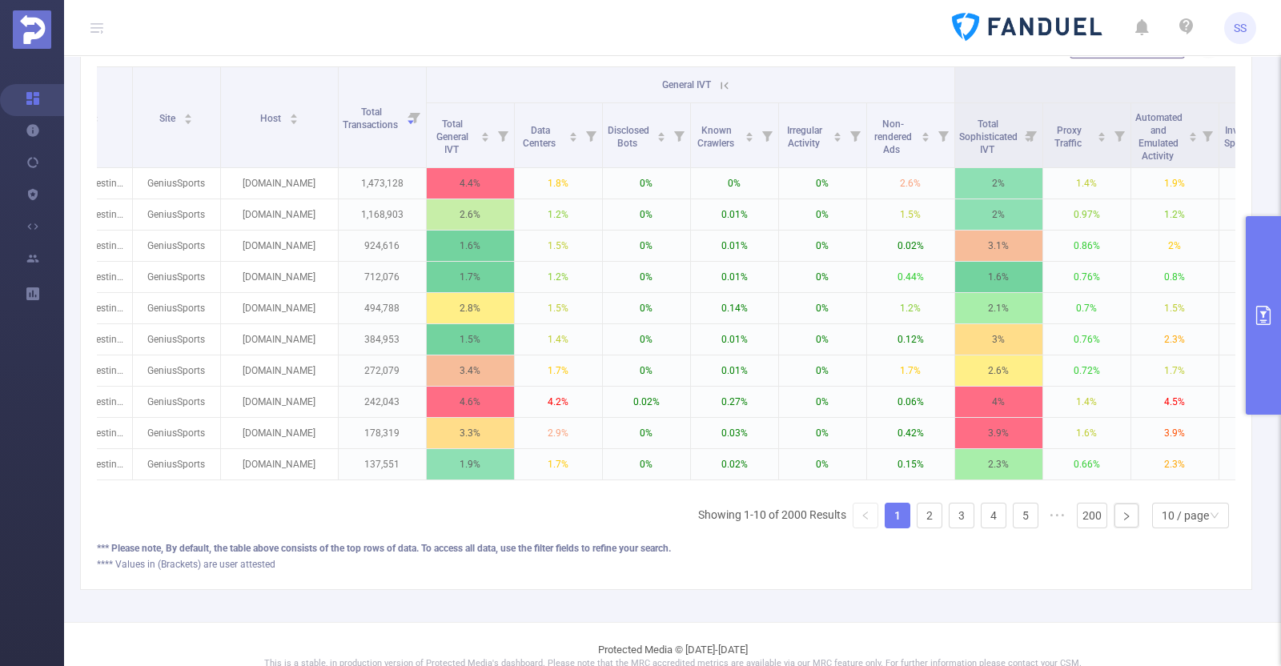
scroll to position [0, 0]
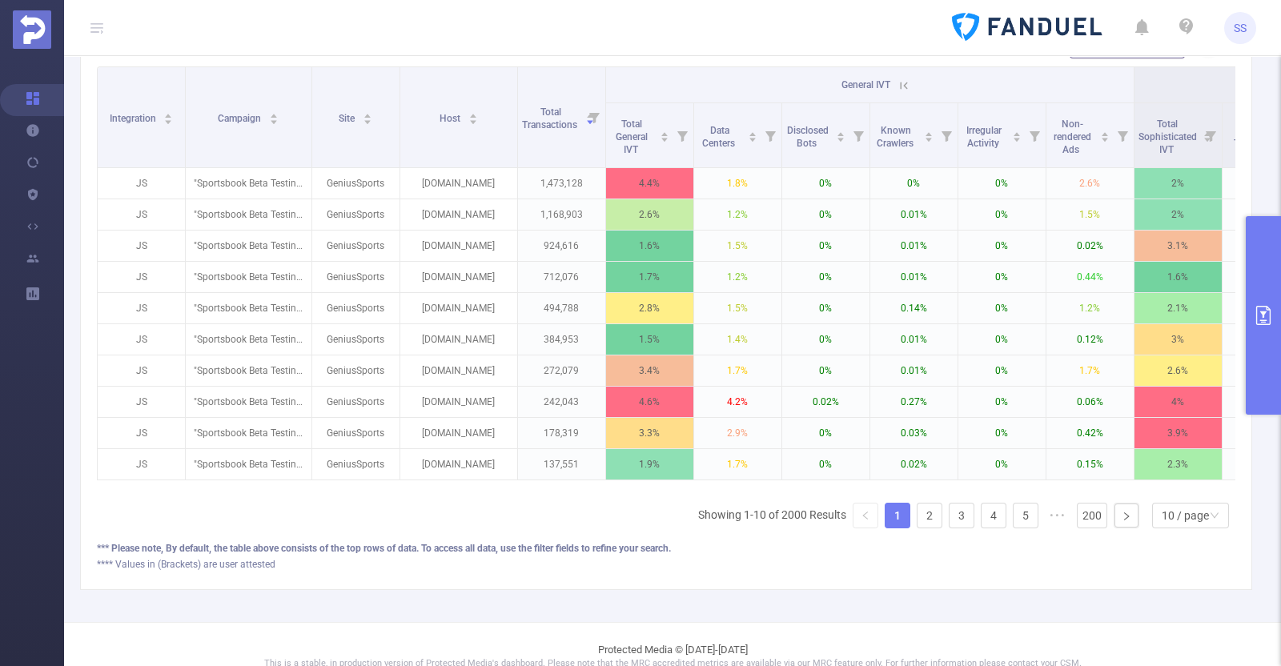
click at [149, 93] on icon at bounding box center [904, 85] width 14 height 14
